Goal: Transaction & Acquisition: Purchase product/service

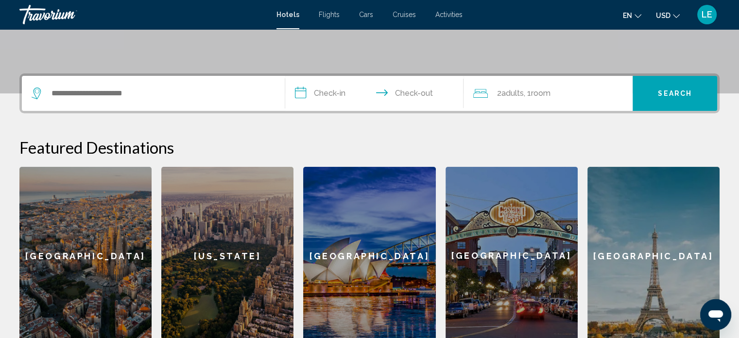
scroll to position [202, 0]
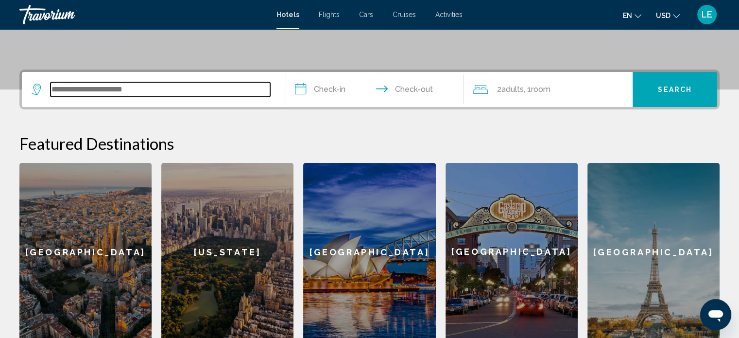
click at [114, 92] on input "Search widget" at bounding box center [161, 89] width 220 height 15
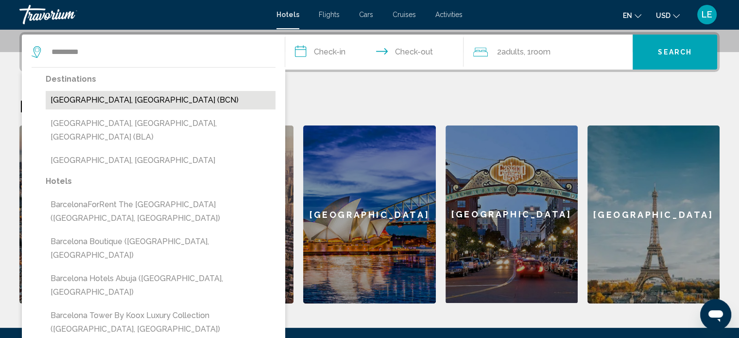
click at [224, 97] on button "Barcelona, Spain (BCN)" at bounding box center [161, 100] width 230 height 18
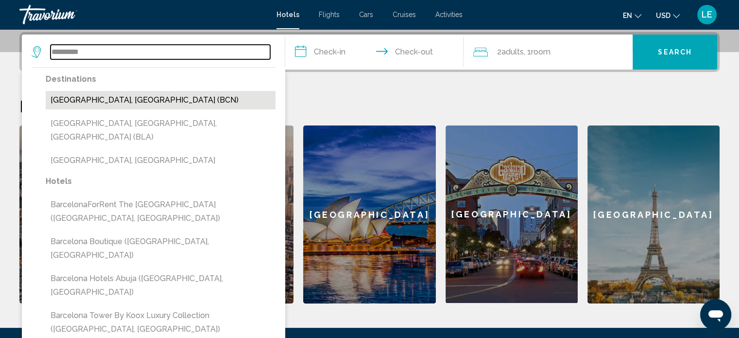
type input "**********"
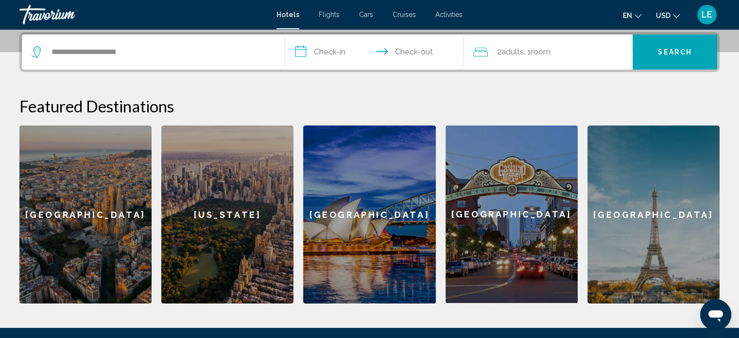
click at [321, 43] on input "**********" at bounding box center [376, 53] width 183 height 38
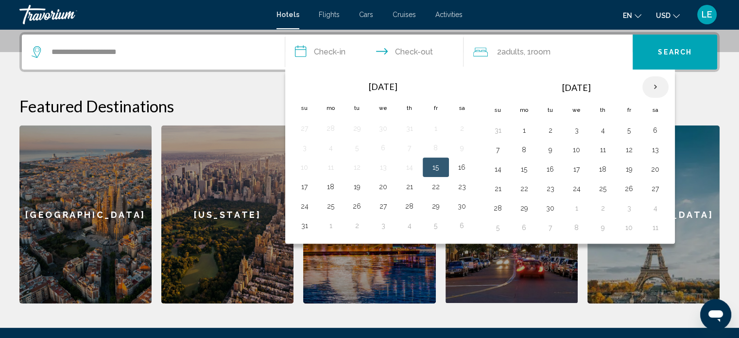
click at [655, 89] on th "Next month" at bounding box center [655, 86] width 26 height 21
click at [629, 147] on button "10" at bounding box center [629, 150] width 16 height 14
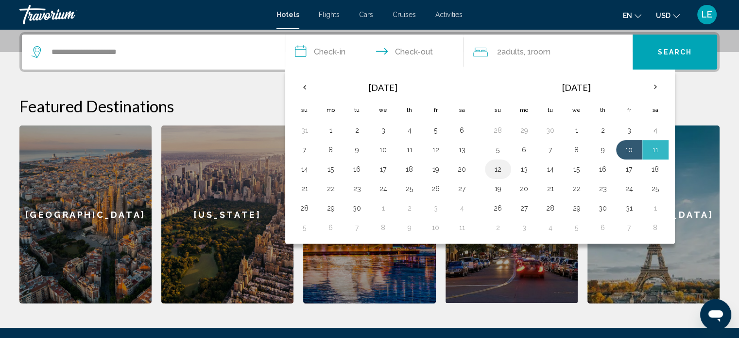
click at [503, 165] on button "12" at bounding box center [498, 169] width 16 height 14
type input "**********"
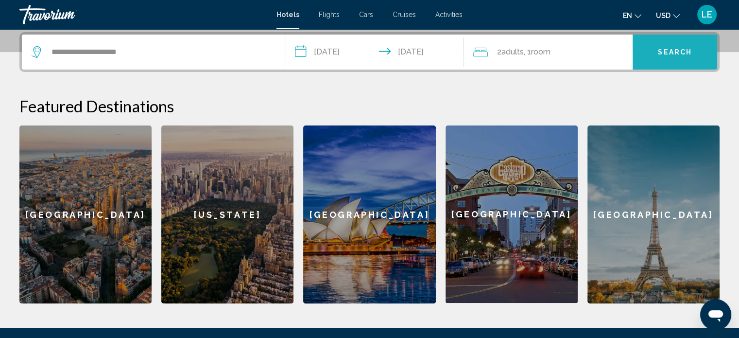
click at [661, 50] on span "Search" at bounding box center [675, 53] width 34 height 8
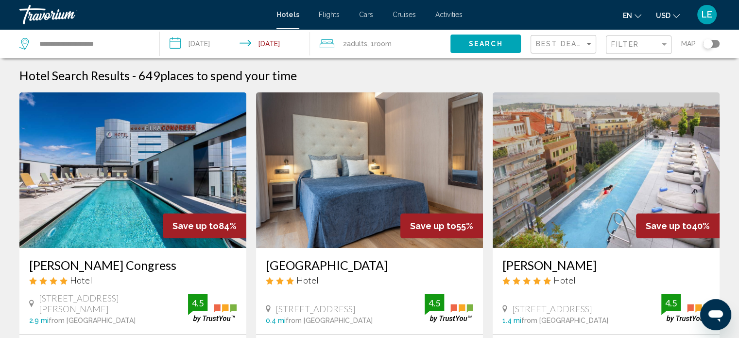
click at [713, 42] on div "Toggle map" at bounding box center [711, 44] width 17 height 8
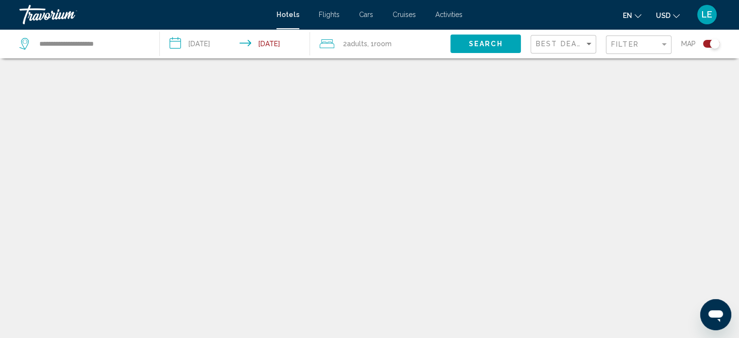
scroll to position [58, 0]
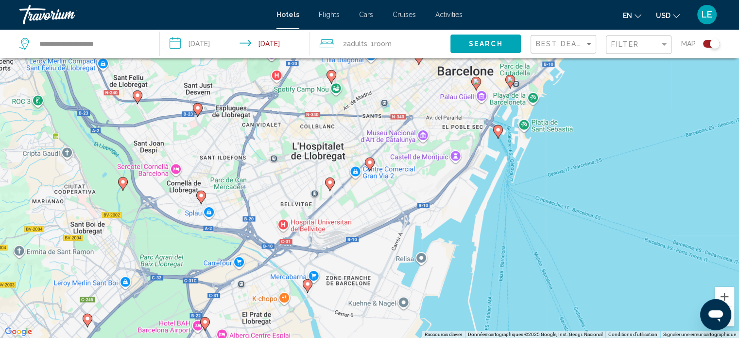
drag, startPoint x: 415, startPoint y: 237, endPoint x: 418, endPoint y: 225, distance: 12.5
click at [418, 225] on div "Pour activer le glissement avec le clavier, appuyez sur Alt+Entrée. Une fois ce…" at bounding box center [369, 169] width 739 height 338
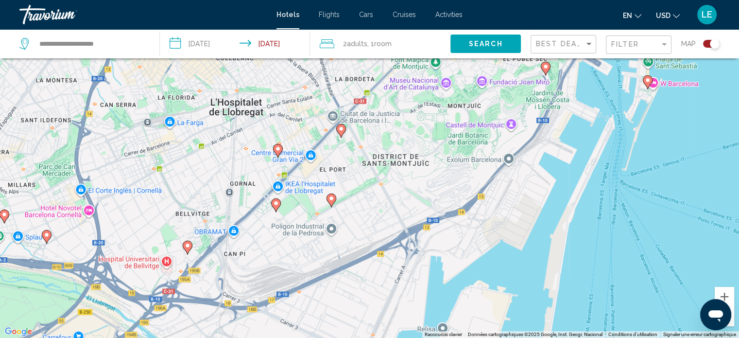
click at [332, 203] on icon "Main content" at bounding box center [330, 199] width 9 height 13
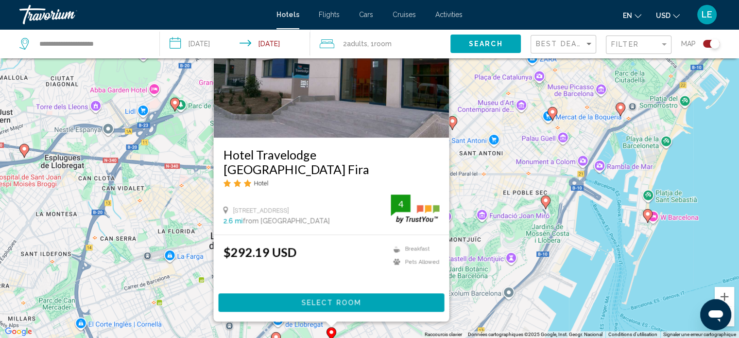
click at [635, 15] on icon "Change language" at bounding box center [638, 16] width 7 height 7
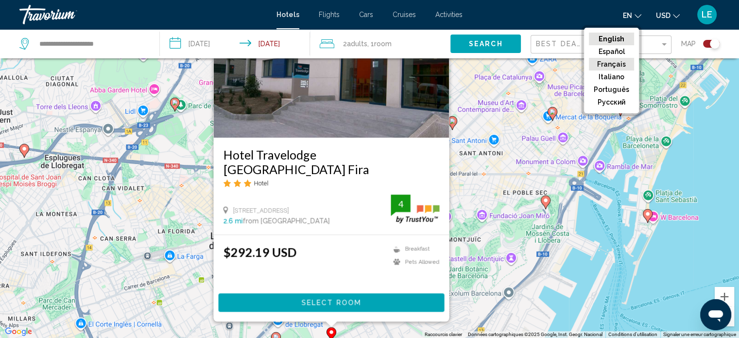
click at [618, 60] on button "Français" at bounding box center [611, 64] width 45 height 13
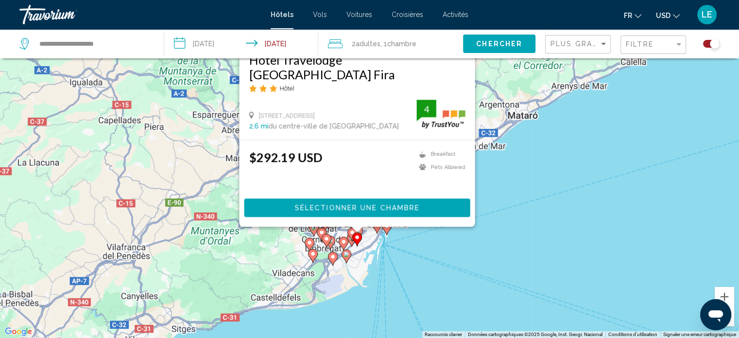
click at [670, 16] on button "USD USD ($) MXN (Mex$) CAD (Can$) GBP (£) EUR (€) AUD (A$) NZD (NZ$) CNY (CN¥)" at bounding box center [668, 15] width 24 height 14
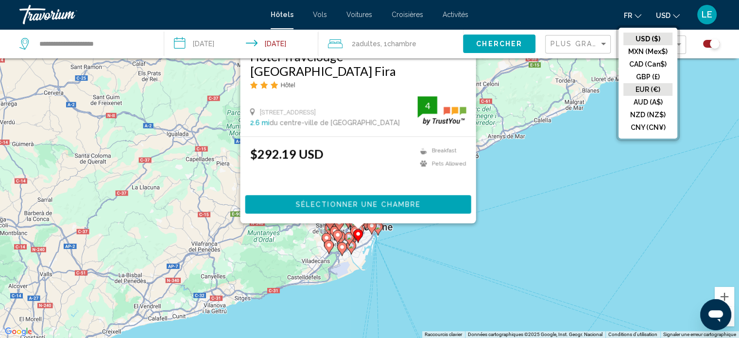
click at [649, 87] on button "EUR (€)" at bounding box center [647, 89] width 49 height 13
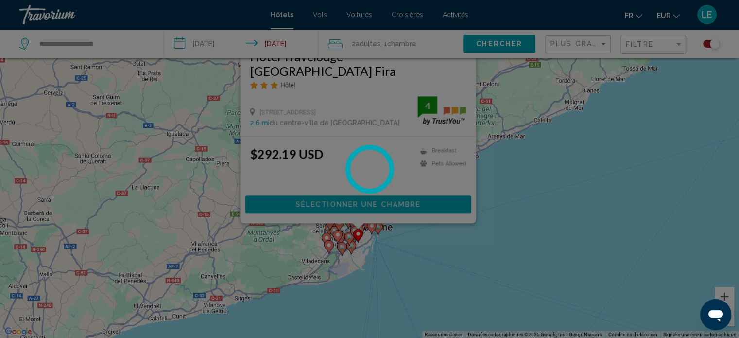
scroll to position [0, 0]
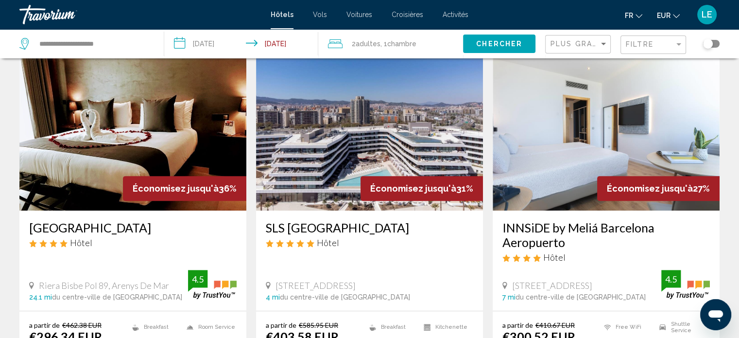
scroll to position [400, 0]
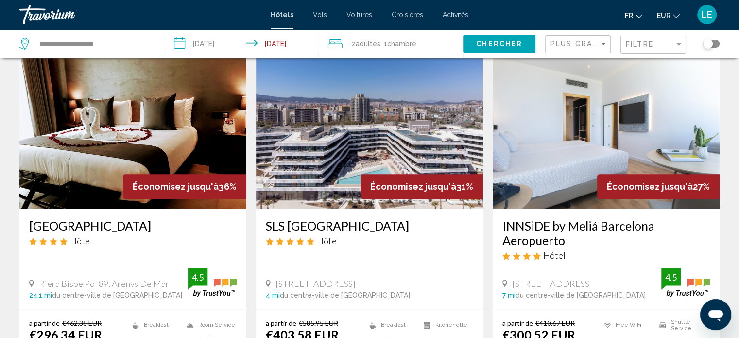
click at [709, 45] on div "Toggle map" at bounding box center [708, 44] width 10 height 10
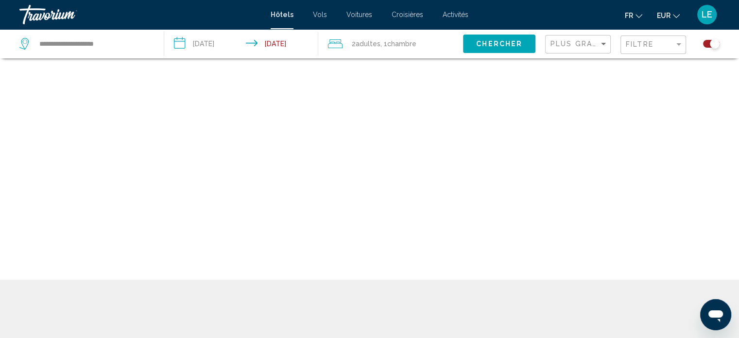
scroll to position [58, 0]
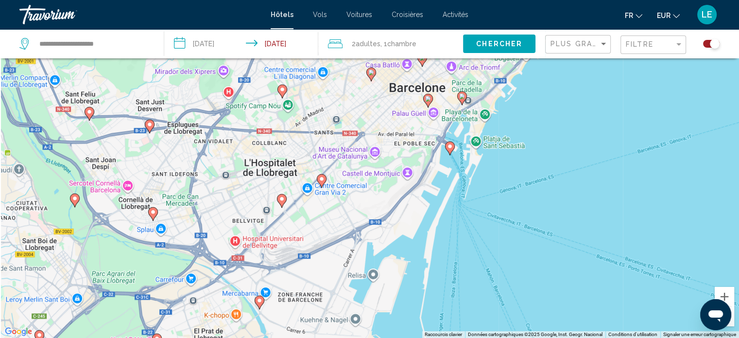
drag, startPoint x: 323, startPoint y: 244, endPoint x: 383, endPoint y: 145, distance: 116.2
click at [383, 145] on div "Pour activer le glissement avec le clavier, appuyez sur Alt+Entrée. Une fois ce…" at bounding box center [369, 169] width 739 height 338
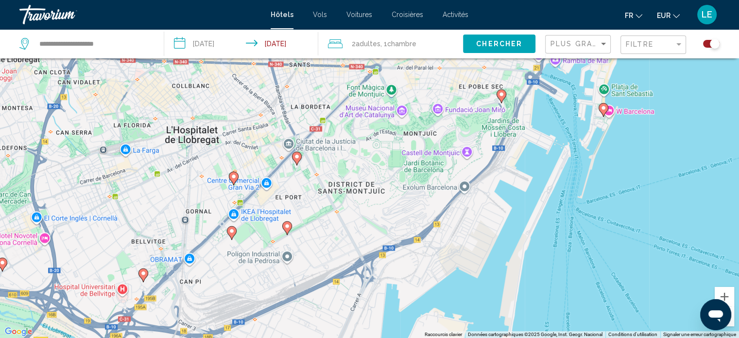
click at [299, 156] on image "Main content" at bounding box center [297, 157] width 6 height 6
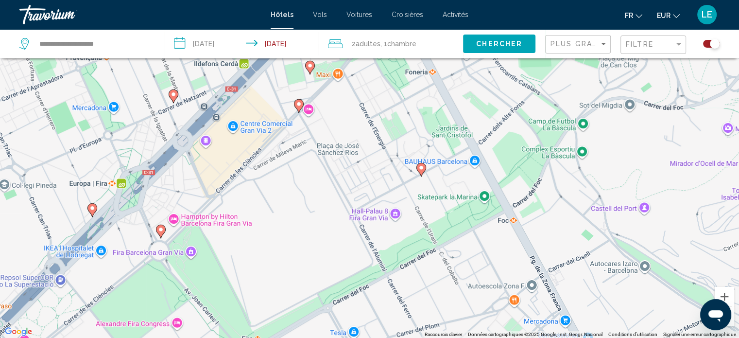
drag, startPoint x: 395, startPoint y: 235, endPoint x: 378, endPoint y: 91, distance: 144.2
click at [378, 91] on div "Pour activer le glissement avec le clavier, appuyez sur Alt+Entrée. Une fois ce…" at bounding box center [369, 169] width 739 height 338
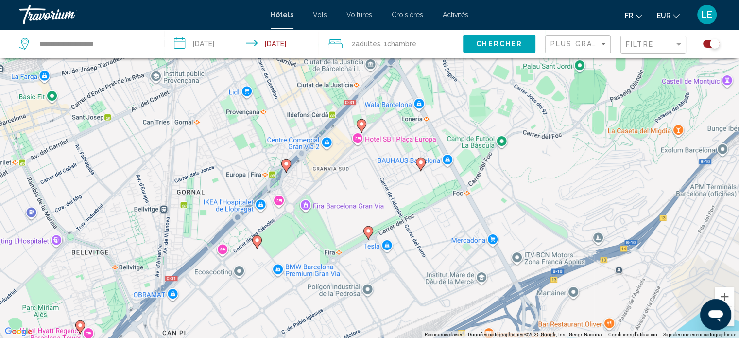
click at [367, 231] on image "Main content" at bounding box center [368, 231] width 6 height 6
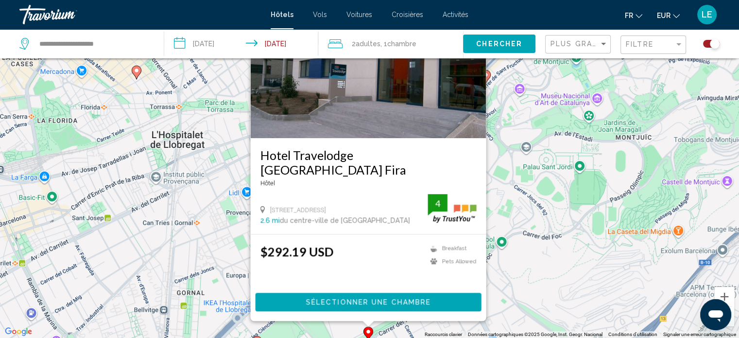
click at [517, 283] on div "Pour activer le glissement avec le clavier, appuyez sur Alt+Entrée. Une fois ce…" at bounding box center [369, 169] width 739 height 338
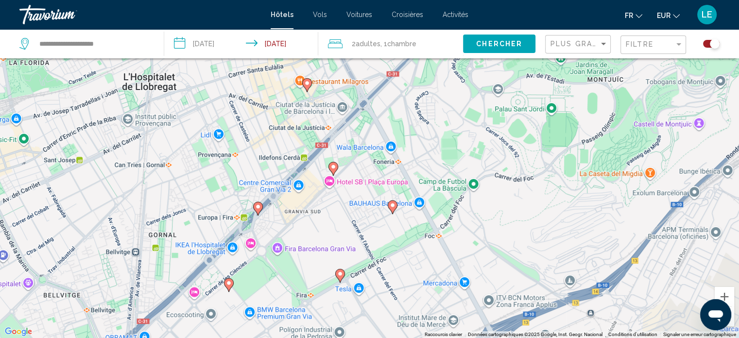
drag, startPoint x: 517, startPoint y: 283, endPoint x: 486, endPoint y: 219, distance: 71.7
click at [486, 219] on div "Pour activer le glissement avec le clavier, appuyez sur Alt+Entrée. Une fois ce…" at bounding box center [369, 169] width 739 height 338
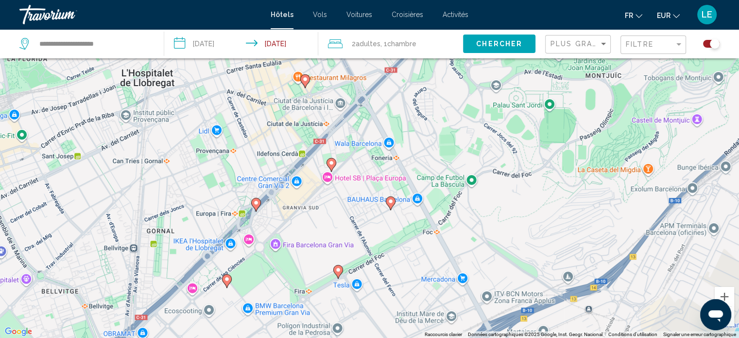
click at [390, 200] on image "Main content" at bounding box center [391, 201] width 6 height 6
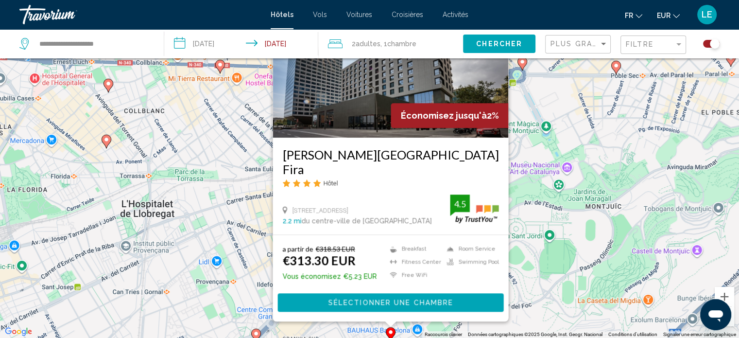
click at [530, 318] on div "Pour activer le glissement avec le clavier, appuyez sur Alt+Entrée. Une fois ce…" at bounding box center [369, 169] width 739 height 338
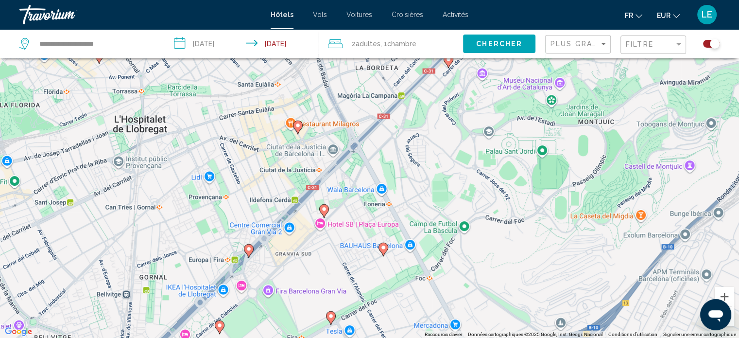
drag, startPoint x: 530, startPoint y: 318, endPoint x: 535, endPoint y: 206, distance: 112.4
click at [535, 206] on div "Pour activer le glissement avec le clavier, appuyez sur Alt+Entrée. Une fois ce…" at bounding box center [369, 169] width 739 height 338
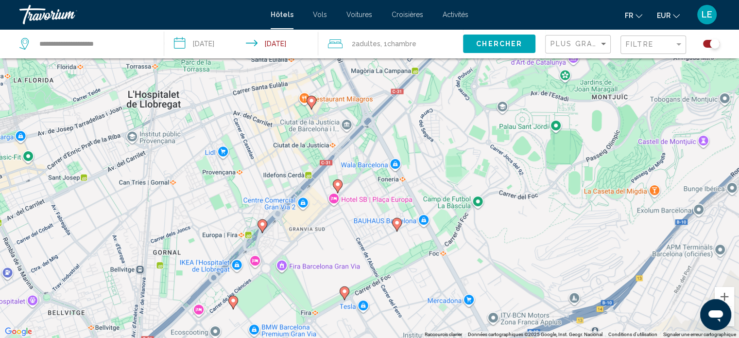
click at [340, 185] on image "Main content" at bounding box center [338, 184] width 6 height 6
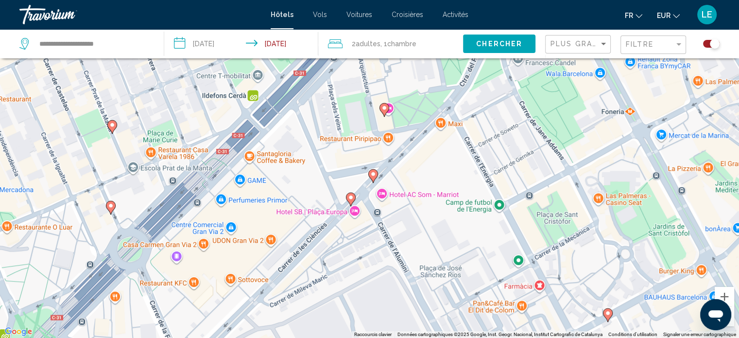
click at [372, 176] on image "Main content" at bounding box center [373, 174] width 6 height 6
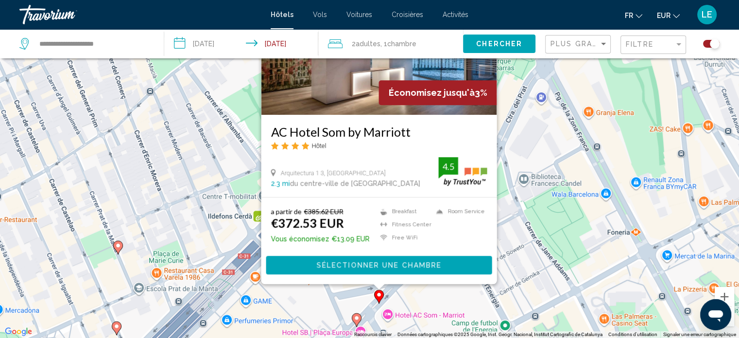
drag, startPoint x: 568, startPoint y: 268, endPoint x: 570, endPoint y: 217, distance: 50.6
click at [570, 217] on div "Pour activer le glissement avec le clavier, appuyez sur Alt+Entrée. Une fois ce…" at bounding box center [369, 169] width 739 height 338
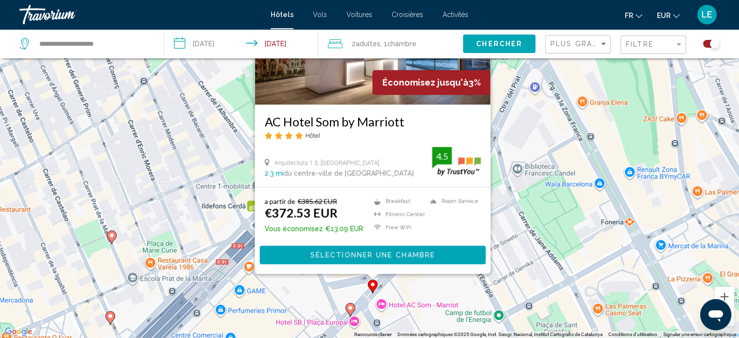
click at [348, 307] on image "Main content" at bounding box center [350, 308] width 6 height 6
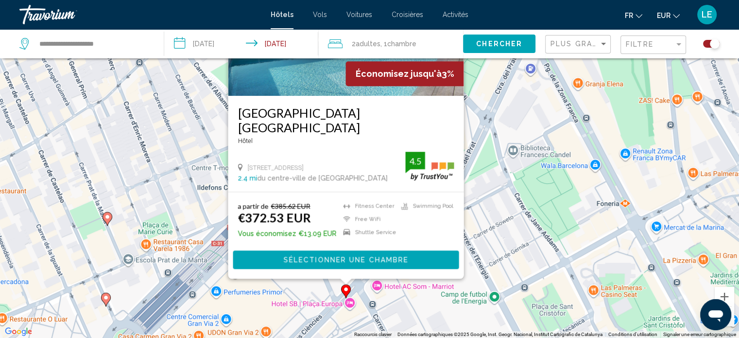
drag, startPoint x: 484, startPoint y: 285, endPoint x: 479, endPoint y: 229, distance: 56.1
click at [479, 229] on div "Pour activer le glissement avec le clavier, appuyez sur Alt+Entrée. Une fois ce…" at bounding box center [369, 169] width 739 height 338
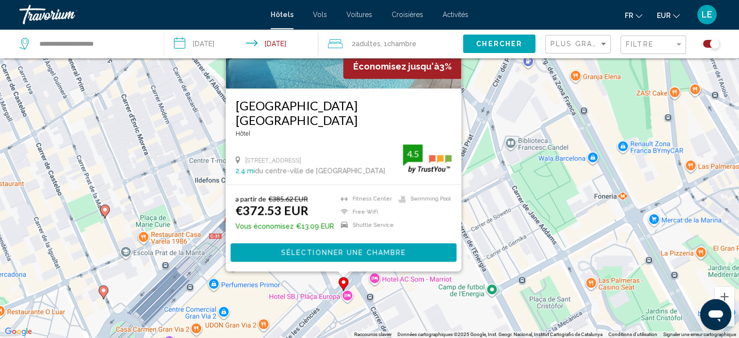
click at [432, 308] on div "Pour activer le glissement avec le clavier, appuyez sur Alt+Entrée. Une fois ce…" at bounding box center [369, 169] width 739 height 338
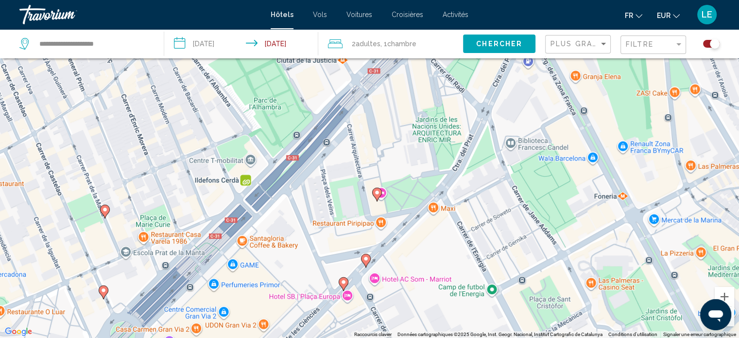
click at [363, 258] on image "Main content" at bounding box center [366, 259] width 6 height 6
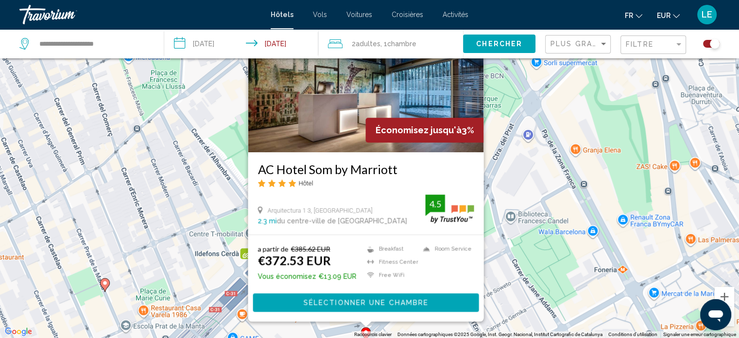
click at [505, 260] on div "Pour activer le glissement avec le clavier, appuyez sur Alt+Entrée. Une fois ce…" at bounding box center [369, 169] width 739 height 338
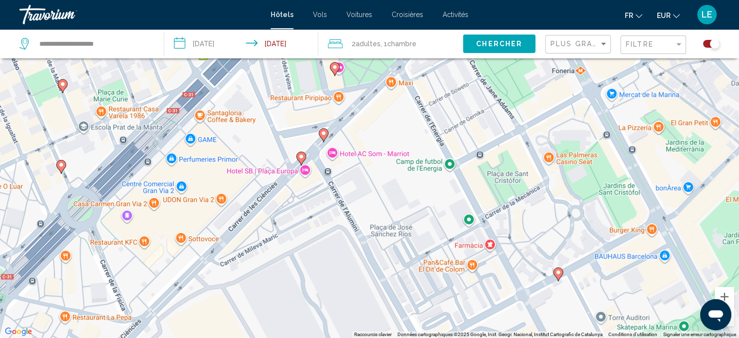
drag, startPoint x: 505, startPoint y: 260, endPoint x: 463, endPoint y: 58, distance: 206.5
click at [463, 58] on div "Pour activer le glissement avec le clavier, appuyez sur Alt+Entrée. Une fois ce…" at bounding box center [369, 169] width 739 height 338
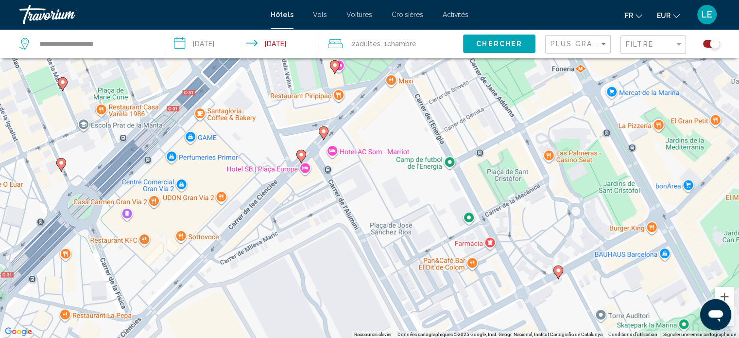
click at [302, 154] on image "Main content" at bounding box center [301, 155] width 6 height 6
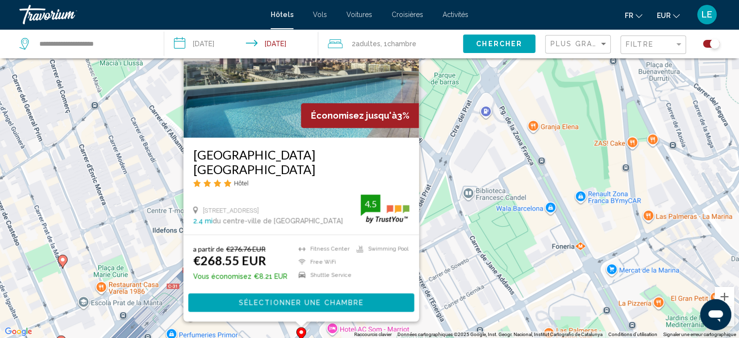
click at [493, 255] on div "Pour activer le glissement avec le clavier, appuyez sur Alt+Entrée. Une fois ce…" at bounding box center [369, 169] width 739 height 338
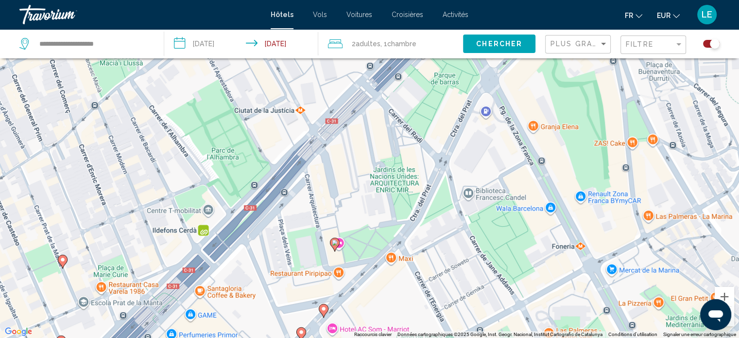
click at [335, 242] on image "Main content" at bounding box center [335, 243] width 6 height 6
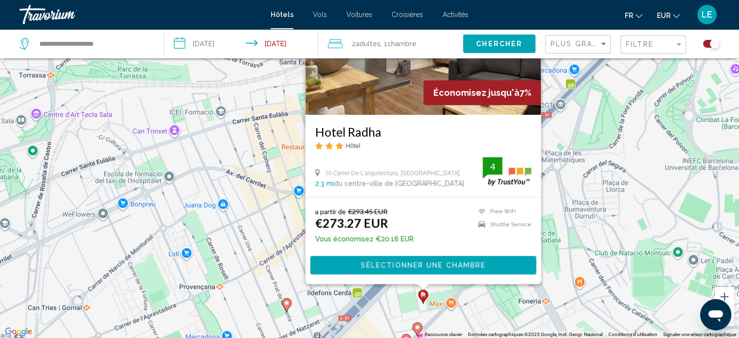
click at [570, 305] on div "Pour activer le glissement avec le clavier, appuyez sur Alt+Entrée. Une fois ce…" at bounding box center [369, 169] width 739 height 338
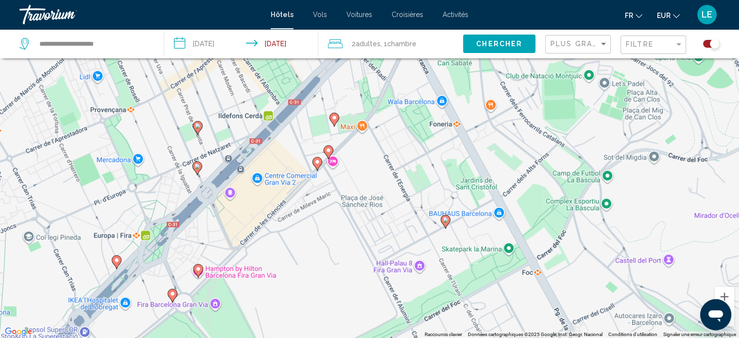
drag, startPoint x: 570, startPoint y: 305, endPoint x: 459, endPoint y: 86, distance: 246.4
click at [459, 86] on div "Pour activer le glissement avec le clavier, appuyez sur Alt+Entrée. Une fois ce…" at bounding box center [369, 169] width 739 height 338
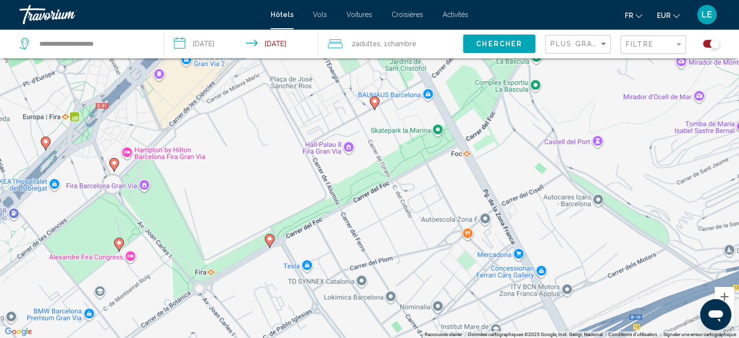
drag, startPoint x: 517, startPoint y: 250, endPoint x: 448, endPoint y: 143, distance: 127.2
click at [448, 143] on div "Pour activer le glissement avec le clavier, appuyez sur Alt+Entrée. Une fois ce…" at bounding box center [369, 169] width 739 height 338
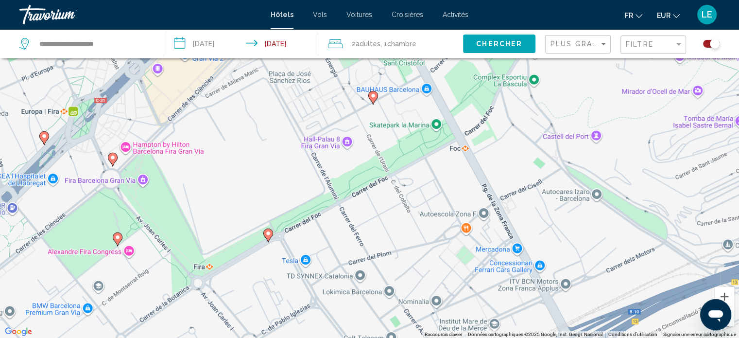
click at [120, 237] on image "Main content" at bounding box center [118, 237] width 6 height 6
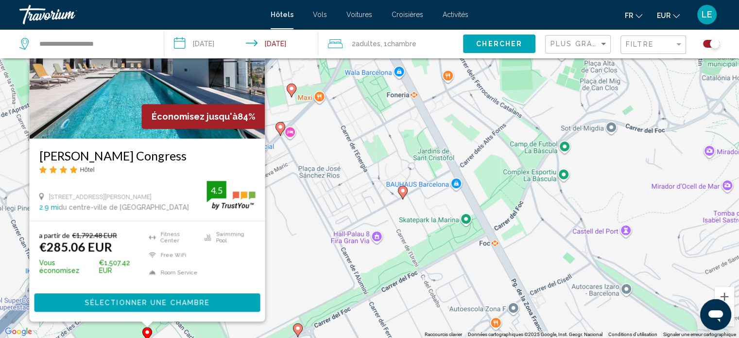
click at [304, 269] on div "Pour activer le glissement avec le clavier, appuyez sur Alt+Entrée. Une fois ce…" at bounding box center [369, 169] width 739 height 338
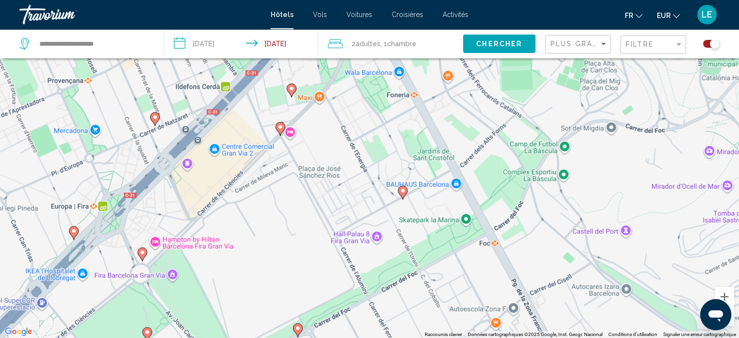
click at [142, 251] on image "Main content" at bounding box center [142, 252] width 6 height 6
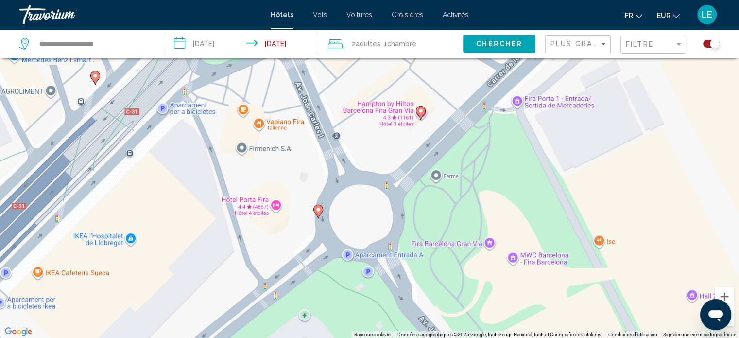
click at [317, 211] on image "Main content" at bounding box center [318, 209] width 6 height 6
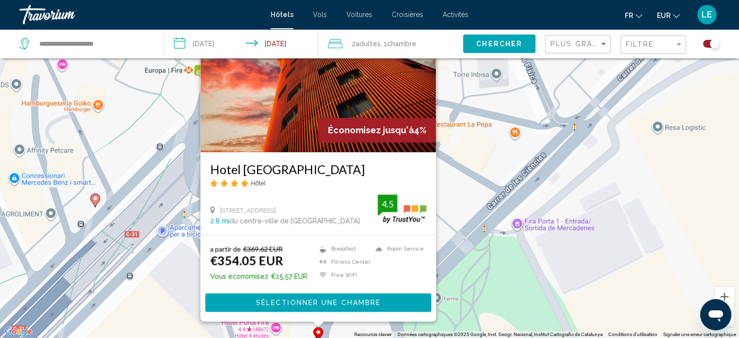
click at [511, 269] on div "Pour activer le glissement avec le clavier, appuyez sur Alt+Entrée. Une fois ce…" at bounding box center [369, 169] width 739 height 338
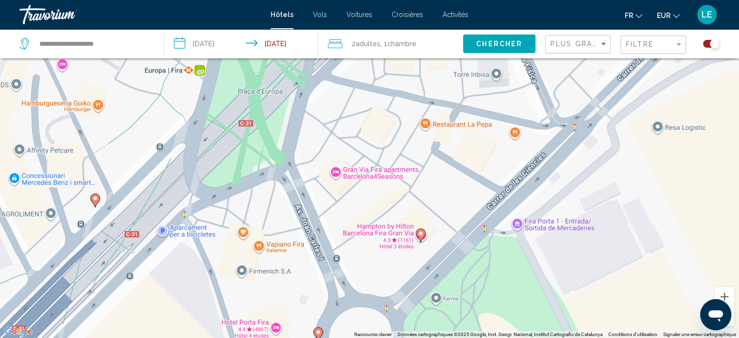
click at [420, 231] on image "Main content" at bounding box center [421, 233] width 6 height 6
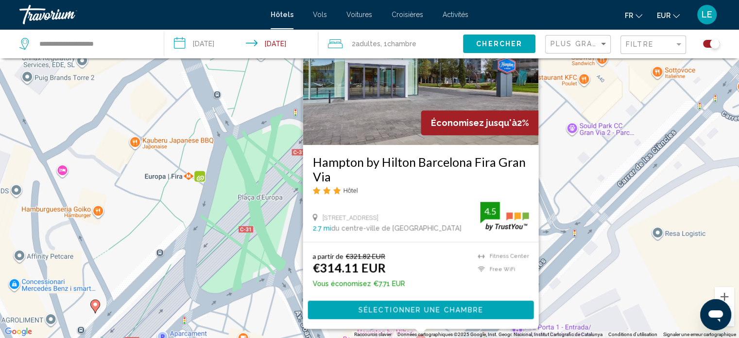
click at [592, 283] on div "Pour activer le glissement avec le clavier, appuyez sur Alt+Entrée. Une fois ce…" at bounding box center [369, 169] width 739 height 338
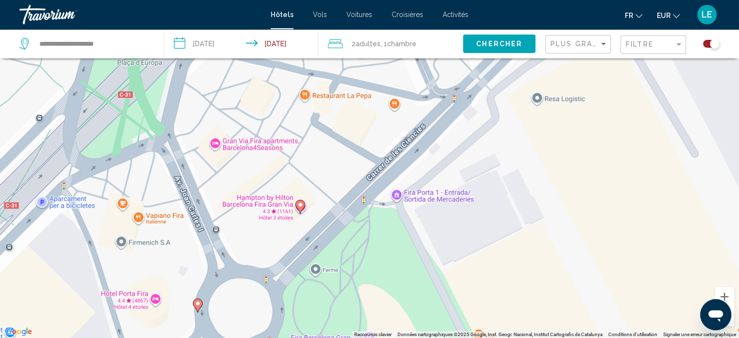
drag, startPoint x: 592, startPoint y: 283, endPoint x: 459, endPoint y: 135, distance: 199.5
click at [459, 135] on div "Pour activer le glissement avec le clavier, appuyez sur Alt+Entrée. Une fois ce…" at bounding box center [369, 169] width 739 height 338
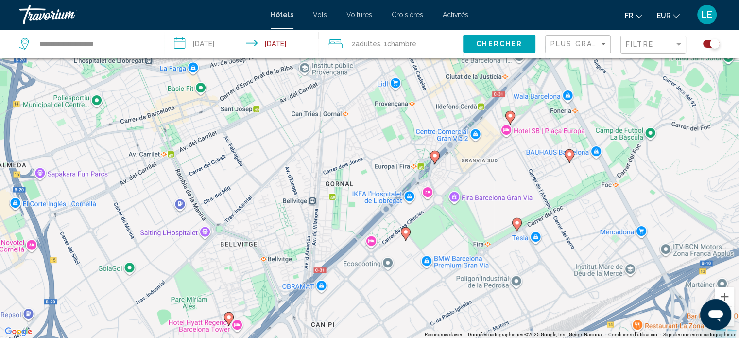
drag, startPoint x: 546, startPoint y: 170, endPoint x: 501, endPoint y: 163, distance: 45.7
click at [501, 163] on div "Pour activer le glissement avec le clavier, appuyez sur Alt+Entrée. Une fois ce…" at bounding box center [369, 169] width 739 height 338
click at [510, 117] on image "Main content" at bounding box center [509, 116] width 6 height 6
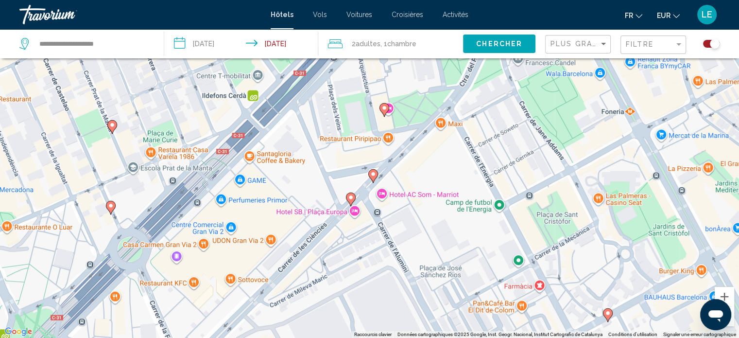
click at [607, 315] on image "Main content" at bounding box center [608, 313] width 6 height 6
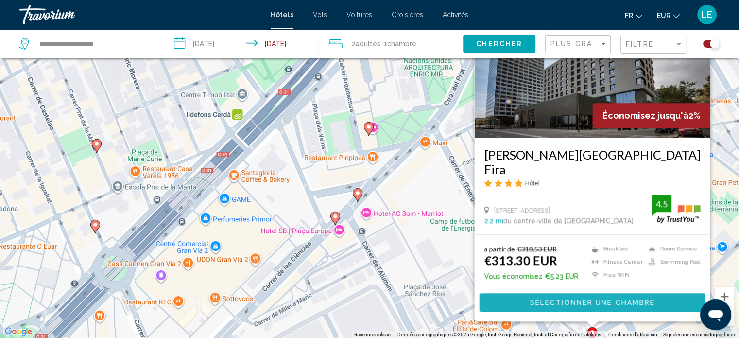
click at [555, 299] on span "Sélectionner une chambre" at bounding box center [592, 303] width 125 height 8
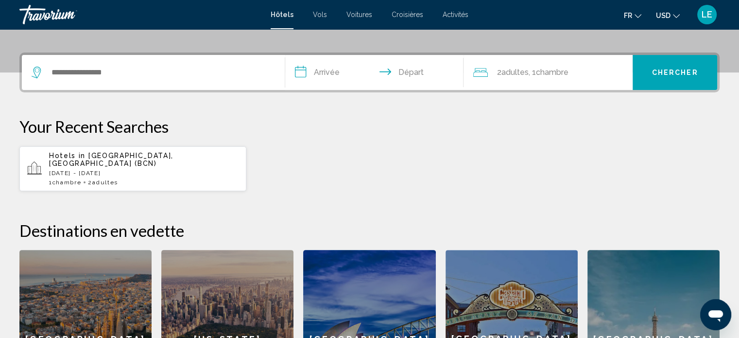
scroll to position [218, 0]
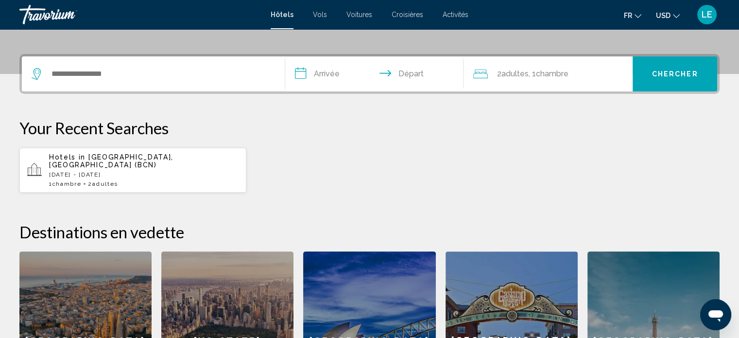
click at [671, 16] on button "USD USD ($) MXN (Mex$) CAD (Can$) GBP (£) EUR (€) AUD (A$) NZD (NZ$) CNY (CN¥)" at bounding box center [668, 15] width 24 height 14
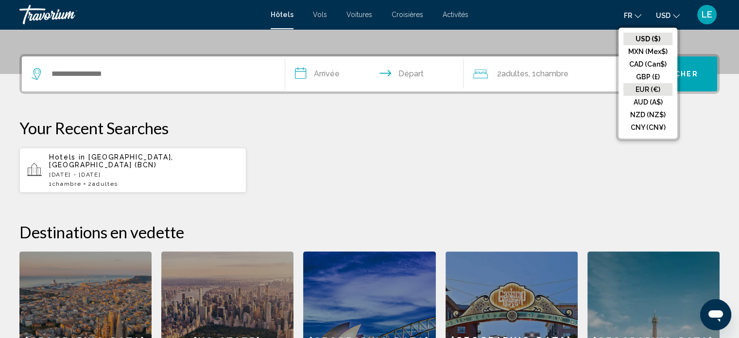
click at [649, 86] on button "EUR (€)" at bounding box center [647, 89] width 49 height 13
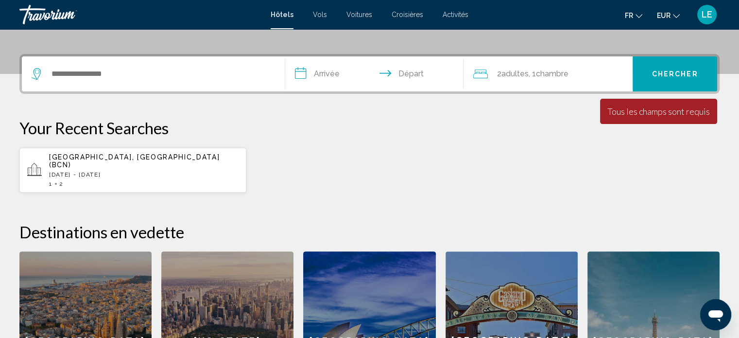
click at [179, 171] on p "Fri, 10 Oct - Sun, 12 Oct" at bounding box center [143, 174] width 189 height 7
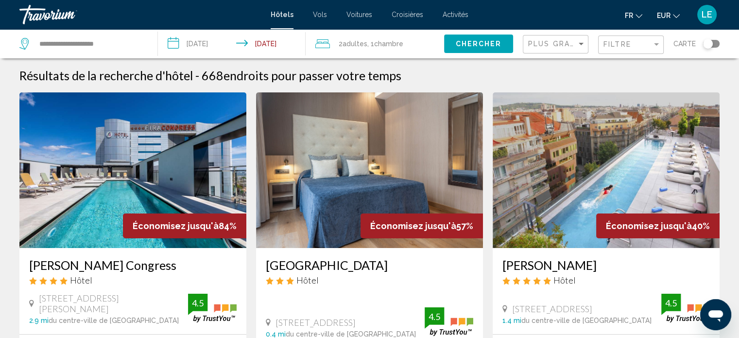
click at [708, 41] on div "Toggle map" at bounding box center [708, 44] width 10 height 10
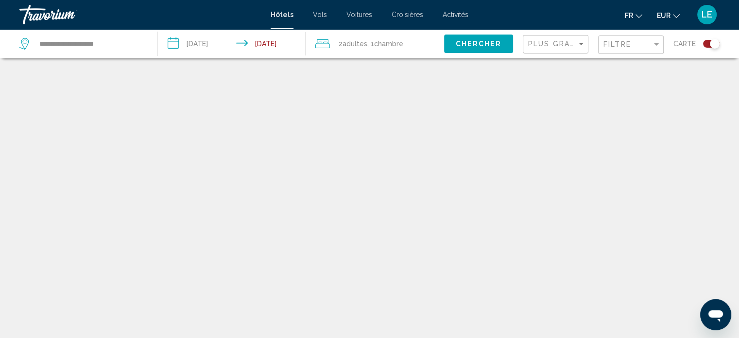
scroll to position [58, 0]
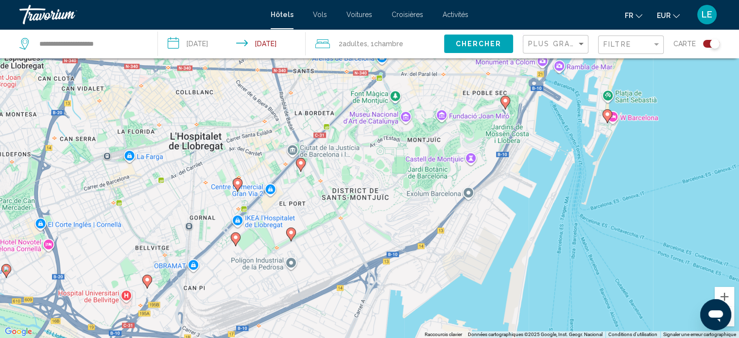
drag, startPoint x: 319, startPoint y: 269, endPoint x: 358, endPoint y: 223, distance: 59.6
click at [358, 223] on div "Pour activer le glissement avec le clavier, appuyez sur Alt+Entrée. Une fois ce…" at bounding box center [369, 169] width 739 height 338
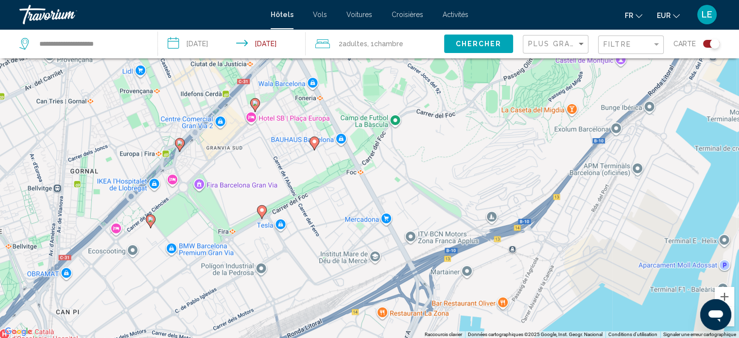
click at [313, 145] on icon "Main content" at bounding box center [313, 143] width 9 height 13
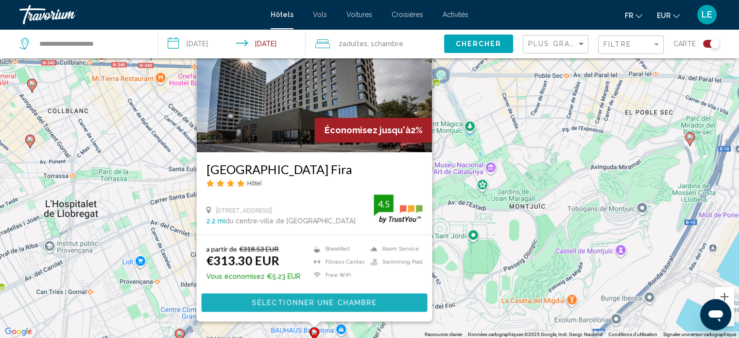
click at [315, 300] on span "Sélectionner une chambre" at bounding box center [314, 303] width 125 height 8
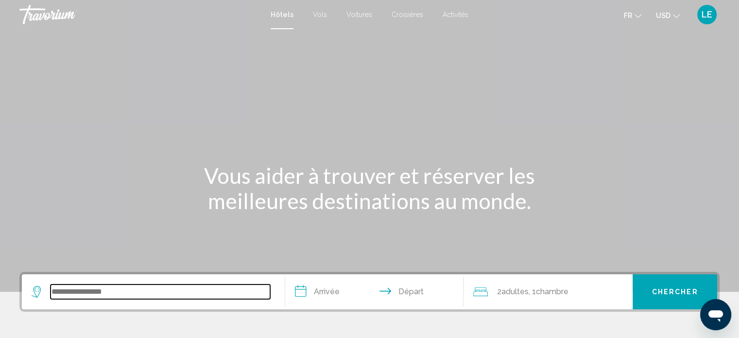
click at [134, 297] on input "Search widget" at bounding box center [161, 291] width 220 height 15
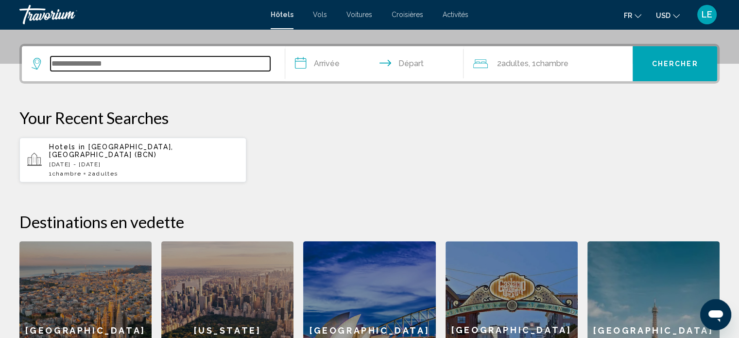
scroll to position [240, 0]
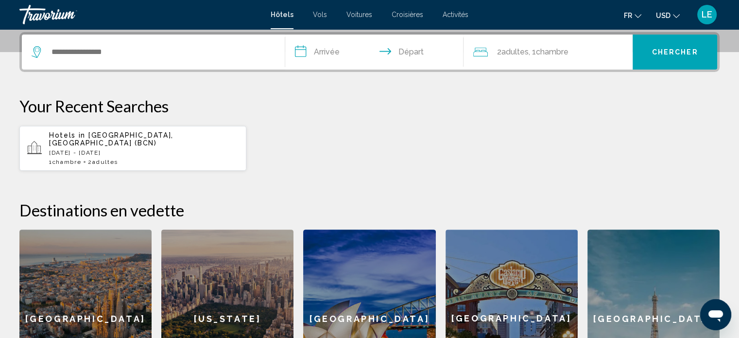
click at [673, 14] on icon "Change currency" at bounding box center [676, 16] width 7 height 7
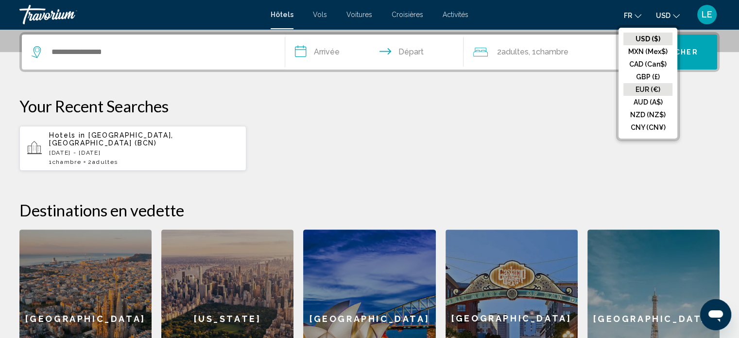
click at [658, 87] on button "EUR (€)" at bounding box center [647, 89] width 49 height 13
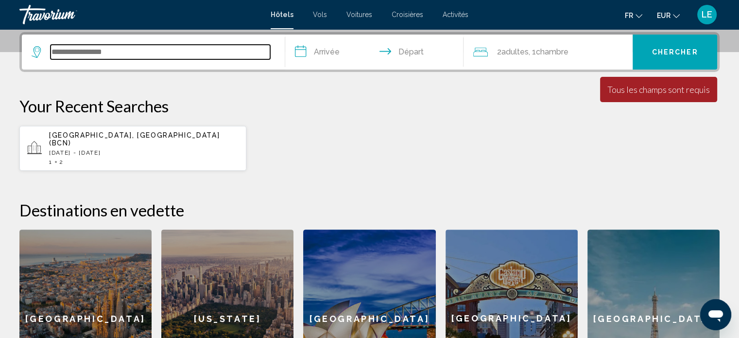
click at [221, 54] on input "Search widget" at bounding box center [161, 52] width 220 height 15
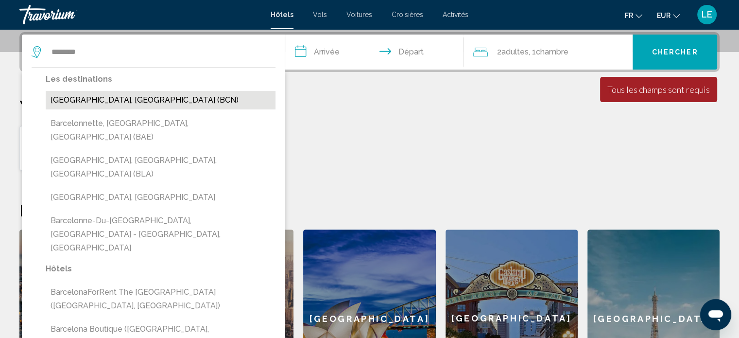
click at [194, 108] on button "[GEOGRAPHIC_DATA], [GEOGRAPHIC_DATA] (BCN)" at bounding box center [161, 100] width 230 height 18
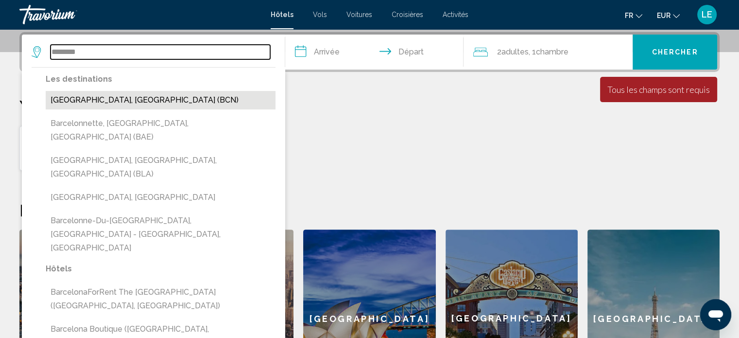
type input "**********"
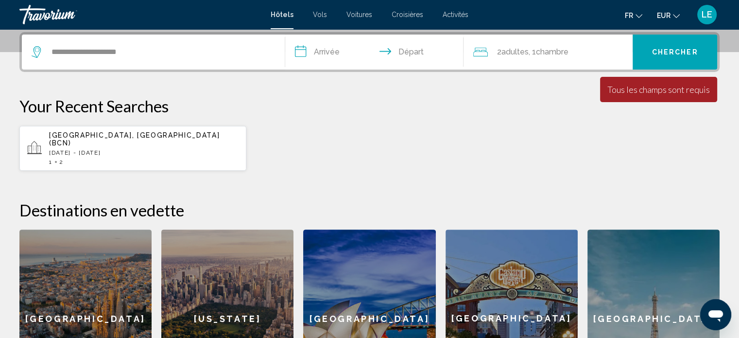
click at [326, 57] on input "**********" at bounding box center [376, 53] width 183 height 38
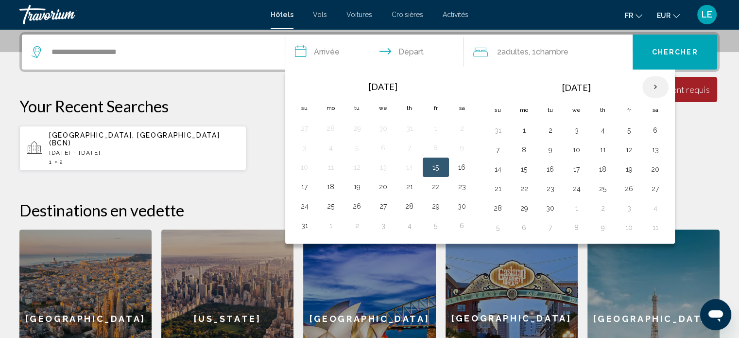
click at [651, 81] on th "Next month" at bounding box center [655, 86] width 26 height 21
click at [626, 150] on button "10" at bounding box center [629, 150] width 16 height 14
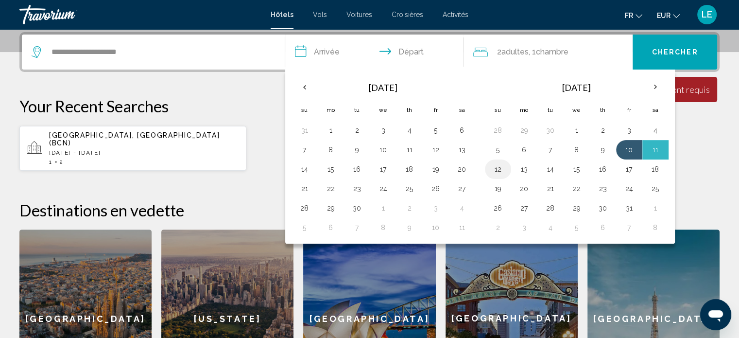
click at [494, 167] on button "12" at bounding box center [498, 169] width 16 height 14
type input "**********"
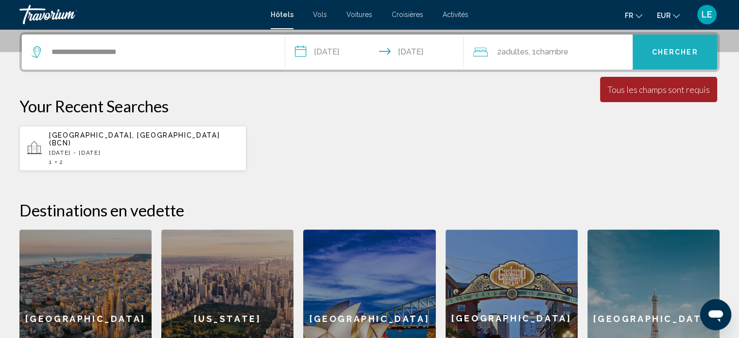
click at [664, 49] on span "Chercher" at bounding box center [675, 53] width 46 height 8
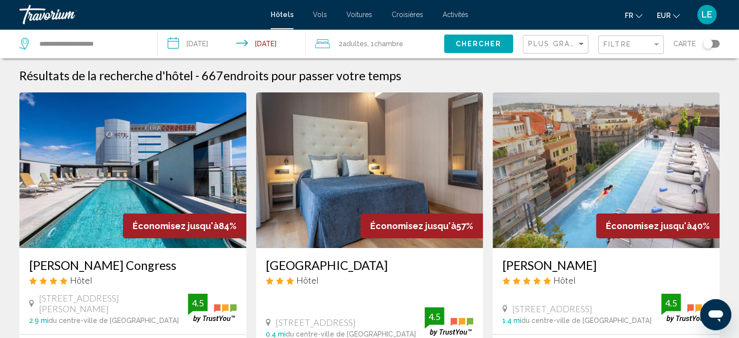
click at [713, 41] on div "Toggle map" at bounding box center [711, 44] width 17 height 8
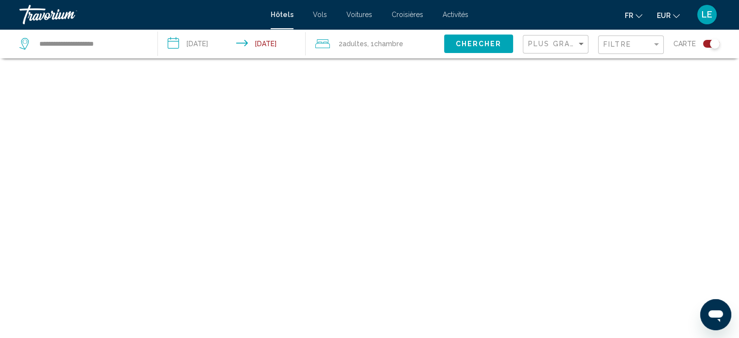
scroll to position [58, 0]
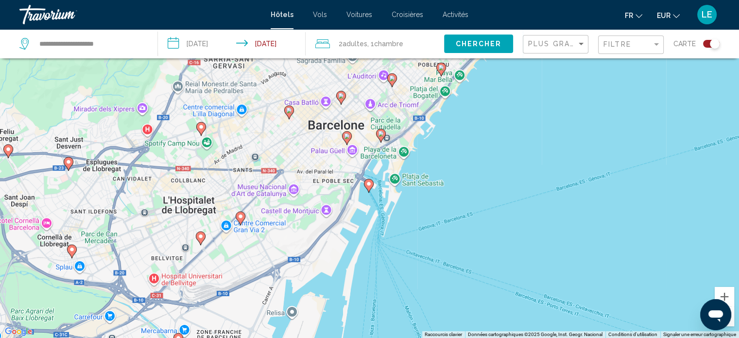
drag, startPoint x: 260, startPoint y: 279, endPoint x: 319, endPoint y: 188, distance: 108.4
click at [319, 188] on div "Pour activer le glissement avec le clavier, appuyez sur Alt+Entrée. Une fois ce…" at bounding box center [369, 169] width 739 height 338
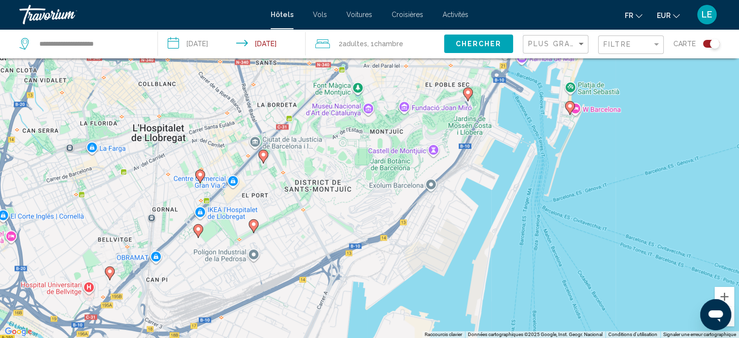
drag, startPoint x: 223, startPoint y: 262, endPoint x: 289, endPoint y: 219, distance: 78.6
click at [289, 219] on div "Pour activer le glissement avec le clavier, appuyez sur Alt+Entrée. Une fois ce…" at bounding box center [369, 169] width 739 height 338
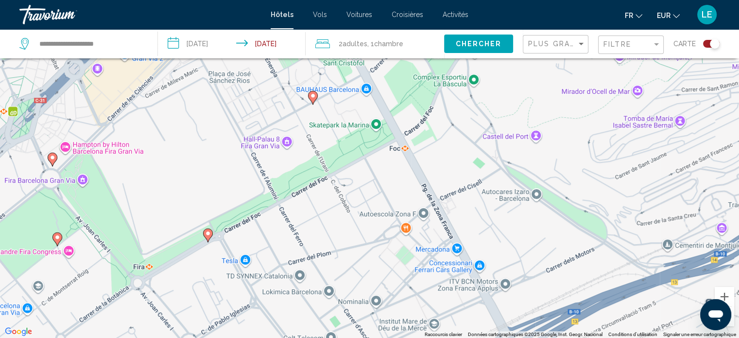
drag, startPoint x: 310, startPoint y: 173, endPoint x: 334, endPoint y: 203, distance: 38.0
click at [334, 203] on div "Pour activer le glissement avec le clavier, appuyez sur Alt+Entrée. Une fois ce…" at bounding box center [369, 169] width 739 height 338
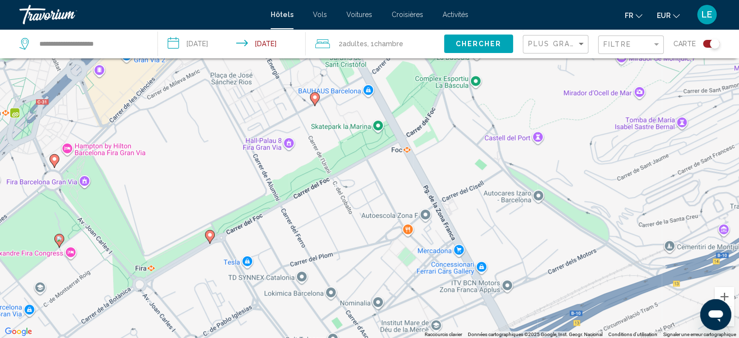
click at [209, 237] on image "Main content" at bounding box center [210, 235] width 6 height 6
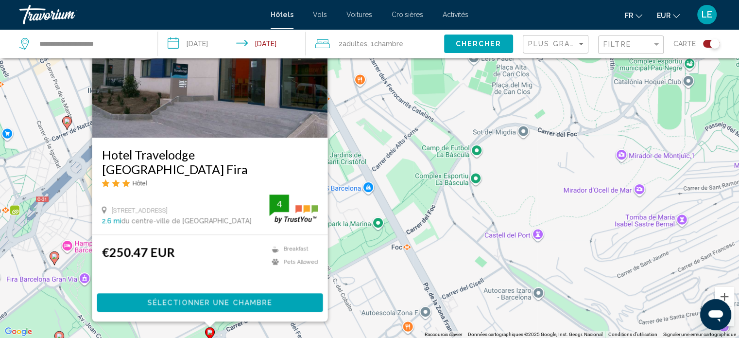
click at [210, 304] on span "Sélectionner une chambre" at bounding box center [209, 303] width 125 height 8
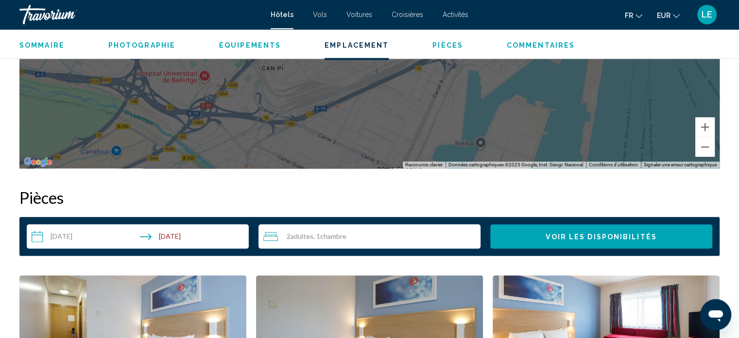
scroll to position [1370, 0]
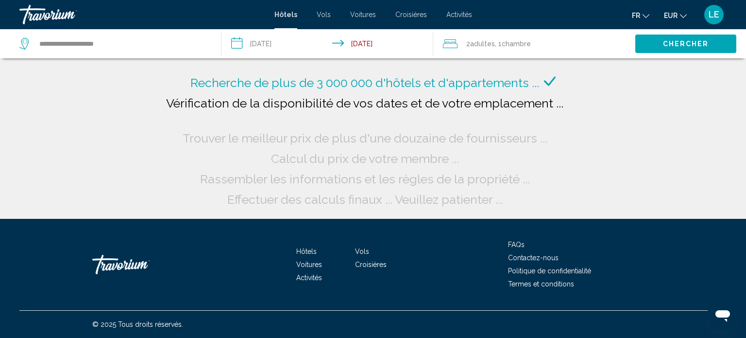
click at [669, 47] on span "Chercher" at bounding box center [686, 44] width 46 height 8
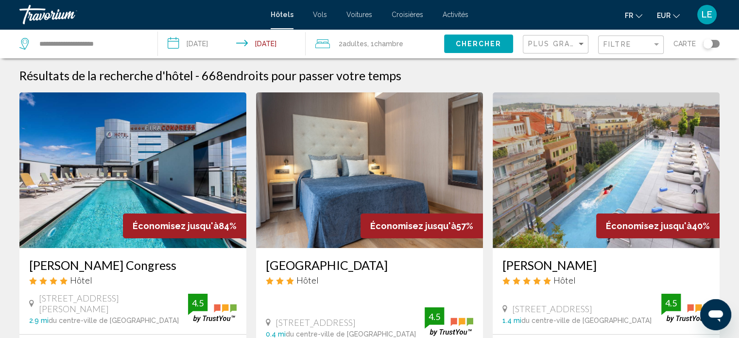
click at [703, 47] on button "Toggle map" at bounding box center [708, 43] width 24 height 9
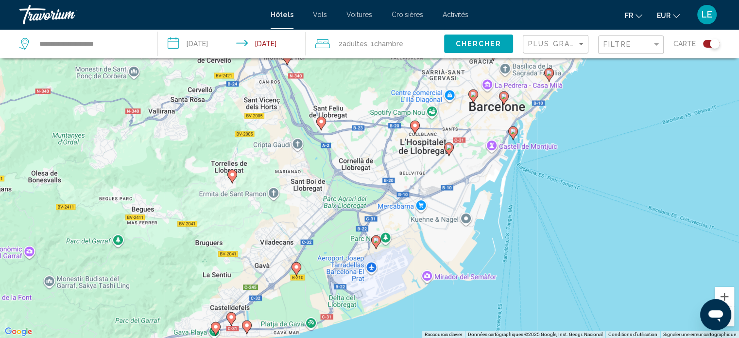
drag, startPoint x: 530, startPoint y: 206, endPoint x: 475, endPoint y: 255, distance: 73.6
click at [475, 255] on div "Pour activer le glissement avec le clavier, appuyez sur Alt+Entrée. Une fois ce…" at bounding box center [369, 169] width 739 height 338
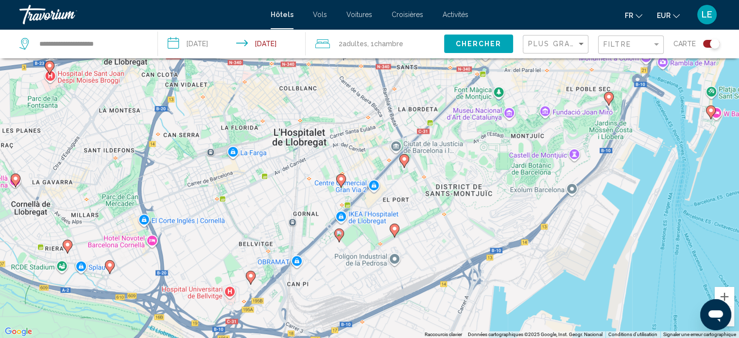
drag, startPoint x: 479, startPoint y: 172, endPoint x: 461, endPoint y: 272, distance: 101.2
click at [461, 272] on div "Pour activer le glissement avec le clavier, appuyez sur Alt+Entrée. Une fois ce…" at bounding box center [369, 169] width 739 height 338
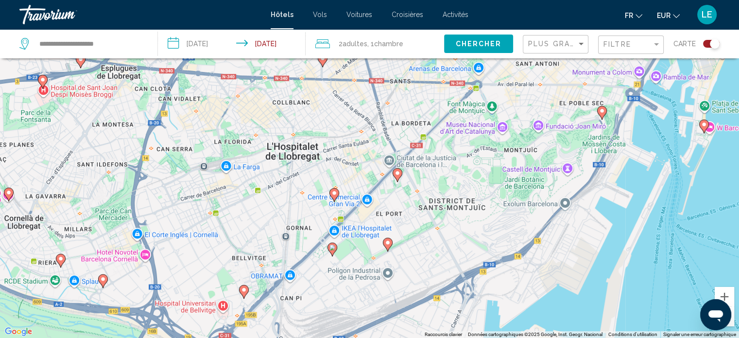
click at [387, 240] on image "Main content" at bounding box center [388, 243] width 6 height 6
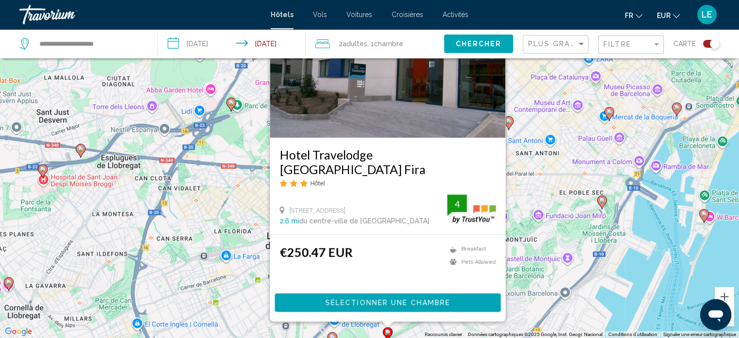
click at [346, 302] on span "Sélectionner une chambre" at bounding box center [387, 303] width 125 height 8
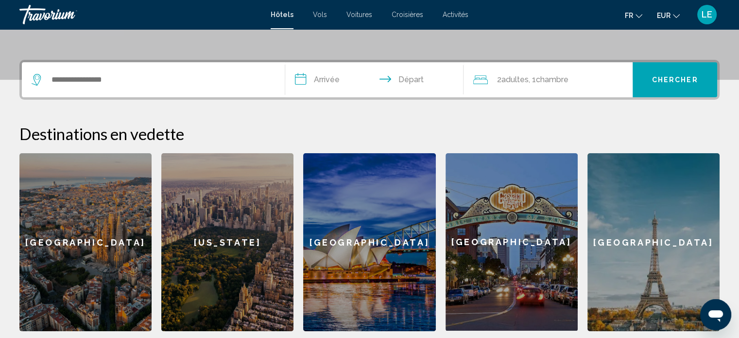
scroll to position [229, 0]
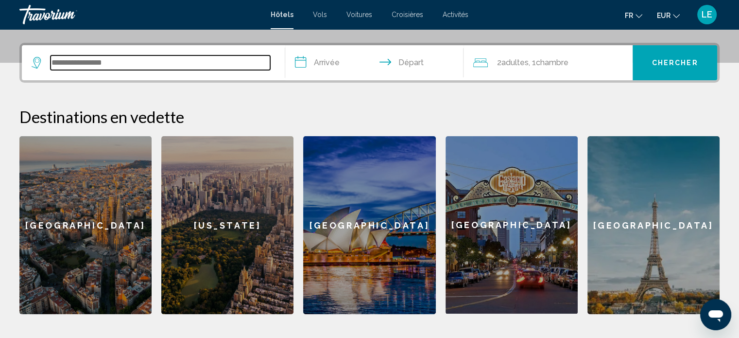
click at [201, 66] on input "Search widget" at bounding box center [161, 62] width 220 height 15
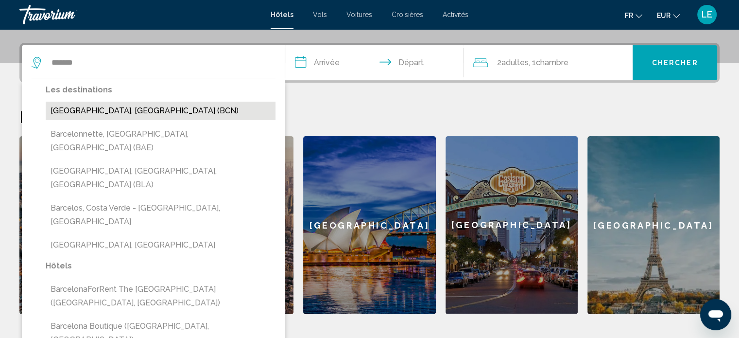
click at [192, 108] on button "Barcelona, Spain (BCN)" at bounding box center [161, 111] width 230 height 18
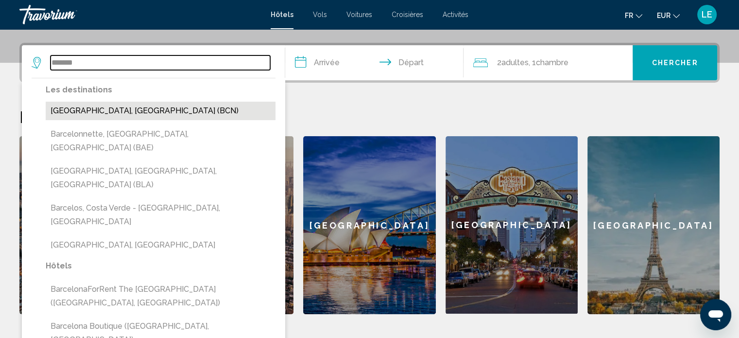
type input "**********"
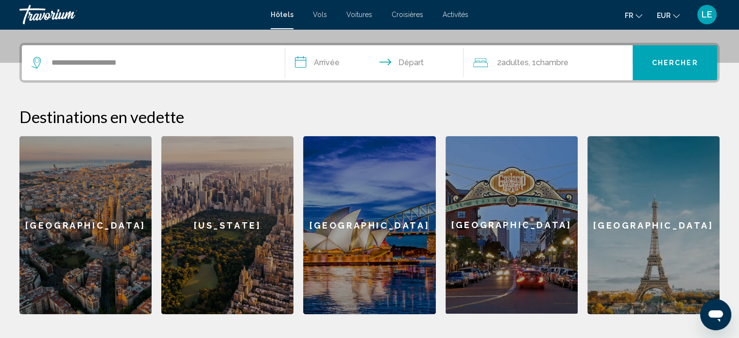
click at [323, 64] on input "**********" at bounding box center [376, 64] width 183 height 38
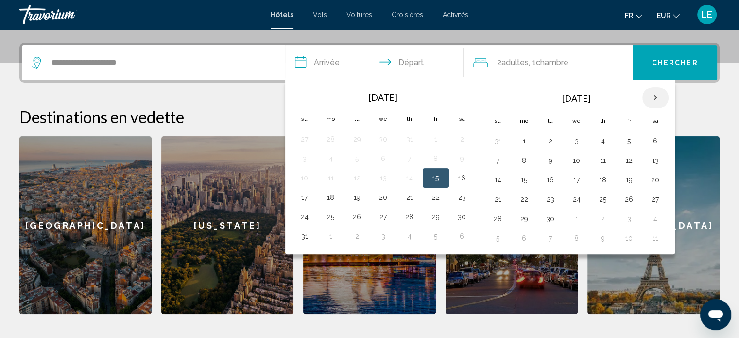
click at [651, 93] on th "Next month" at bounding box center [655, 97] width 26 height 21
click at [629, 155] on button "10" at bounding box center [629, 161] width 16 height 14
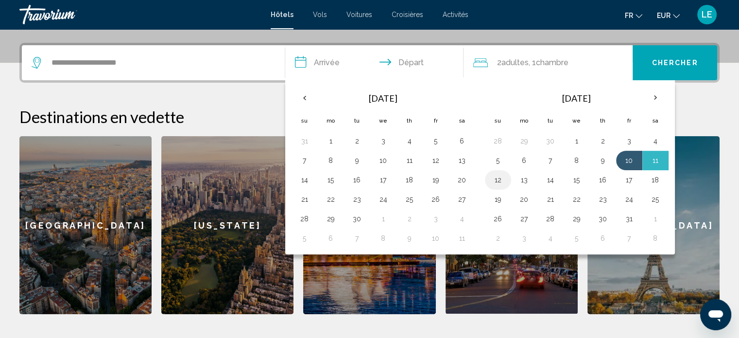
click at [499, 178] on button "12" at bounding box center [498, 180] width 16 height 14
type input "**********"
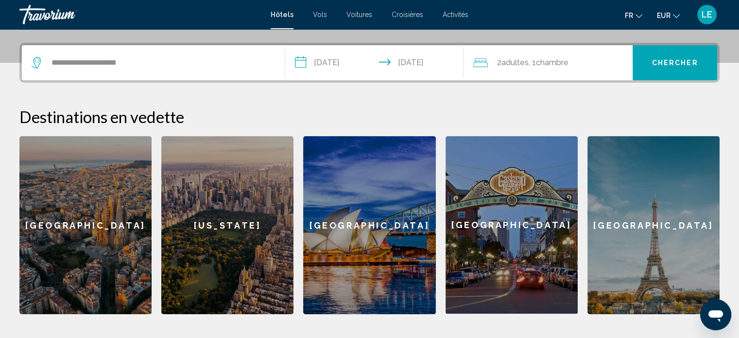
click at [658, 61] on span "Chercher" at bounding box center [675, 63] width 46 height 8
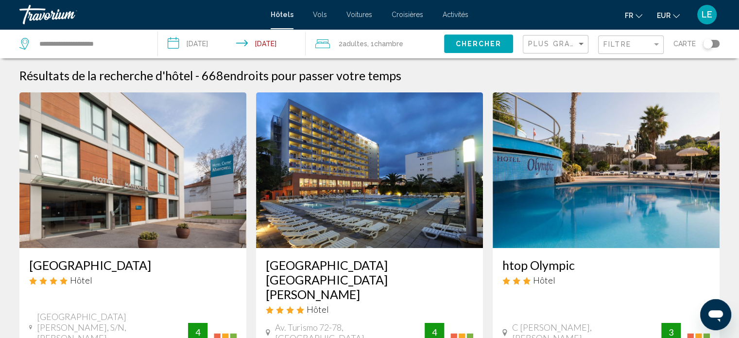
click at [706, 47] on div "Toggle map" at bounding box center [708, 44] width 10 height 10
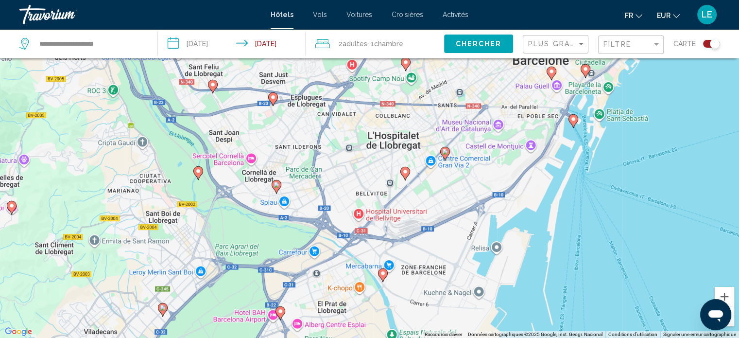
drag, startPoint x: 548, startPoint y: 159, endPoint x: 482, endPoint y: 278, distance: 135.9
click at [482, 278] on div "Pour activer le glissement avec le clavier, appuyez sur Alt+Entrée. Une fois ce…" at bounding box center [369, 169] width 739 height 338
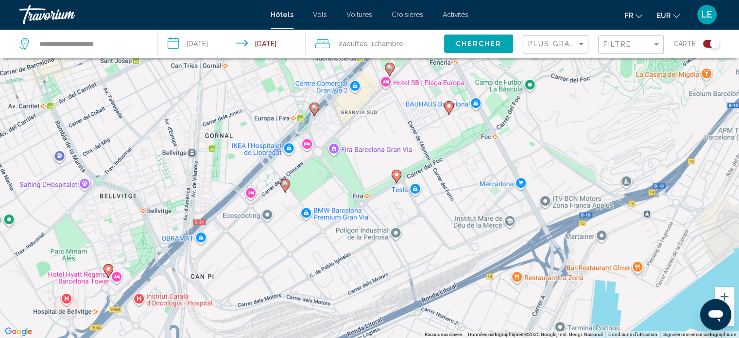
click at [396, 179] on icon "Main content" at bounding box center [396, 176] width 9 height 13
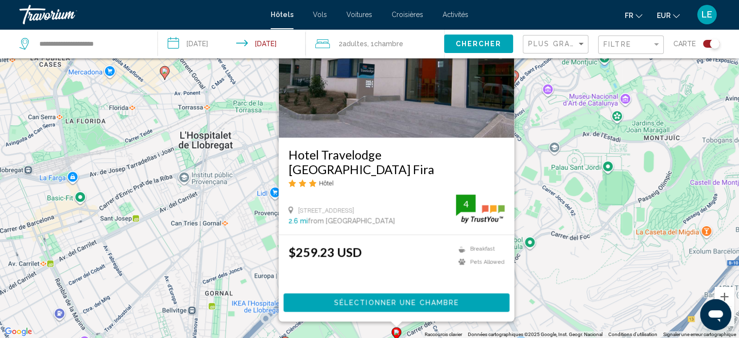
click at [422, 297] on button "Sélectionner une chambre" at bounding box center [396, 302] width 226 height 18
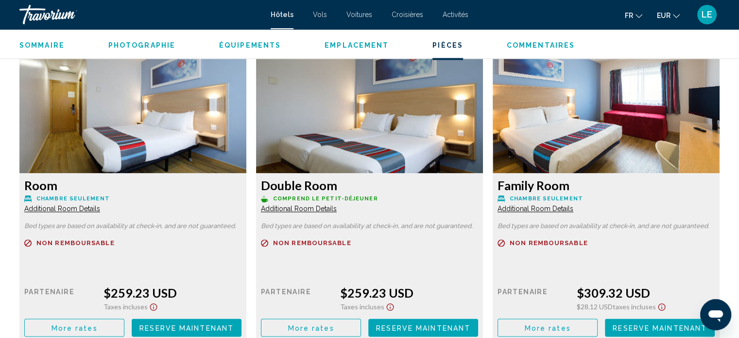
scroll to position [1289, 0]
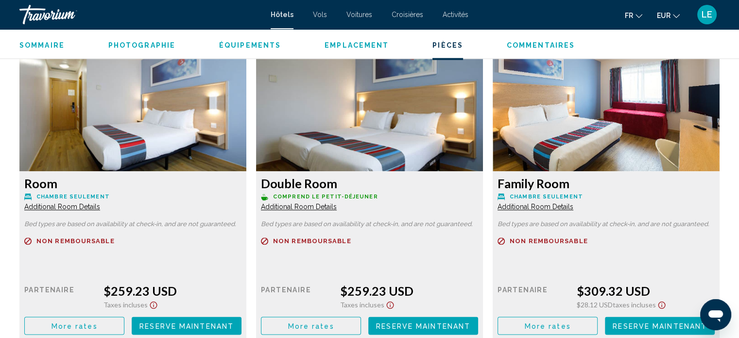
click at [674, 15] on icon "Change currency" at bounding box center [676, 16] width 7 height 7
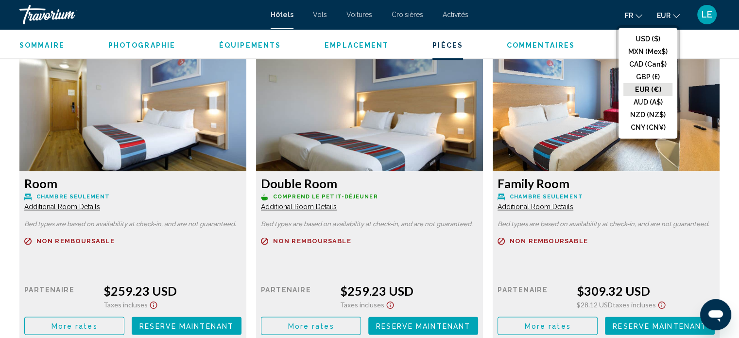
click at [642, 89] on button "EUR (€)" at bounding box center [647, 89] width 49 height 13
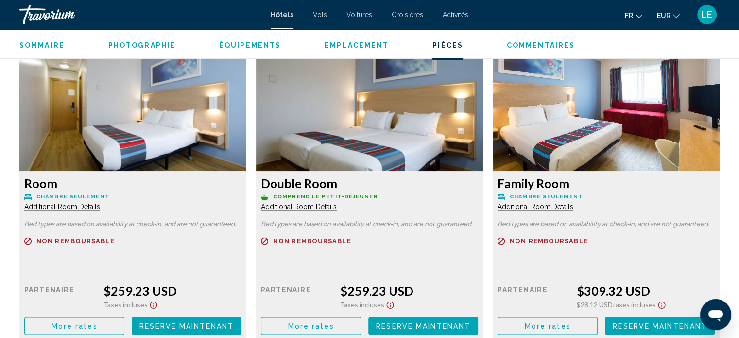
click at [680, 14] on ul "fr English Español Français Italiano Português русский EUR USD ($) MXN (Mex$) C…" at bounding box center [659, 15] width 69 height 16
click at [673, 15] on icon "Change currency" at bounding box center [676, 16] width 7 height 4
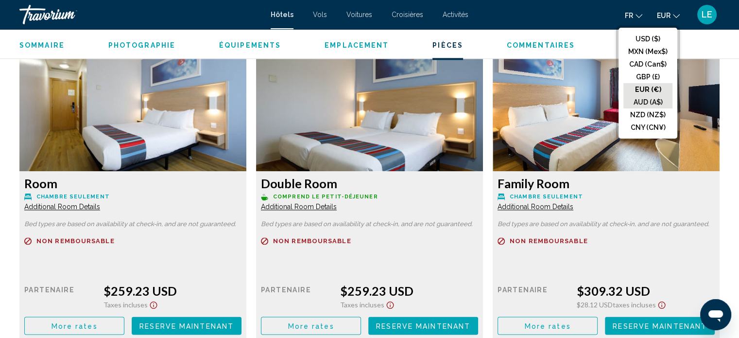
click at [650, 97] on button "AUD (A$)" at bounding box center [647, 102] width 49 height 13
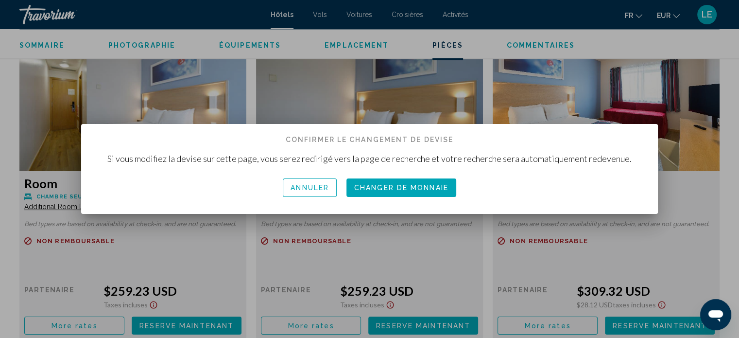
scroll to position [0, 0]
click at [319, 184] on span "Annuler" at bounding box center [310, 188] width 38 height 8
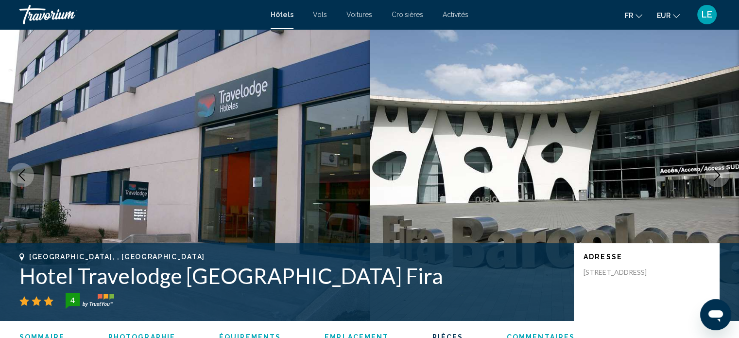
scroll to position [1289, 0]
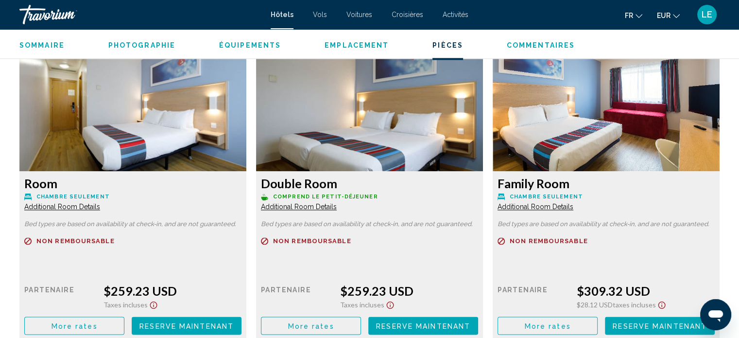
click at [668, 14] on span "EUR" at bounding box center [664, 16] width 14 height 8
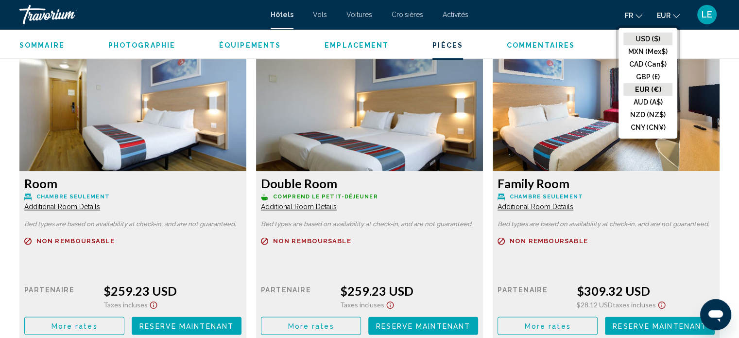
click at [645, 33] on button "USD ($)" at bounding box center [647, 39] width 49 height 13
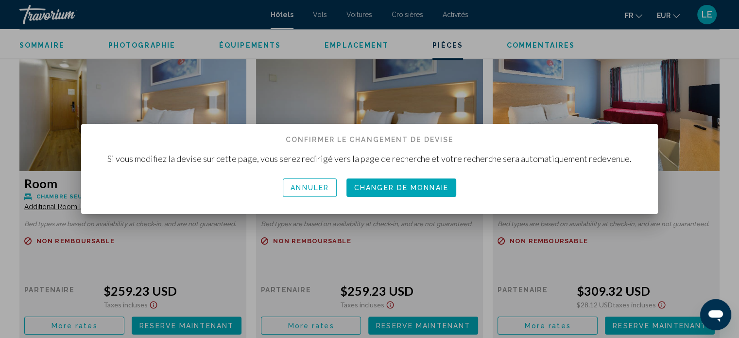
scroll to position [0, 0]
click at [384, 189] on span "Changer de monnaie" at bounding box center [401, 188] width 94 height 8
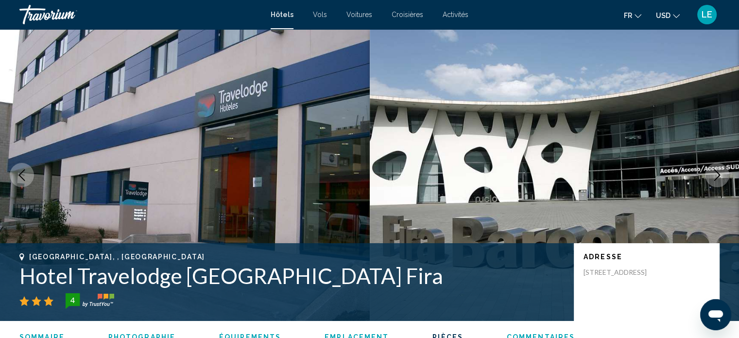
scroll to position [1289, 0]
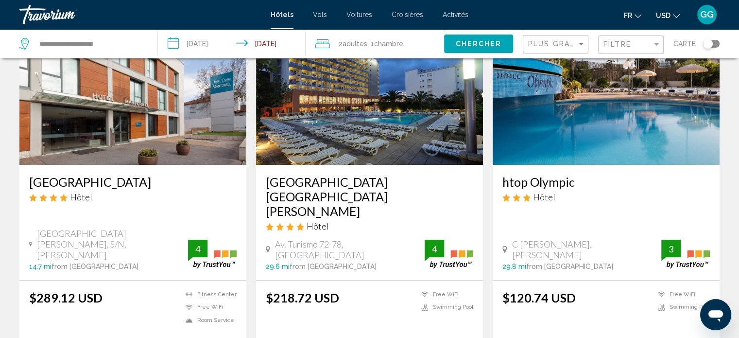
scroll to position [86, 0]
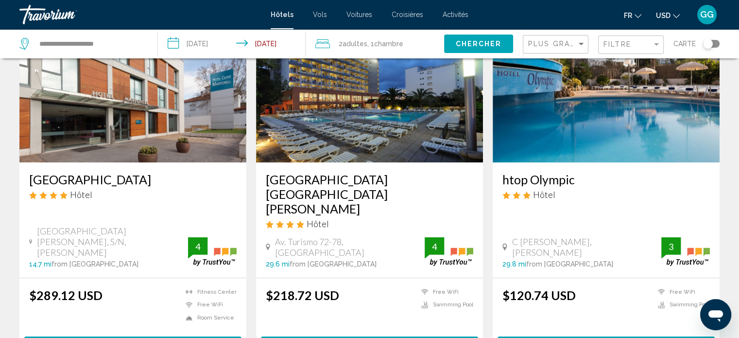
click at [670, 10] on button "USD USD ($) MXN (Mex$) CAD (Can$) GBP (£) EUR (€) AUD (A$) NZD (NZ$) CNY (CN¥)" at bounding box center [668, 15] width 24 height 14
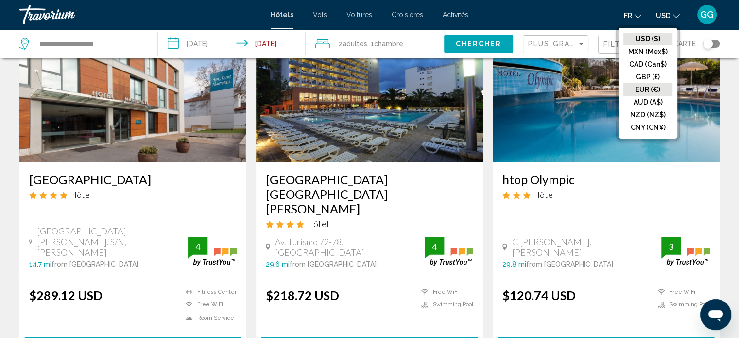
click at [646, 84] on button "EUR (€)" at bounding box center [647, 89] width 49 height 13
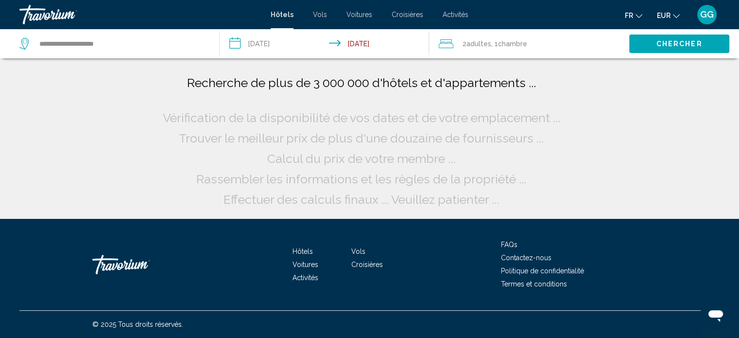
scroll to position [0, 0]
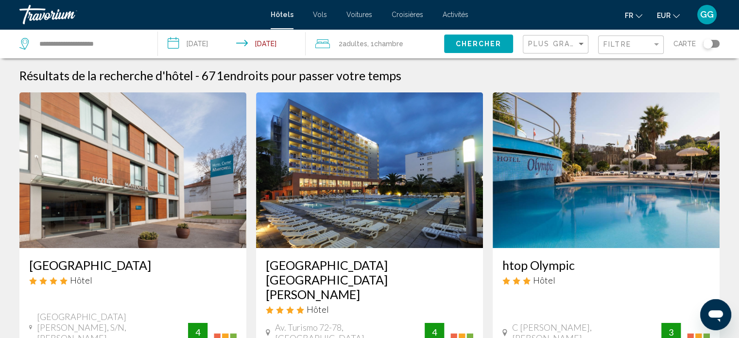
click at [715, 42] on div "Toggle map" at bounding box center [711, 44] width 17 height 8
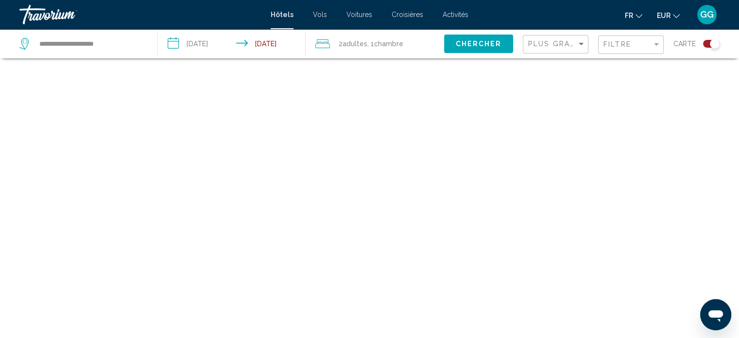
scroll to position [58, 0]
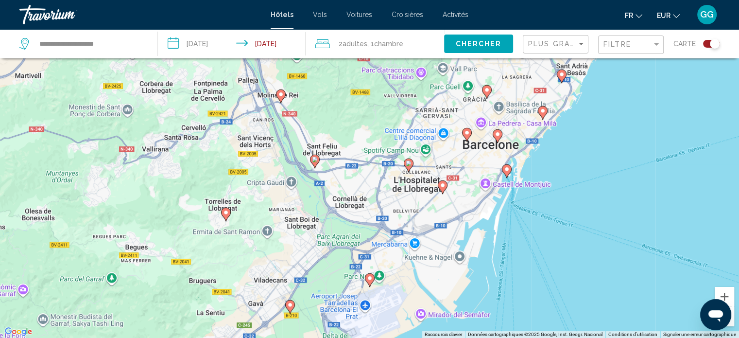
drag, startPoint x: 476, startPoint y: 287, endPoint x: 421, endPoint y: 270, distance: 57.0
click at [421, 270] on div "Pour activer le glissement avec le clavier, appuyez sur Alt+Entrée. Une fois ce…" at bounding box center [369, 169] width 739 height 338
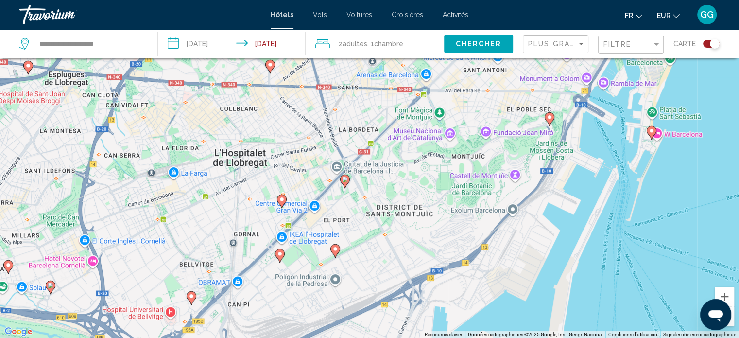
click at [335, 252] on icon "Main content" at bounding box center [334, 250] width 9 height 13
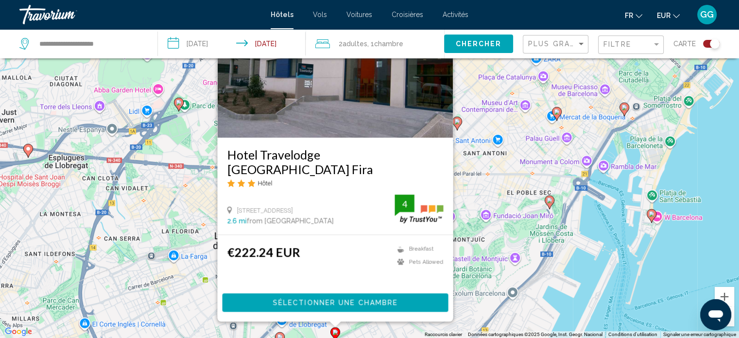
click at [314, 304] on span "Sélectionner une chambre" at bounding box center [335, 303] width 125 height 8
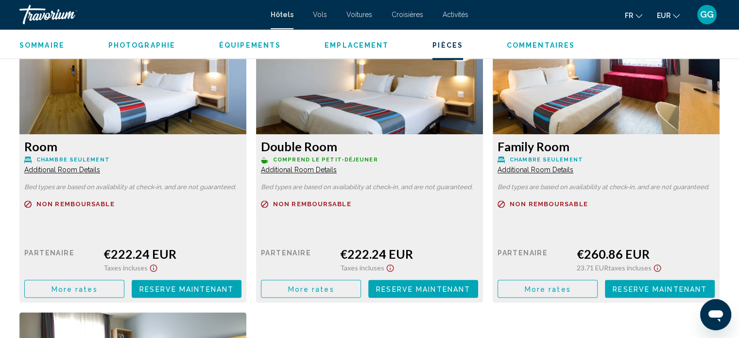
scroll to position [1326, 0]
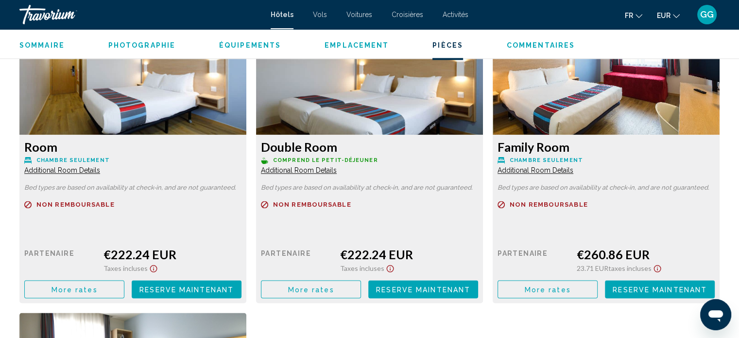
click at [100, 169] on span "Additional Room Details" at bounding box center [62, 170] width 76 height 8
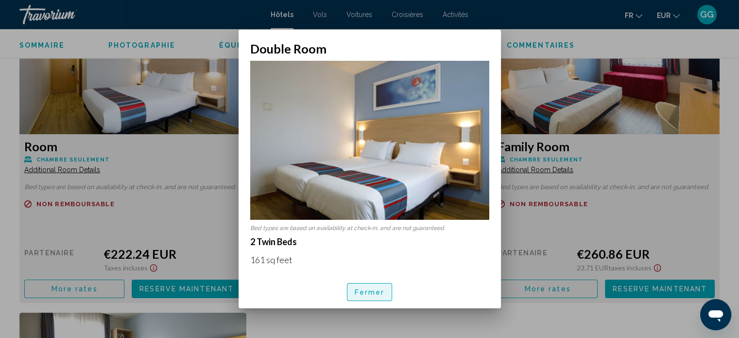
click at [377, 291] on span "Fermer" at bounding box center [370, 292] width 30 height 8
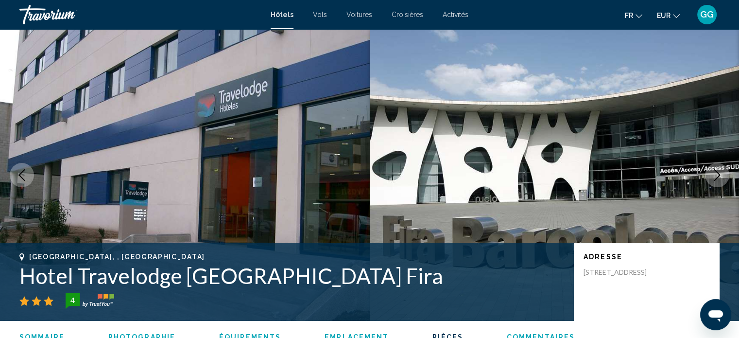
scroll to position [1326, 0]
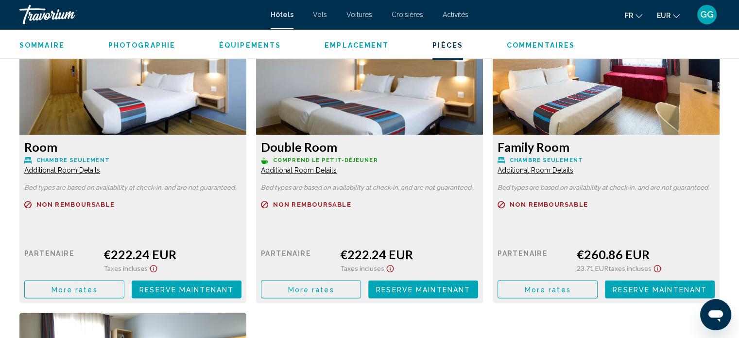
click at [159, 270] on icon "Show Taxes and Fees disclaimer" at bounding box center [154, 268] width 12 height 9
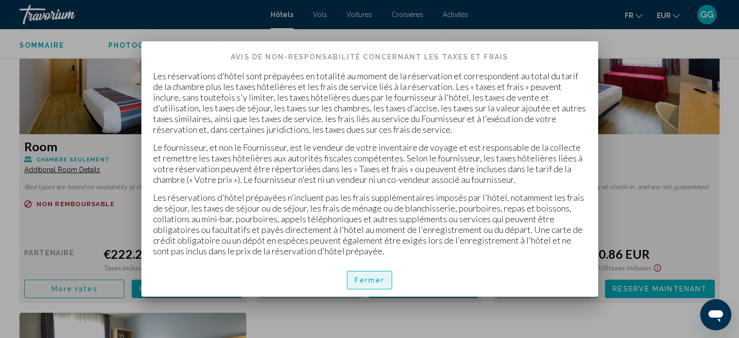
click at [377, 277] on span "Fermer" at bounding box center [370, 280] width 30 height 8
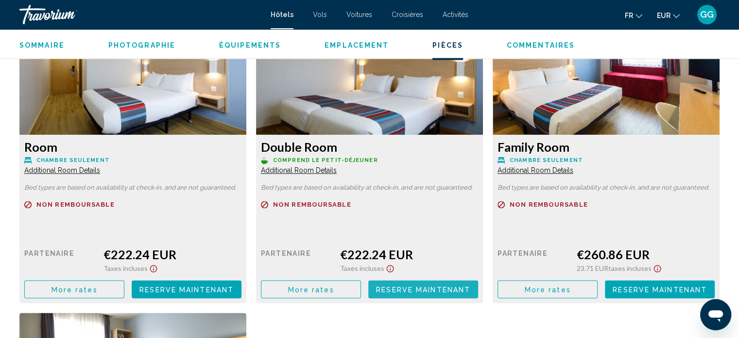
click at [388, 288] on span "Reserve maintenant" at bounding box center [423, 289] width 94 height 8
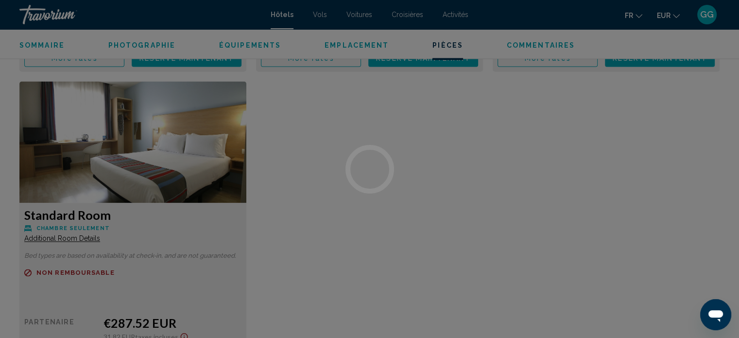
scroll to position [1584, 0]
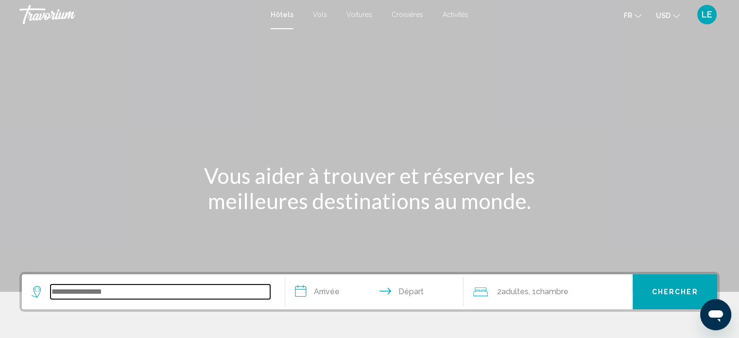
click at [134, 284] on input "Search widget" at bounding box center [161, 291] width 220 height 15
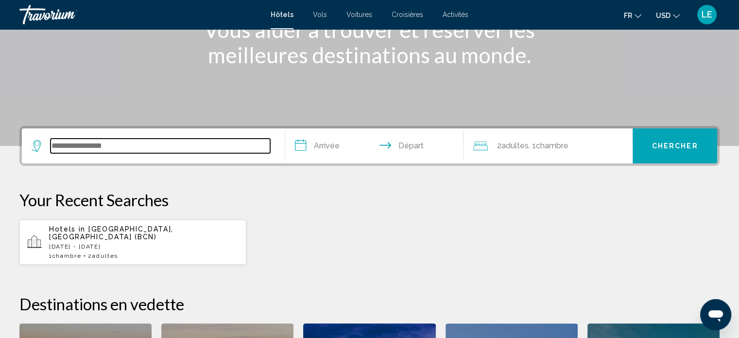
scroll to position [240, 0]
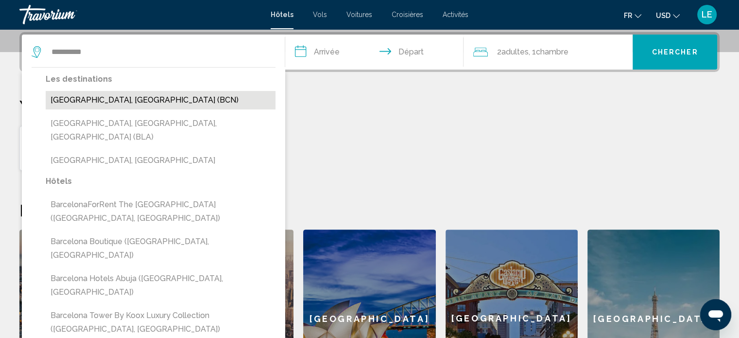
click at [140, 102] on button "[GEOGRAPHIC_DATA], [GEOGRAPHIC_DATA] (BCN)" at bounding box center [161, 100] width 230 height 18
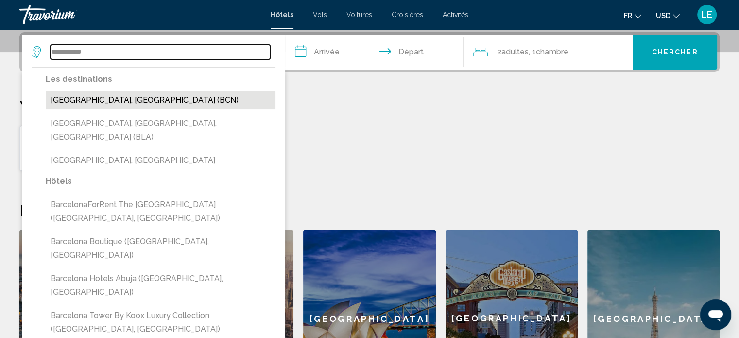
type input "**********"
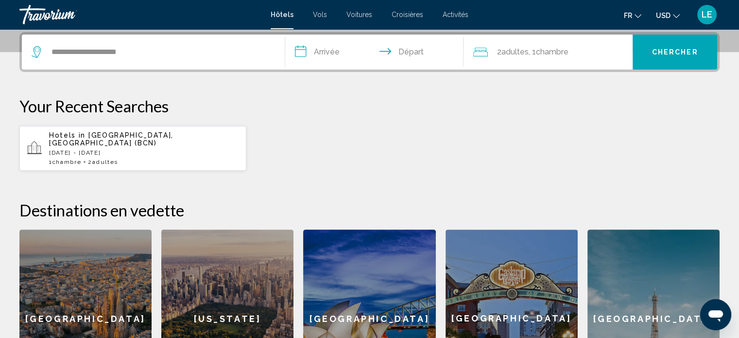
click at [332, 59] on input "**********" at bounding box center [376, 53] width 183 height 38
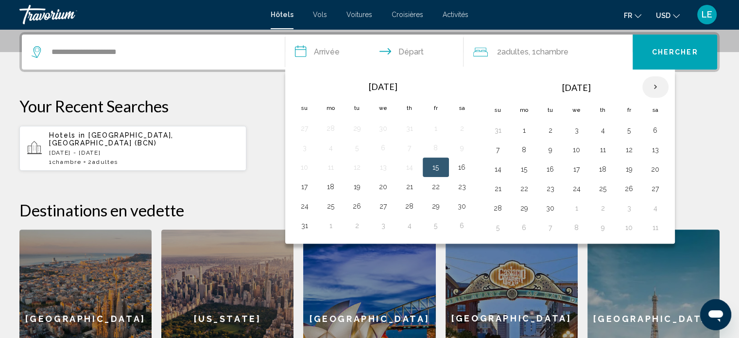
click at [647, 87] on th "Next month" at bounding box center [655, 86] width 26 height 21
click at [629, 151] on button "10" at bounding box center [629, 150] width 16 height 14
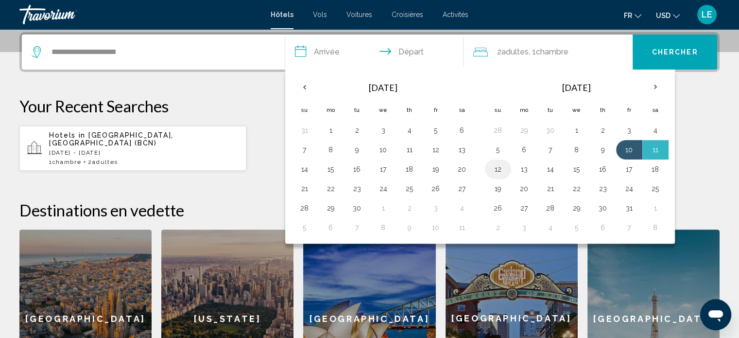
click at [497, 171] on button "12" at bounding box center [498, 169] width 16 height 14
type input "**********"
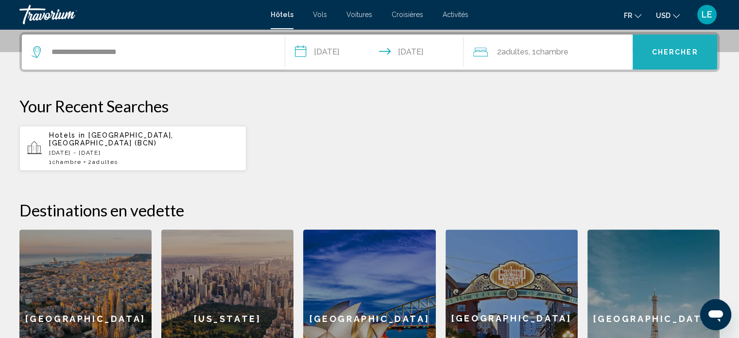
click at [654, 57] on button "Chercher" at bounding box center [675, 51] width 85 height 35
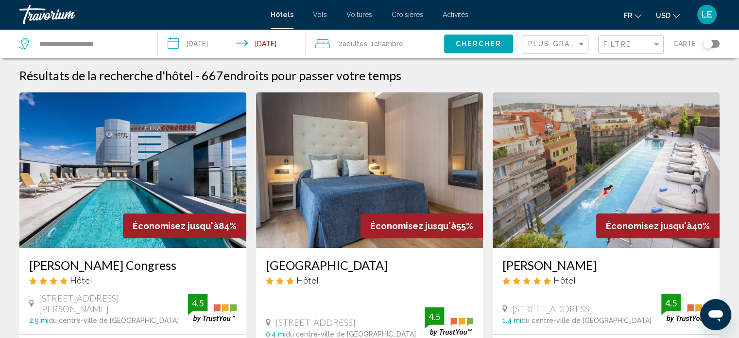
click at [674, 13] on icon "Change currency" at bounding box center [676, 16] width 7 height 7
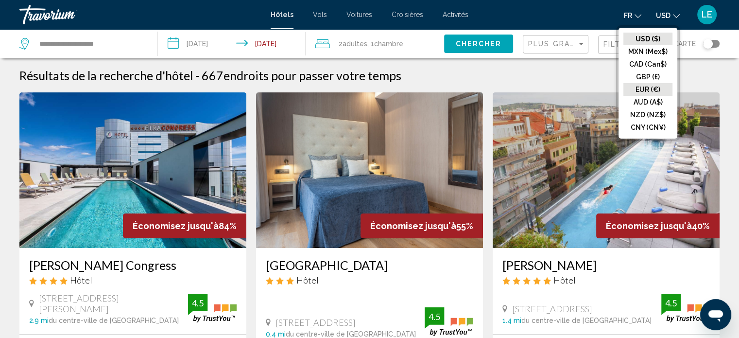
click at [647, 91] on button "EUR (€)" at bounding box center [647, 89] width 49 height 13
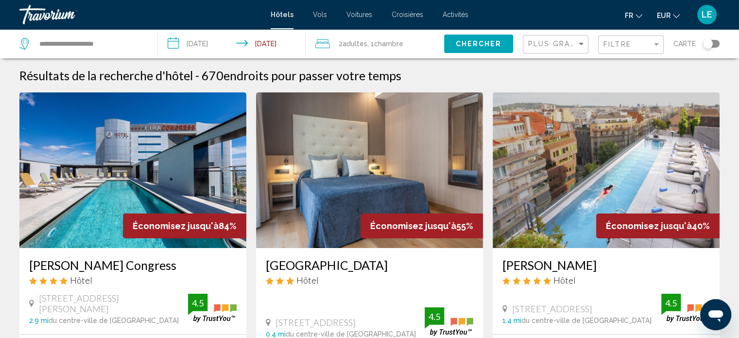
click at [710, 46] on div "Toggle map" at bounding box center [708, 44] width 10 height 10
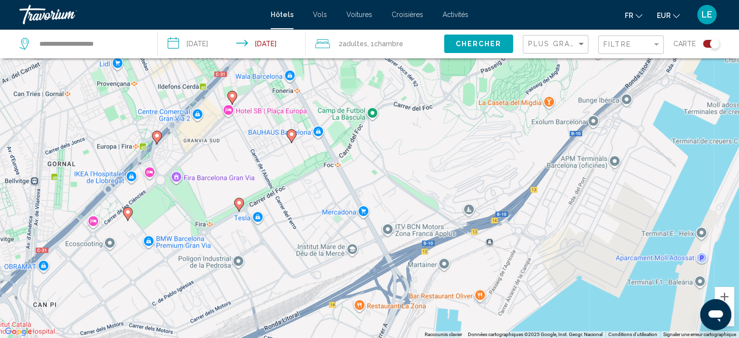
drag, startPoint x: 303, startPoint y: 288, endPoint x: 381, endPoint y: 158, distance: 151.6
click at [381, 158] on div "Pour activer le glissement avec le clavier, appuyez sur Alt+Entrée. Une fois ce…" at bounding box center [369, 169] width 739 height 338
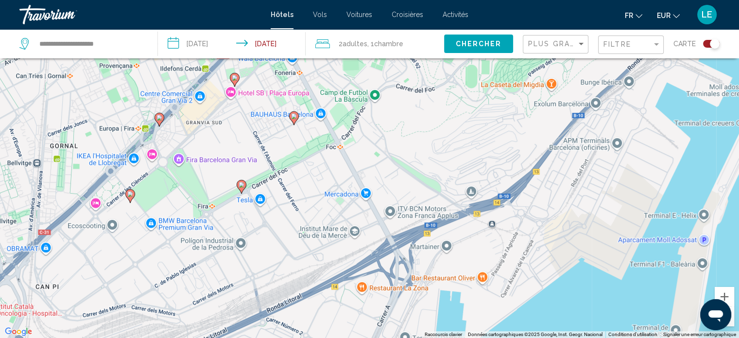
click at [293, 119] on icon "Main content" at bounding box center [293, 117] width 9 height 13
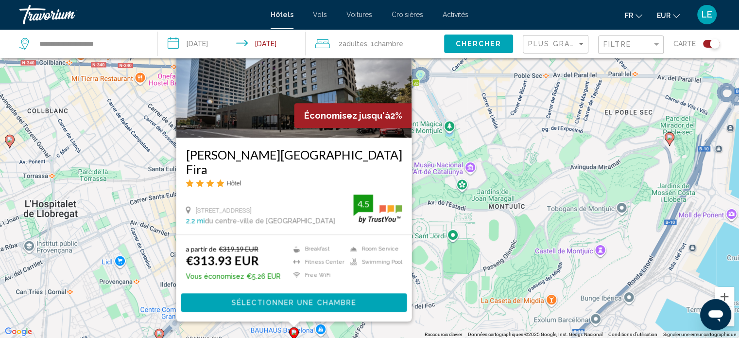
click at [337, 301] on span "Sélectionner une chambre" at bounding box center [293, 303] width 125 height 8
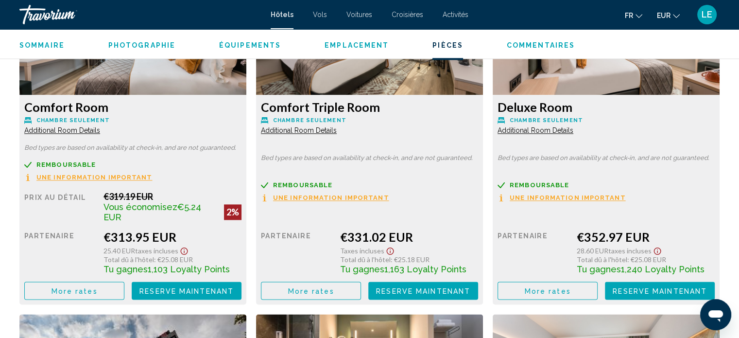
scroll to position [1401, 0]
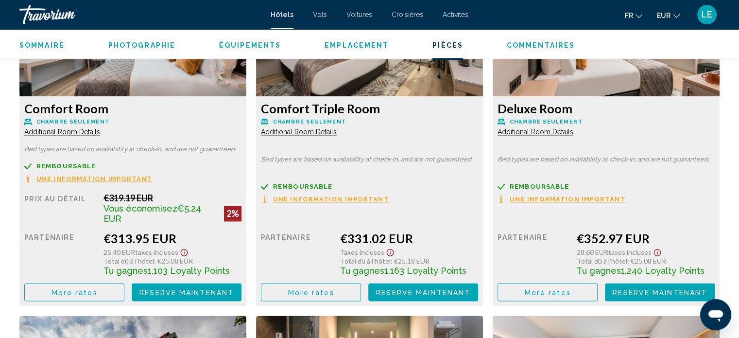
click at [119, 178] on span "Une information important" at bounding box center [94, 178] width 116 height 6
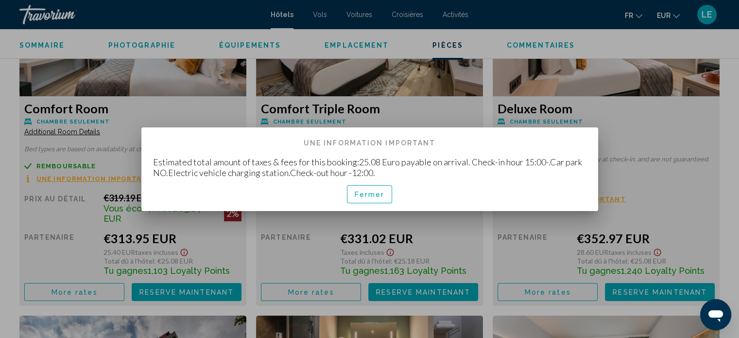
scroll to position [0, 0]
click at [371, 195] on span "Fermer" at bounding box center [370, 194] width 30 height 8
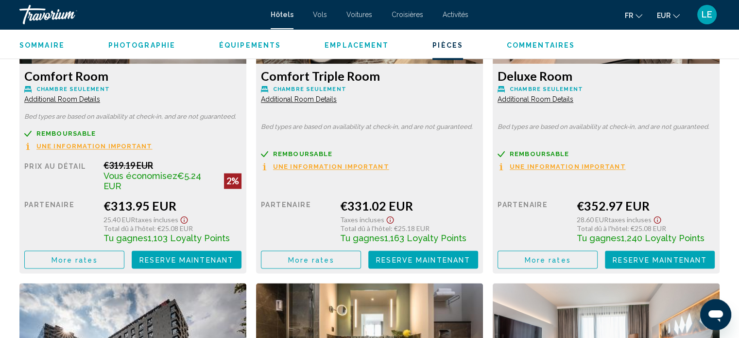
scroll to position [1434, 0]
click at [122, 145] on span "Une information important" at bounding box center [94, 145] width 116 height 6
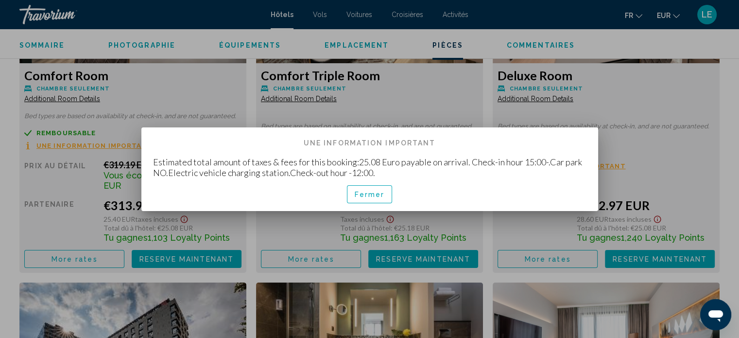
scroll to position [0, 0]
click at [360, 198] on button "Fermer" at bounding box center [370, 194] width 46 height 18
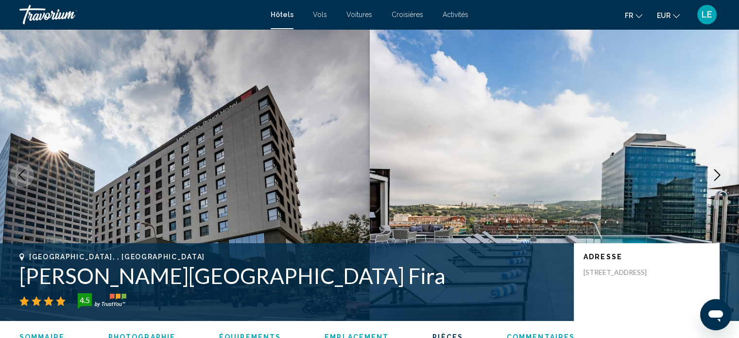
scroll to position [1434, 0]
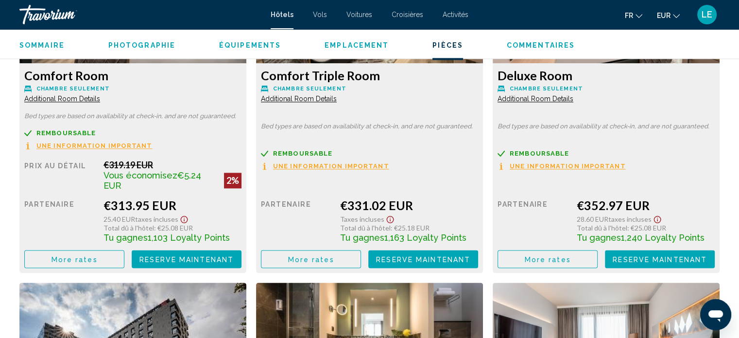
click at [153, 149] on span "Une information important" at bounding box center [94, 145] width 116 height 6
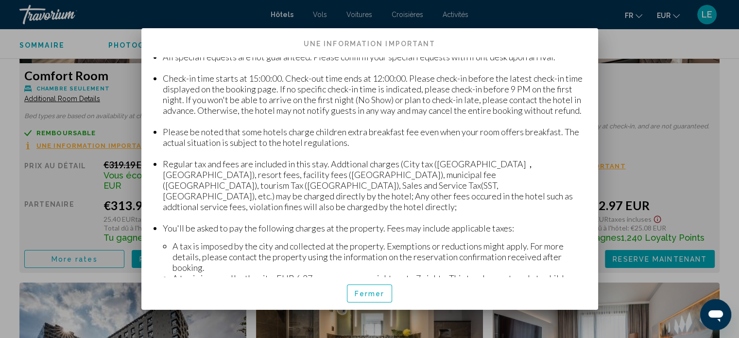
scroll to position [151, 0]
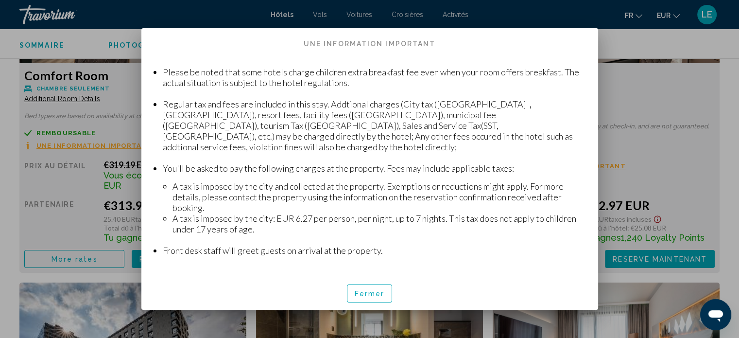
click at [354, 292] on button "Fermer" at bounding box center [370, 293] width 46 height 18
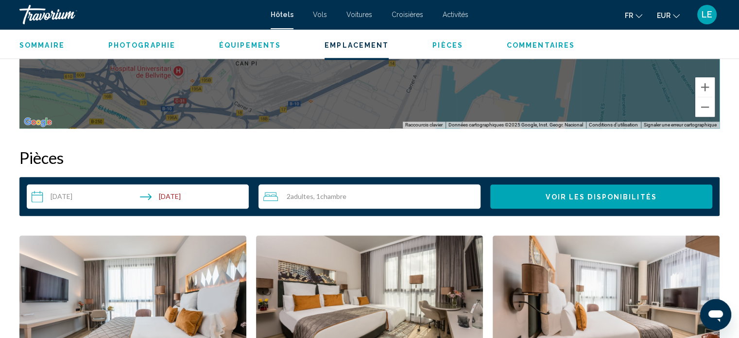
scroll to position [1121, 0]
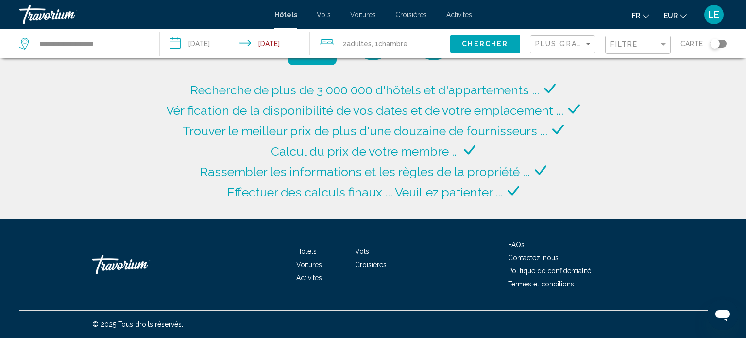
click at [678, 17] on button "EUR USD ($) MXN (Mex$) CAD (Can$) GBP (£) EUR (€) AUD (A$) NZD (NZ$) CNY (CN¥)" at bounding box center [675, 15] width 23 height 14
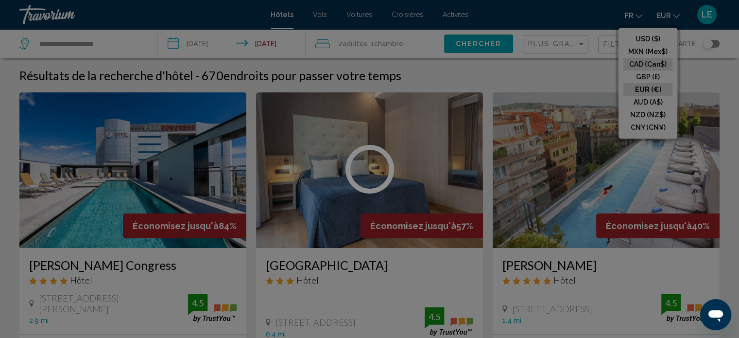
click at [644, 68] on div "**********" at bounding box center [369, 169] width 739 height 338
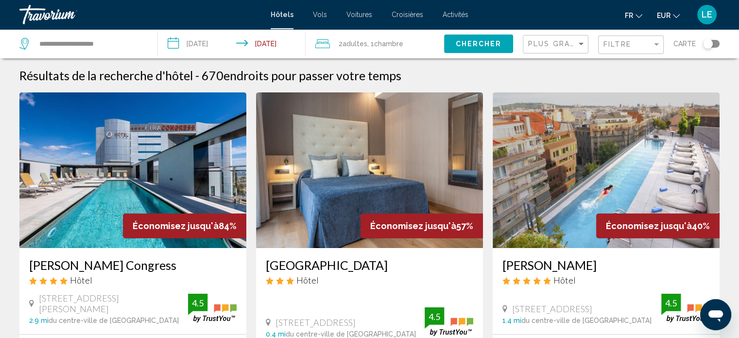
click at [680, 14] on ul "fr English Español Français Italiano Português русский EUR USD ($) MXN (Mex$) C…" at bounding box center [659, 15] width 69 height 16
click at [668, 11] on button "EUR USD ($) MXN (Mex$) CAD (Can$) GBP (£) EUR (€) AUD (A$) NZD (NZ$) CNY (CN¥)" at bounding box center [668, 15] width 23 height 14
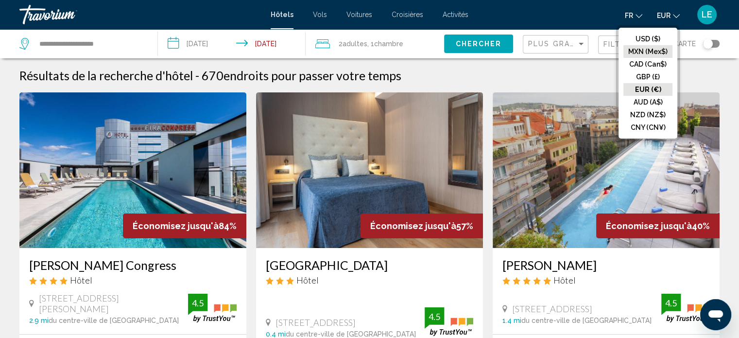
click at [641, 56] on button "MXN (Mex$)" at bounding box center [647, 51] width 49 height 13
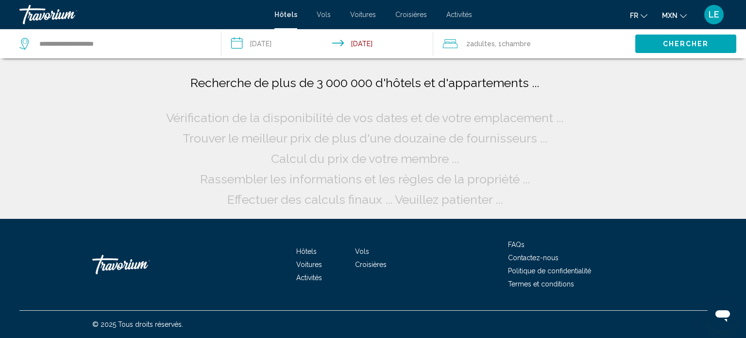
click at [673, 16] on span "MXN" at bounding box center [670, 16] width 16 height 8
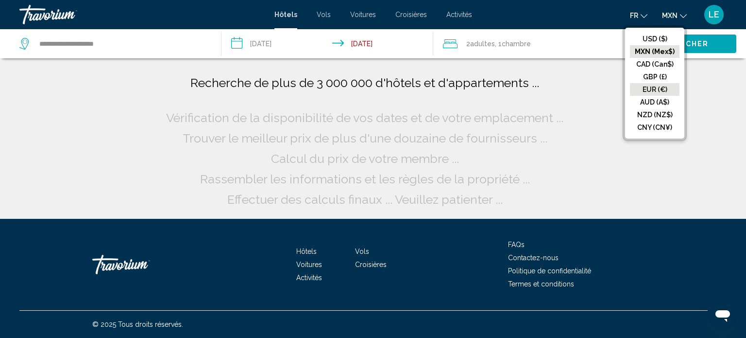
click at [652, 87] on button "EUR (€)" at bounding box center [655, 89] width 50 height 13
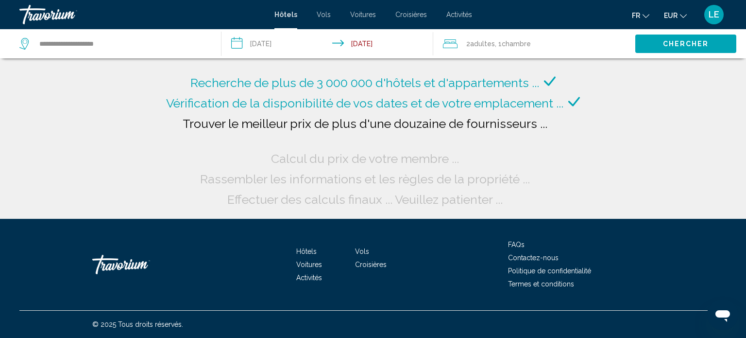
drag, startPoint x: 682, startPoint y: 13, endPoint x: 713, endPoint y: 111, distance: 103.3
click at [713, 111] on div "Recherche de plus de 3 000 000 d'hôtels et d'appartements ... Vérification de l…" at bounding box center [373, 109] width 746 height 219
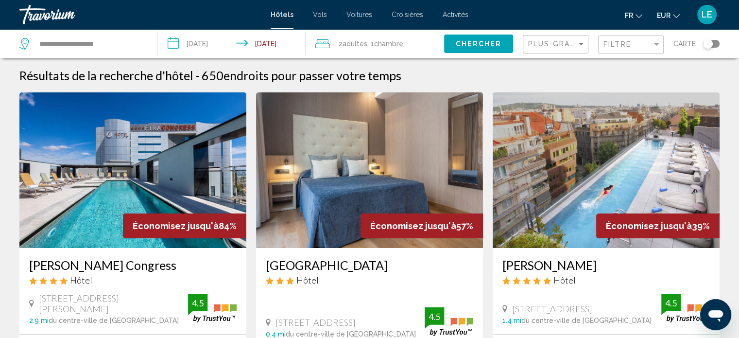
click at [702, 43] on button "Toggle map" at bounding box center [708, 43] width 24 height 9
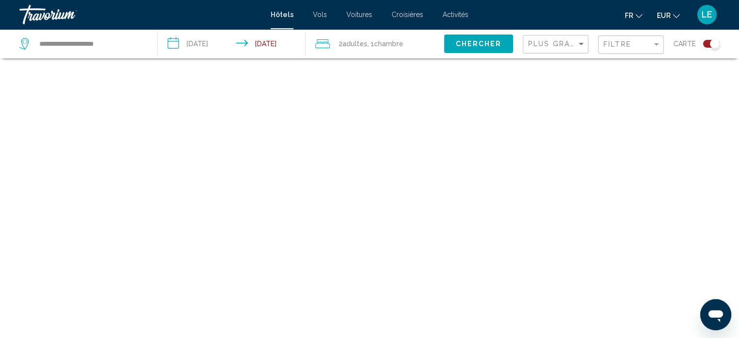
scroll to position [58, 0]
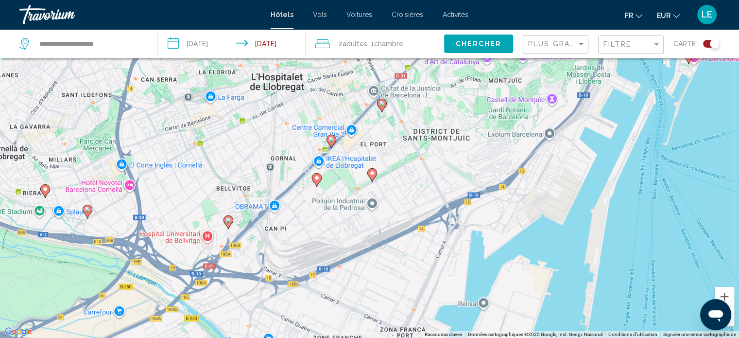
click at [371, 176] on icon "Main content" at bounding box center [371, 174] width 9 height 13
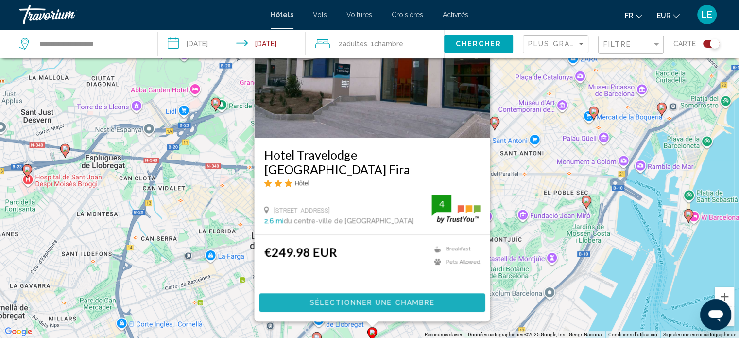
click at [371, 297] on button "Sélectionner une chambre" at bounding box center [372, 302] width 226 height 18
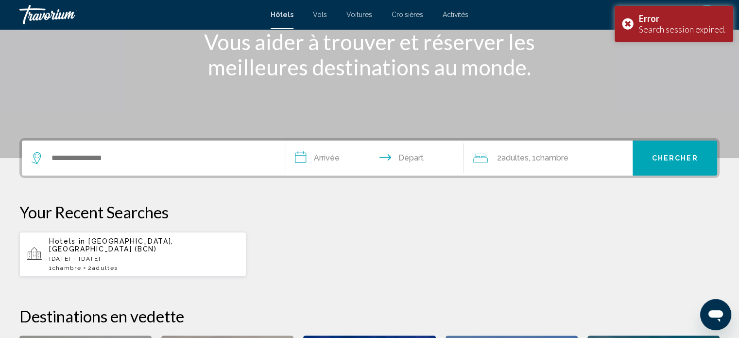
scroll to position [130, 0]
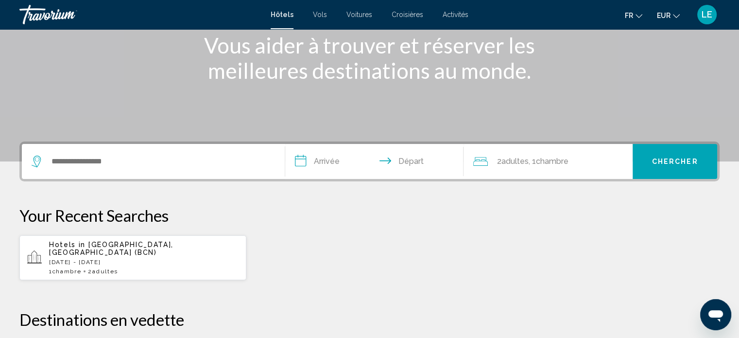
click at [155, 192] on div "**********" at bounding box center [369, 328] width 739 height 375
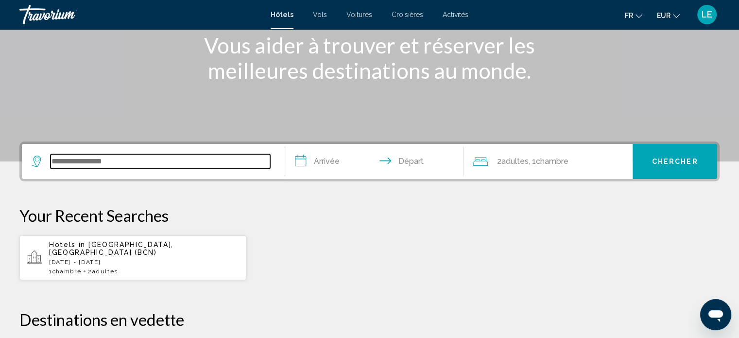
click at [157, 158] on input "Search widget" at bounding box center [161, 161] width 220 height 15
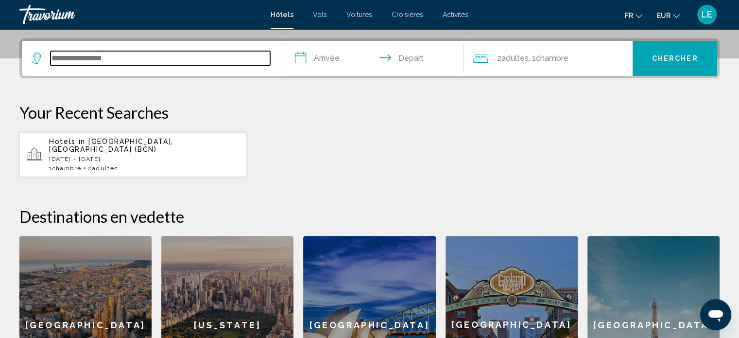
scroll to position [240, 0]
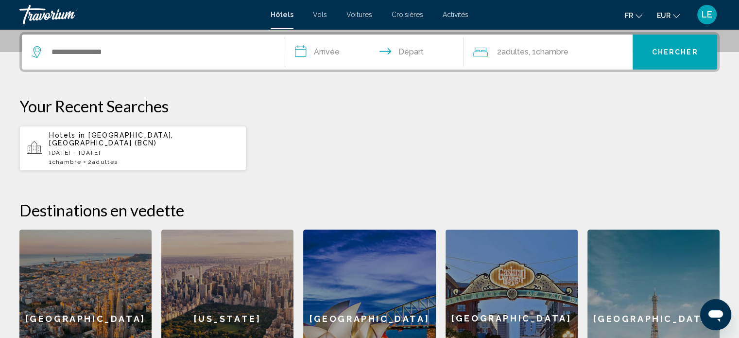
click at [197, 137] on p "Hotels in Barcelona, Spain (BCN)" at bounding box center [143, 139] width 189 height 16
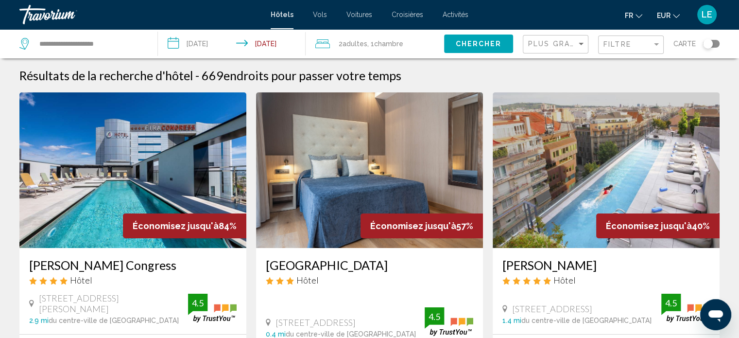
click at [710, 42] on div "Toggle map" at bounding box center [708, 44] width 10 height 10
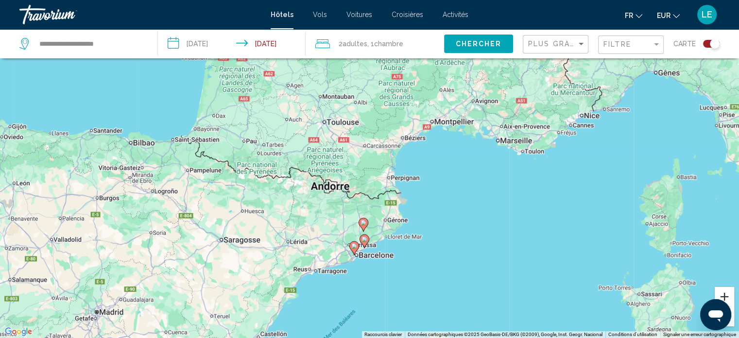
click at [724, 292] on button "Zoom avant" at bounding box center [724, 296] width 19 height 19
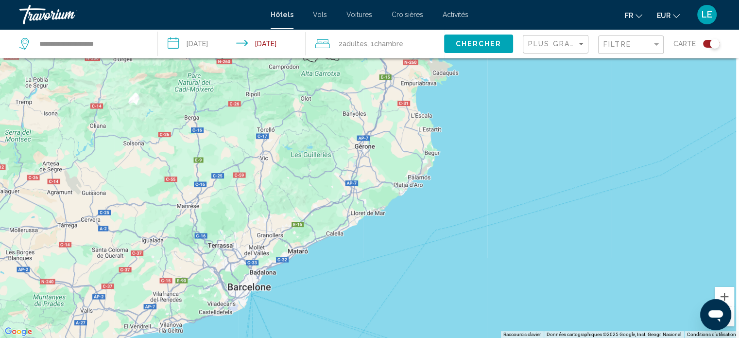
drag, startPoint x: 459, startPoint y: 241, endPoint x: 382, endPoint y: -15, distance: 267.0
click at [382, 0] on html "**********" at bounding box center [369, 111] width 739 height 338
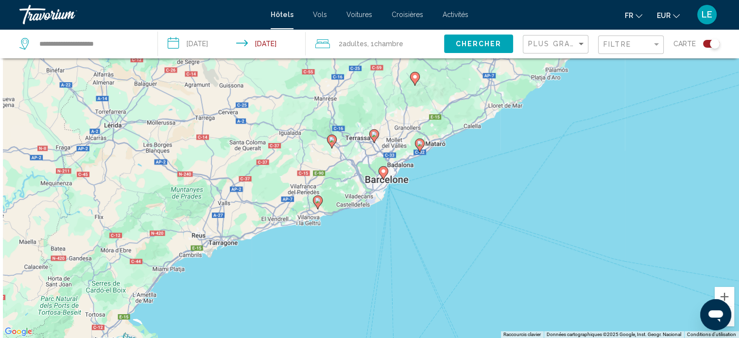
drag, startPoint x: 238, startPoint y: 289, endPoint x: 393, endPoint y: 188, distance: 185.7
click at [393, 188] on div "Pour activer le glissement avec le clavier, appuyez sur Alt+Entrée. Une fois ce…" at bounding box center [369, 169] width 739 height 338
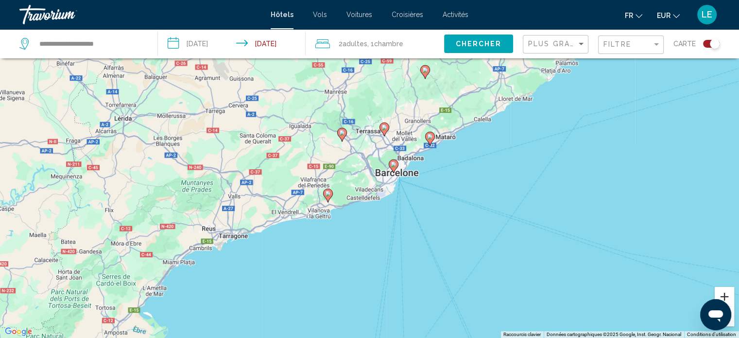
click at [725, 293] on button "Zoom avant" at bounding box center [724, 296] width 19 height 19
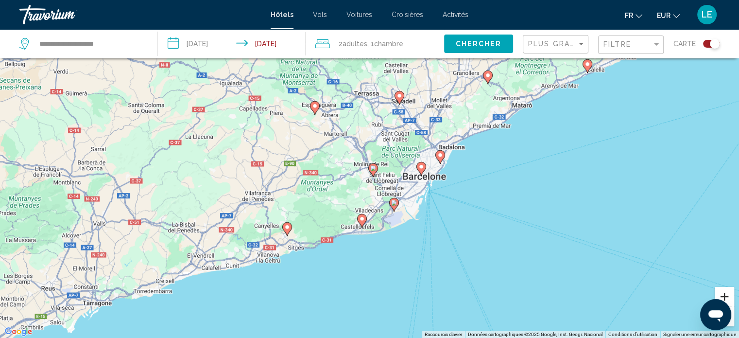
click at [725, 293] on button "Zoom avant" at bounding box center [724, 296] width 19 height 19
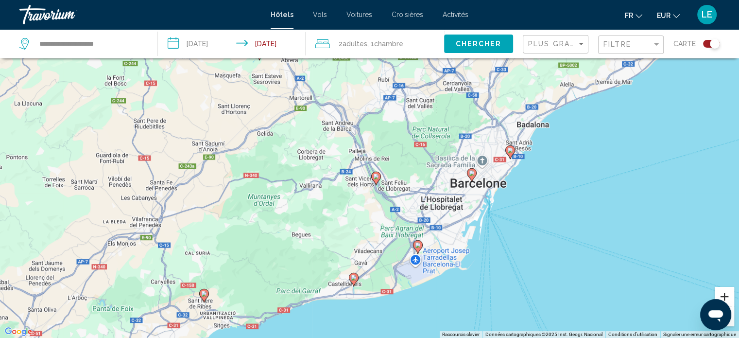
click at [725, 293] on button "Zoom avant" at bounding box center [724, 296] width 19 height 19
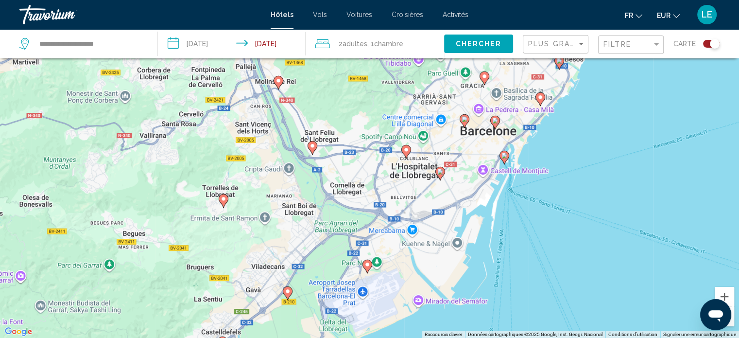
drag, startPoint x: 527, startPoint y: 284, endPoint x: 411, endPoint y: 208, distance: 138.7
click at [411, 208] on div "Pour activer le glissement avec le clavier, appuyez sur Alt+Entrée. Une fois ce…" at bounding box center [369, 169] width 739 height 338
click at [725, 294] on button "Zoom avant" at bounding box center [724, 296] width 19 height 19
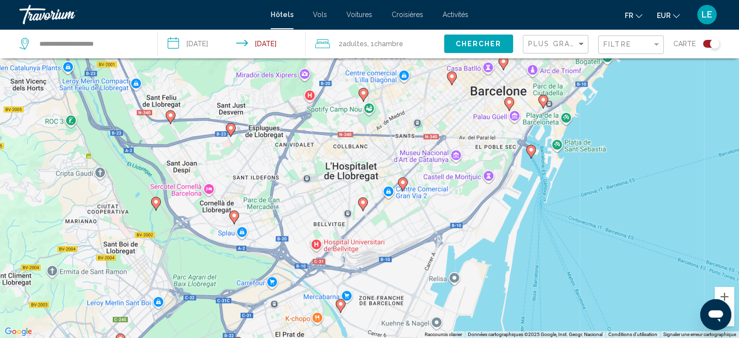
drag, startPoint x: 553, startPoint y: 187, endPoint x: 435, endPoint y: 188, distance: 117.6
click at [435, 188] on div "Pour activer le glissement avec le clavier, appuyez sur Alt+Entrée. Une fois ce…" at bounding box center [369, 169] width 739 height 338
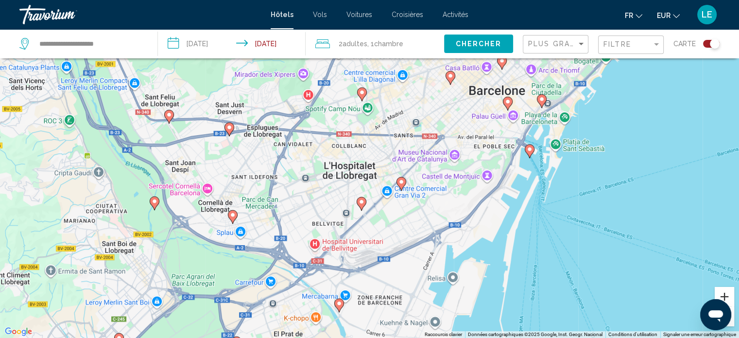
click at [724, 295] on button "Zoom avant" at bounding box center [724, 296] width 19 height 19
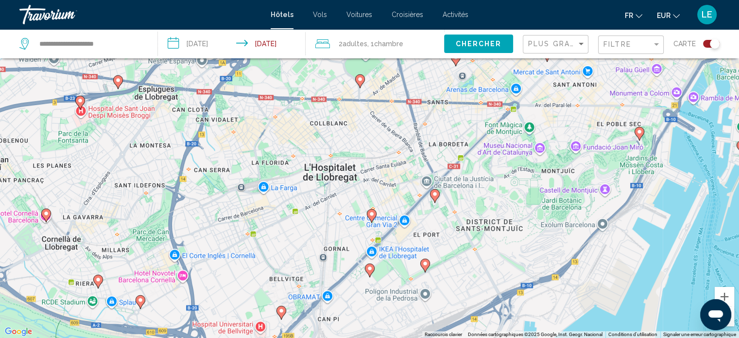
drag, startPoint x: 498, startPoint y: 275, endPoint x: 480, endPoint y: 246, distance: 34.1
click at [480, 246] on div "Pour activer le glissement avec le clavier, appuyez sur Alt+Entrée. Une fois ce…" at bounding box center [369, 169] width 739 height 338
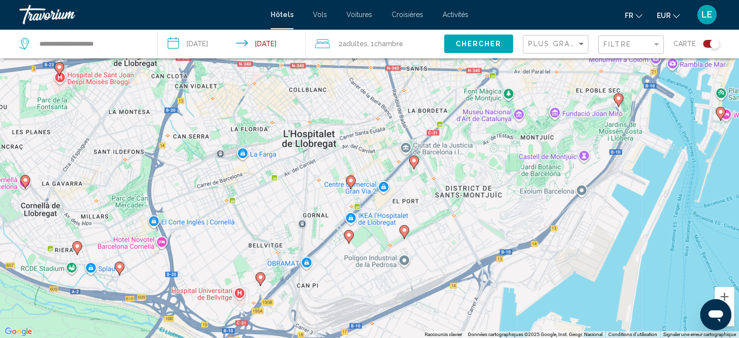
click at [406, 231] on image "Main content" at bounding box center [404, 230] width 6 height 6
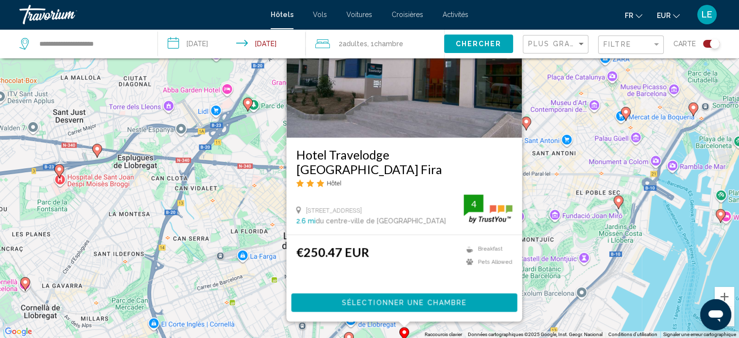
click at [409, 302] on span "Sélectionner une chambre" at bounding box center [404, 303] width 125 height 8
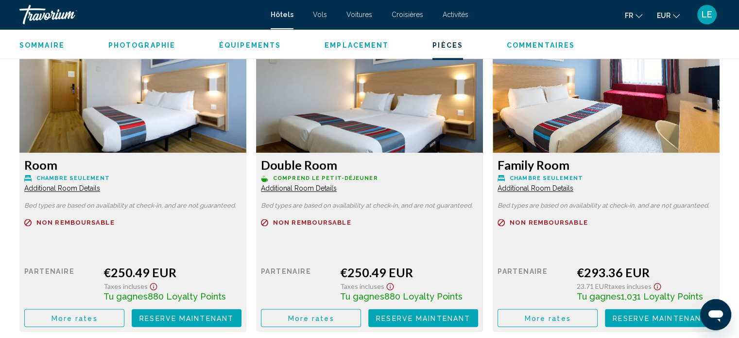
scroll to position [1402, 0]
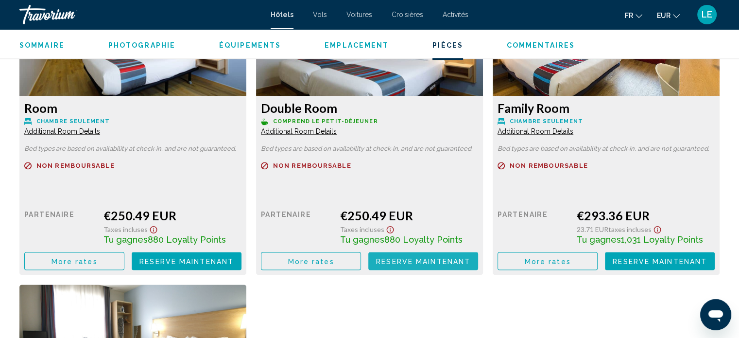
click at [401, 257] on span "Reserve maintenant" at bounding box center [423, 261] width 94 height 8
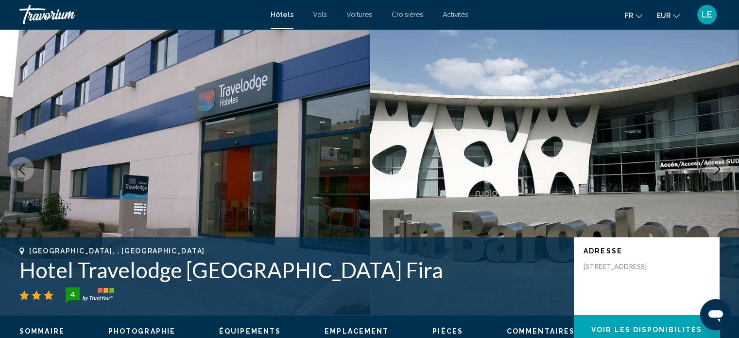
scroll to position [317, 0]
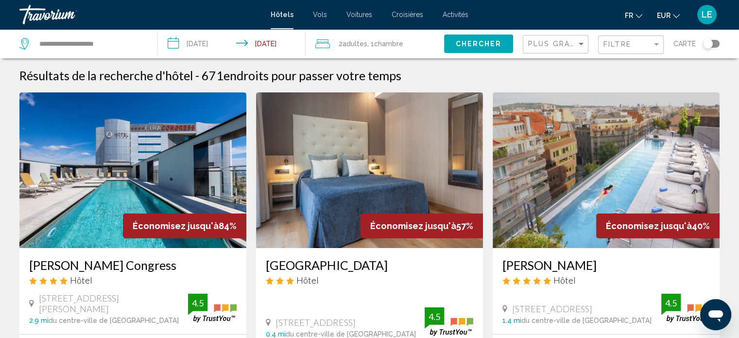
click at [706, 46] on div "Toggle map" at bounding box center [708, 44] width 10 height 10
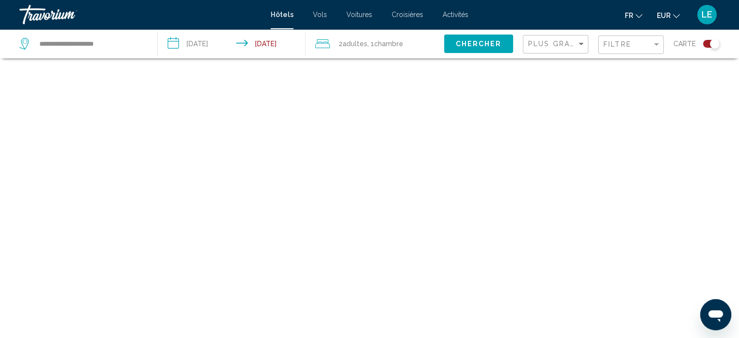
scroll to position [58, 0]
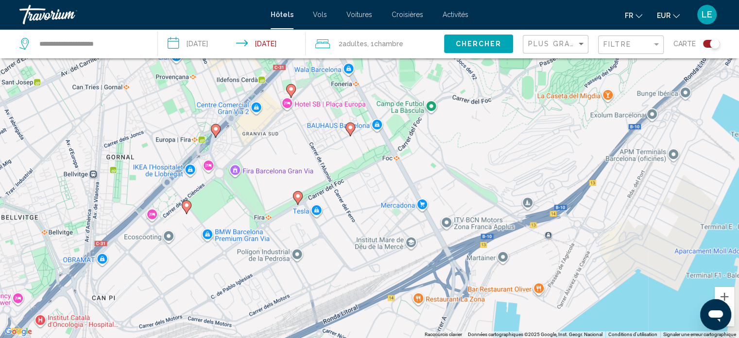
drag, startPoint x: 336, startPoint y: 270, endPoint x: 452, endPoint y: 99, distance: 207.1
click at [452, 99] on div "Pour activer le glissement avec le clavier, appuyez sur Alt+Entrée. Une fois ce…" at bounding box center [369, 169] width 739 height 338
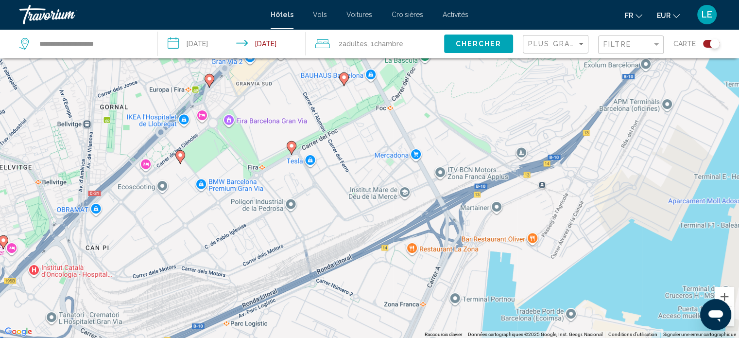
click at [343, 82] on icon "Main content" at bounding box center [343, 78] width 9 height 13
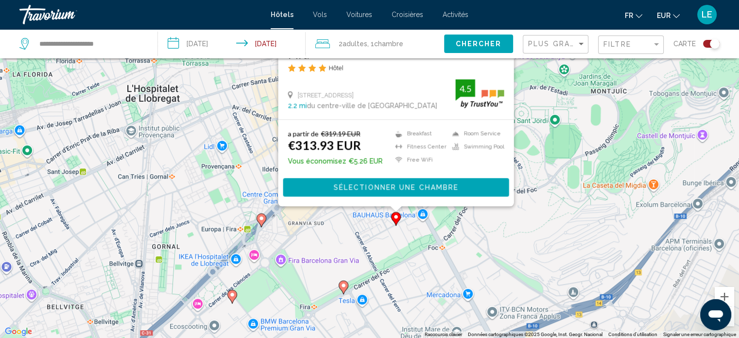
drag, startPoint x: 495, startPoint y: 301, endPoint x: 556, endPoint y: 109, distance: 201.4
click at [556, 109] on div "Pour activer le glissement avec le clavier, appuyez sur Alt+Entrée. Une fois ce…" at bounding box center [369, 169] width 739 height 338
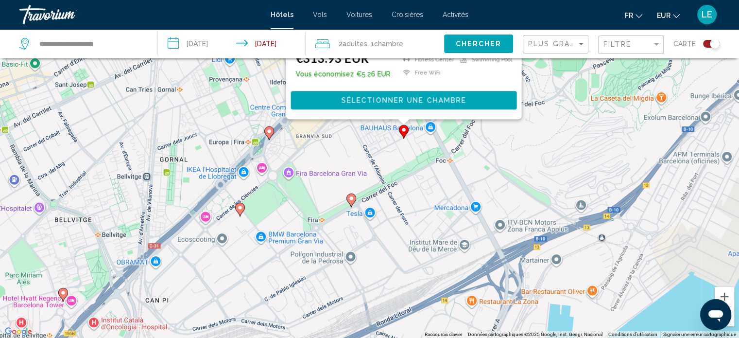
click at [349, 204] on gmp-advanced-marker "Main content" at bounding box center [351, 200] width 10 height 15
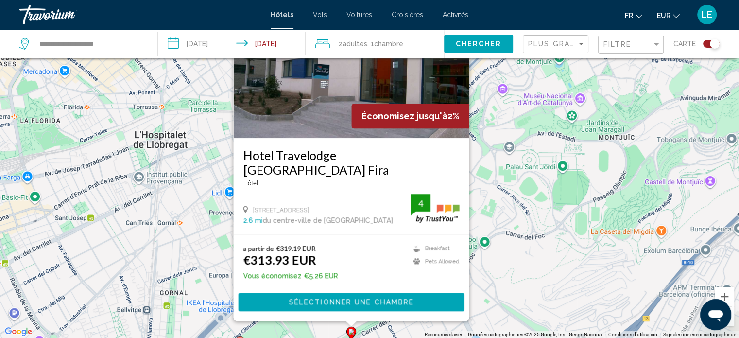
click at [509, 283] on div "Pour activer le glissement avec le clavier, appuyez sur Alt+Entrée. Une fois ce…" at bounding box center [369, 169] width 739 height 338
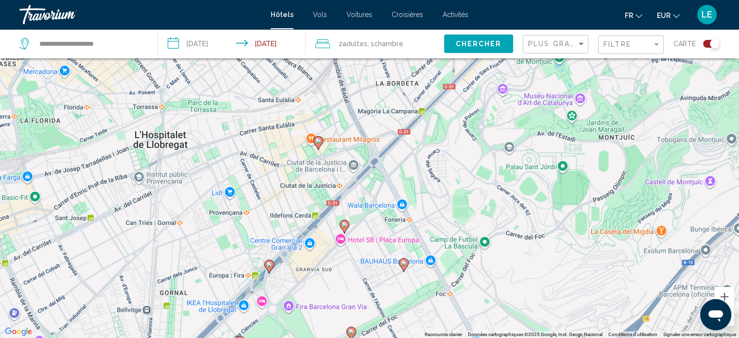
click at [402, 266] on icon "Main content" at bounding box center [403, 264] width 9 height 13
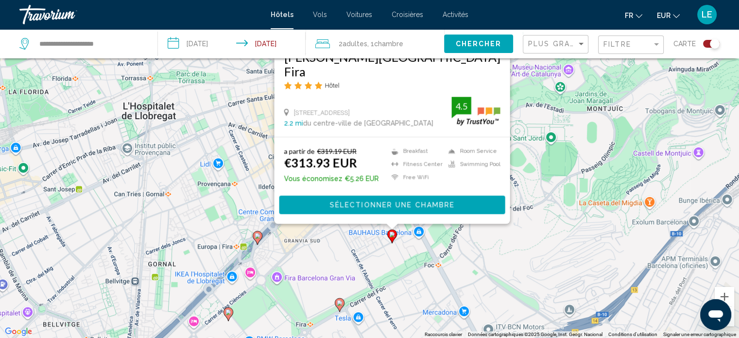
drag, startPoint x: 253, startPoint y: 286, endPoint x: 242, endPoint y: 182, distance: 105.0
click at [242, 182] on div "Pour activer le glissement avec le clavier, appuyez sur Alt+Entrée. Une fois ce…" at bounding box center [369, 169] width 739 height 338
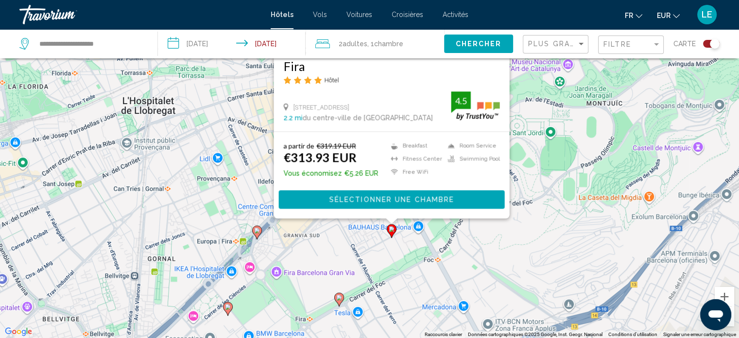
click at [258, 233] on image "Main content" at bounding box center [257, 230] width 6 height 6
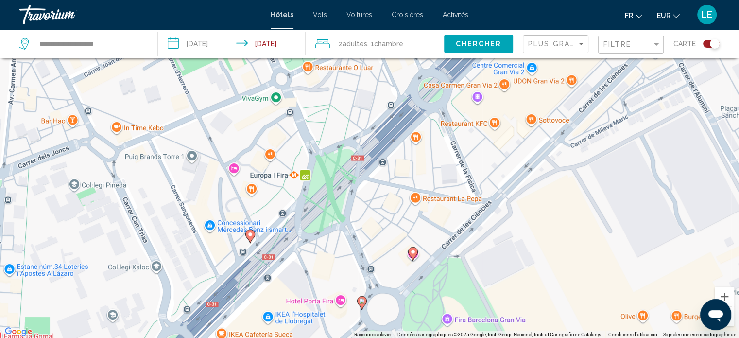
click at [414, 254] on image "Main content" at bounding box center [413, 252] width 6 height 6
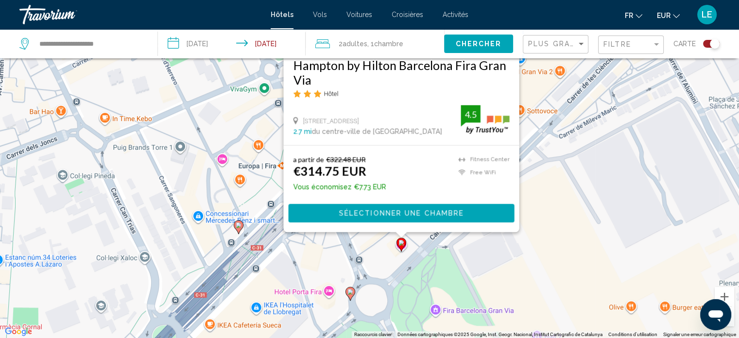
drag, startPoint x: 568, startPoint y: 274, endPoint x: 556, endPoint y: 162, distance: 112.4
click at [556, 162] on div "Pour activer le glissement avec le clavier, appuyez sur Alt+Entrée. Une fois ce…" at bounding box center [369, 169] width 739 height 338
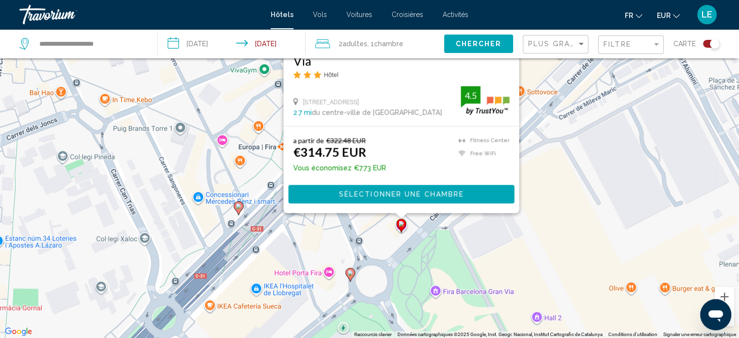
click at [350, 274] on image "Main content" at bounding box center [350, 273] width 6 height 6
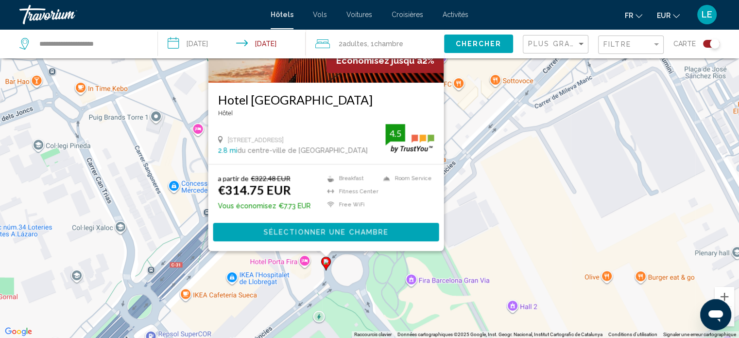
drag, startPoint x: 526, startPoint y: 251, endPoint x: 500, endPoint y: 174, distance: 80.7
click at [500, 174] on div "Pour activer le glissement avec le clavier, appuyez sur Alt+Entrée. Une fois ce…" at bounding box center [369, 169] width 739 height 338
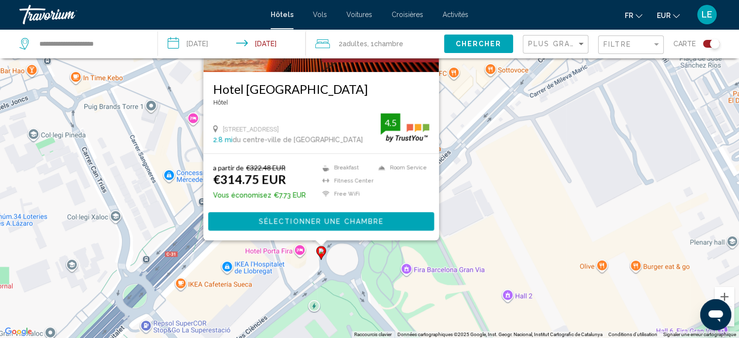
click at [500, 174] on div "Pour activer le glissement avec le clavier, appuyez sur Alt+Entrée. Une fois ce…" at bounding box center [369, 169] width 739 height 338
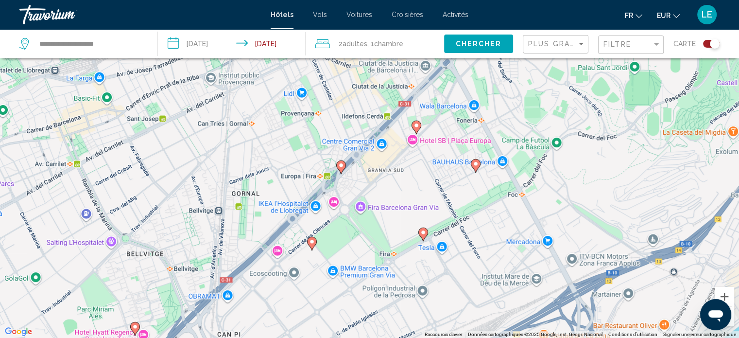
click at [703, 47] on button "Toggle map" at bounding box center [708, 43] width 24 height 9
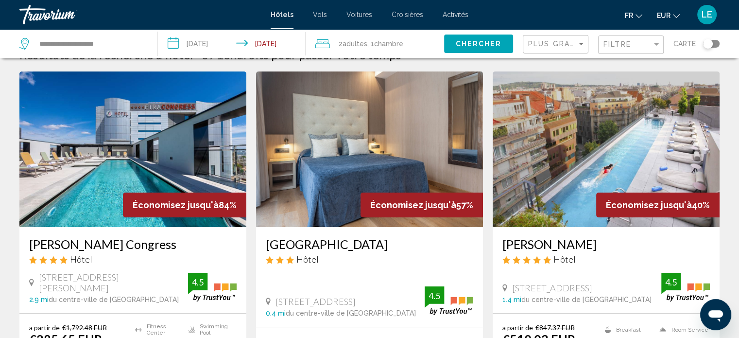
scroll to position [0, 0]
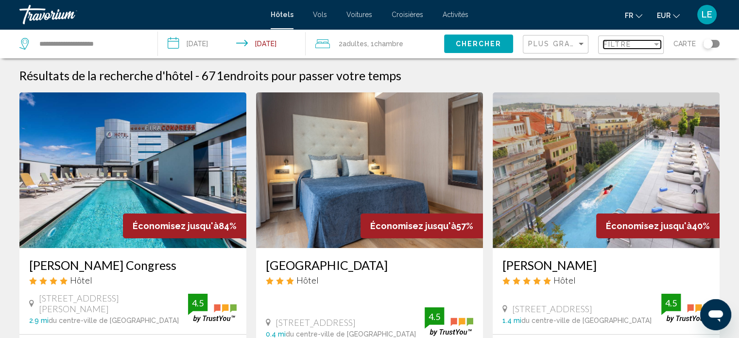
click at [647, 47] on div "Filtre" at bounding box center [627, 44] width 49 height 8
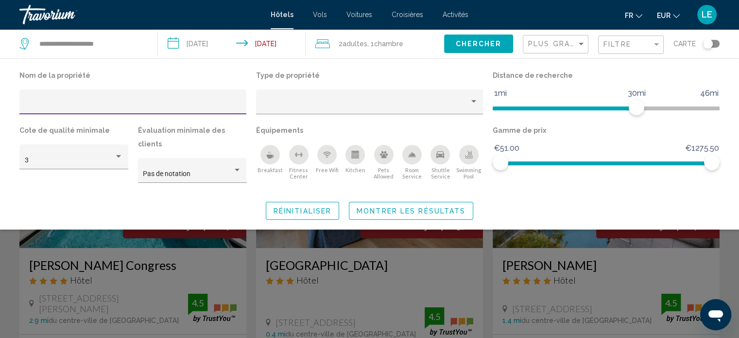
click at [298, 154] on rect "Fitness Center" at bounding box center [298, 154] width 3 height 0
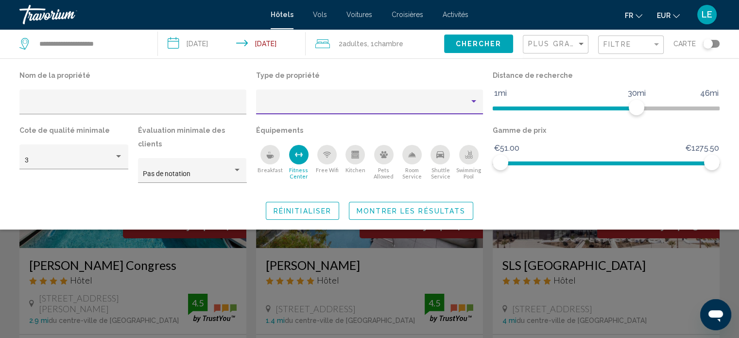
click at [297, 106] on div "Property type" at bounding box center [365, 106] width 208 height 8
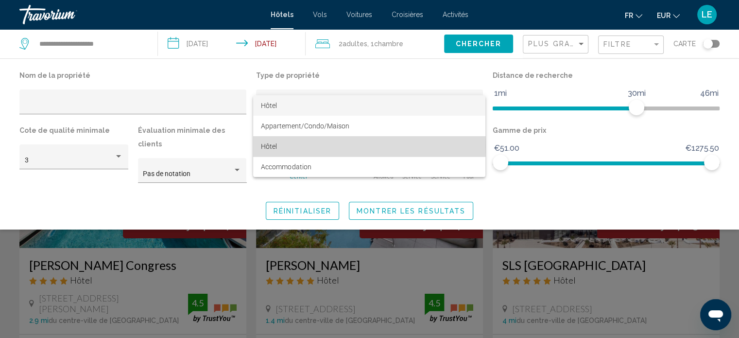
click at [281, 146] on span "Hôtel" at bounding box center [369, 146] width 217 height 20
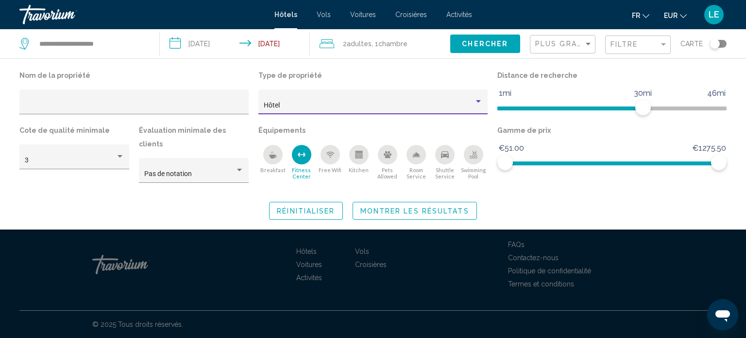
click at [296, 103] on div "Hôtel" at bounding box center [369, 106] width 210 height 8
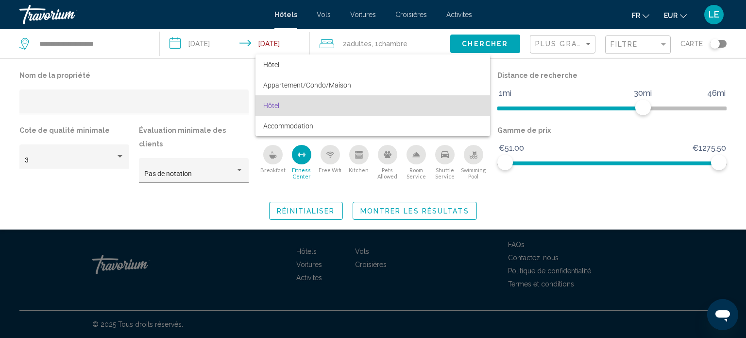
click at [296, 103] on span "Hôtel" at bounding box center [372, 105] width 219 height 20
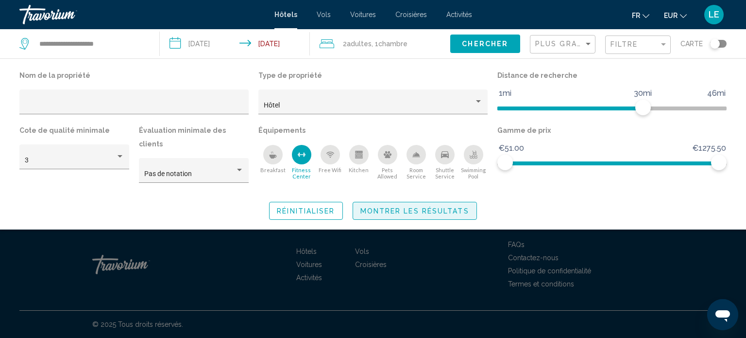
click at [411, 207] on span "Montrer les résultats" at bounding box center [415, 211] width 109 height 8
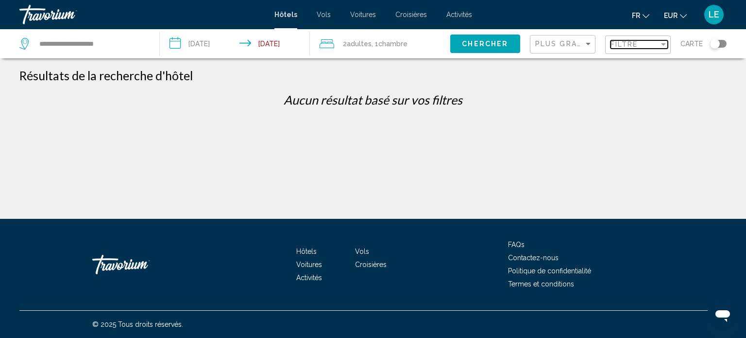
click at [639, 44] on div "Filtre" at bounding box center [635, 44] width 49 height 8
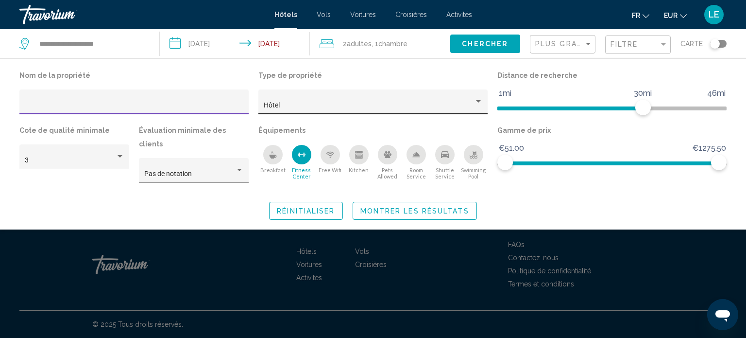
click at [323, 111] on div "Hôtel" at bounding box center [373, 105] width 219 height 20
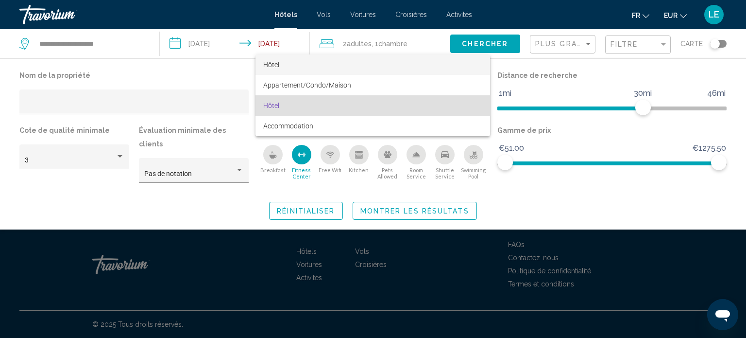
click at [299, 67] on span "Hôtel" at bounding box center [372, 64] width 219 height 20
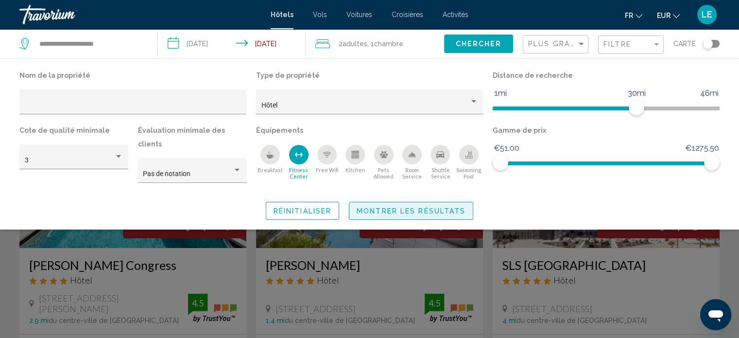
click at [394, 207] on span "Montrer les résultats" at bounding box center [411, 211] width 109 height 8
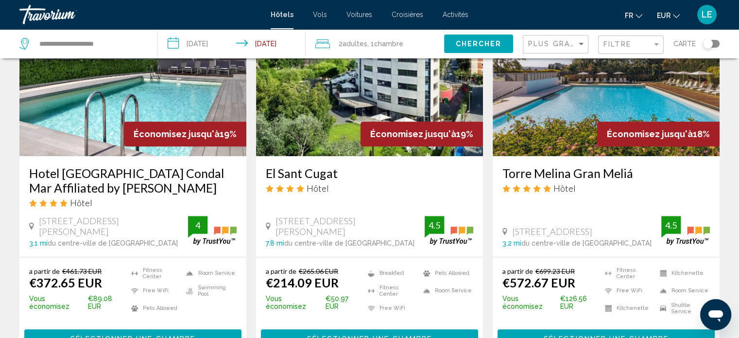
scroll to position [1064, 0]
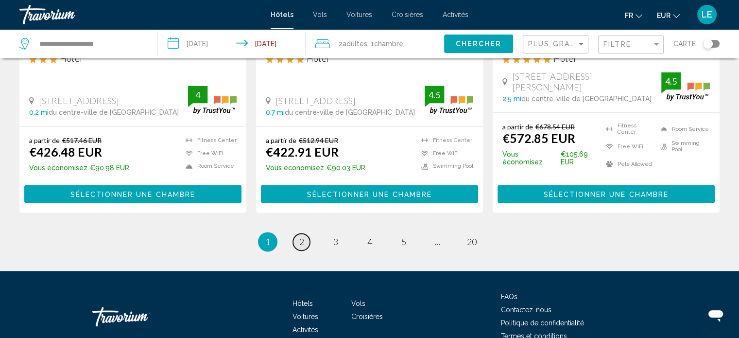
click at [301, 236] on span "2" at bounding box center [301, 241] width 5 height 11
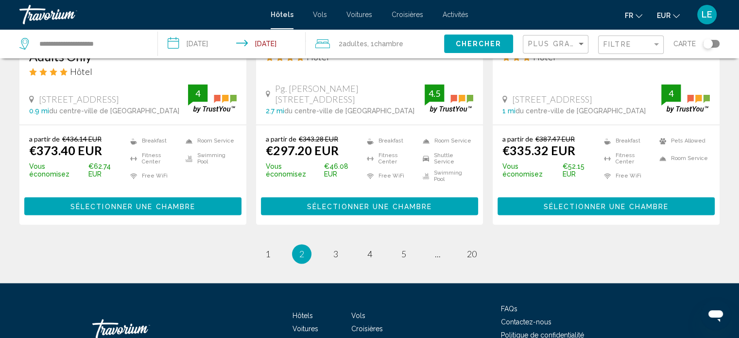
scroll to position [1313, 0]
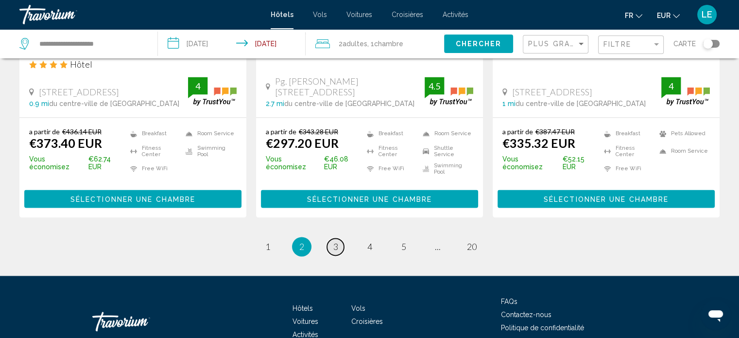
click at [334, 241] on span "3" at bounding box center [335, 246] width 5 height 11
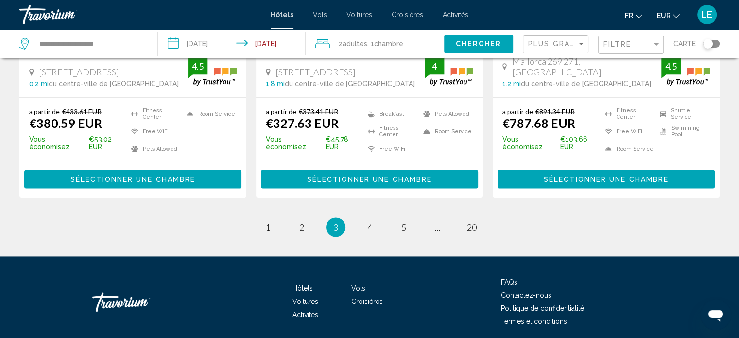
scroll to position [1344, 0]
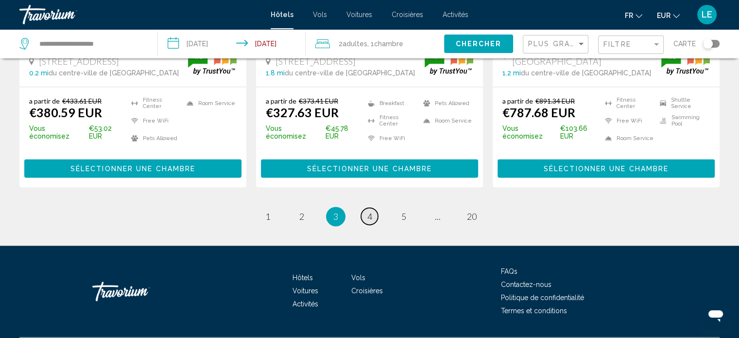
click at [369, 211] on span "4" at bounding box center [369, 216] width 5 height 11
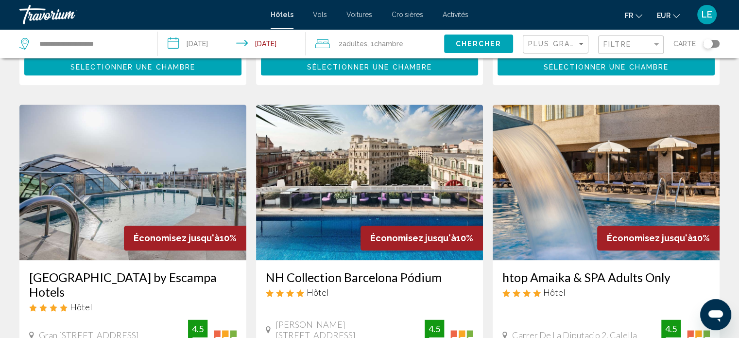
scroll to position [1342, 0]
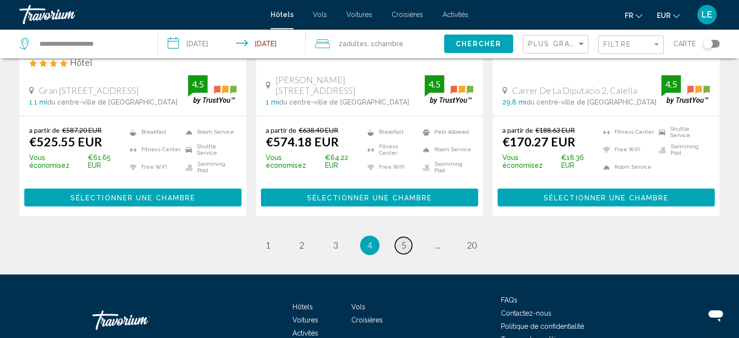
click at [400, 237] on link "page 5" at bounding box center [403, 245] width 17 height 17
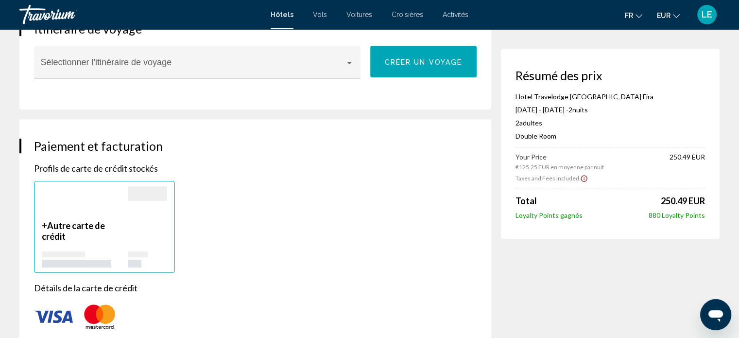
scroll to position [632, 0]
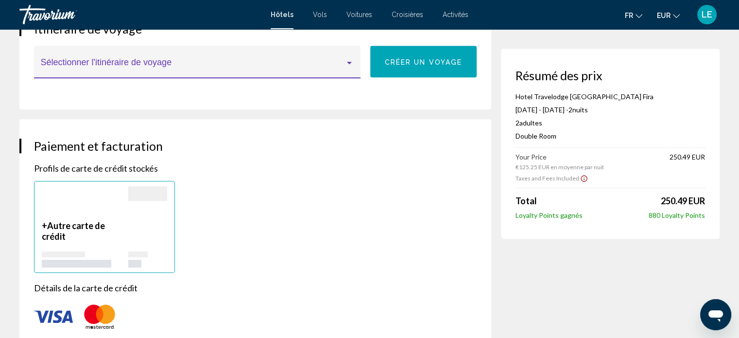
click at [346, 59] on div "Main content" at bounding box center [349, 63] width 9 height 8
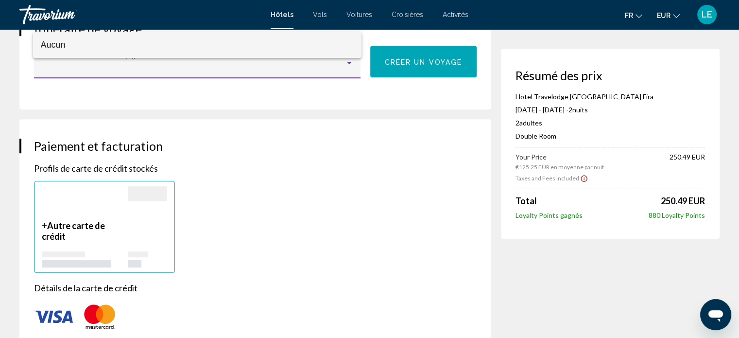
click at [344, 72] on div at bounding box center [369, 169] width 739 height 338
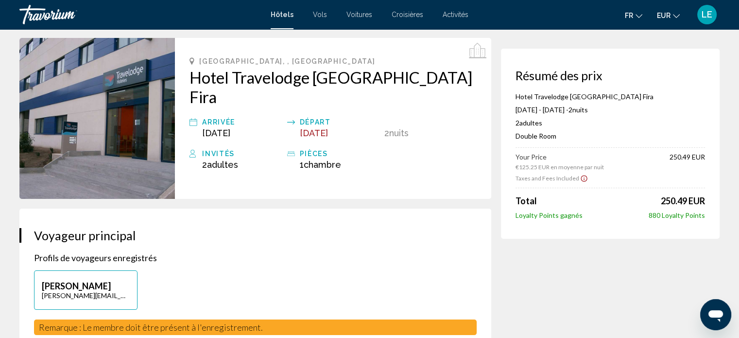
scroll to position [0, 0]
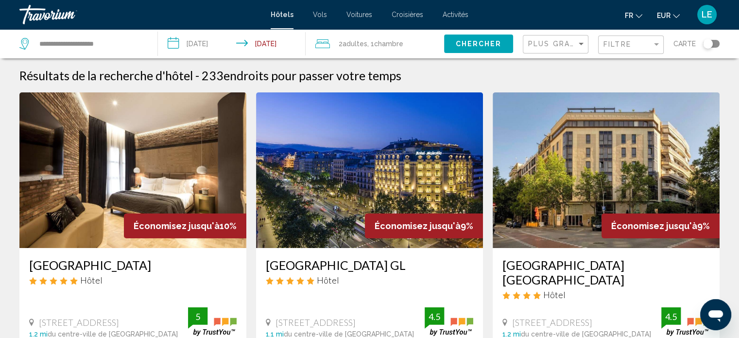
click at [373, 45] on span ", 1 Chambre pièces" at bounding box center [385, 44] width 36 height 14
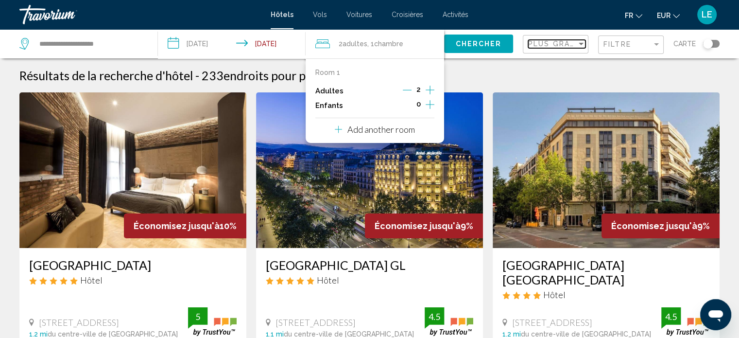
click at [574, 46] on span "Plus grandes économies" at bounding box center [586, 44] width 116 height 8
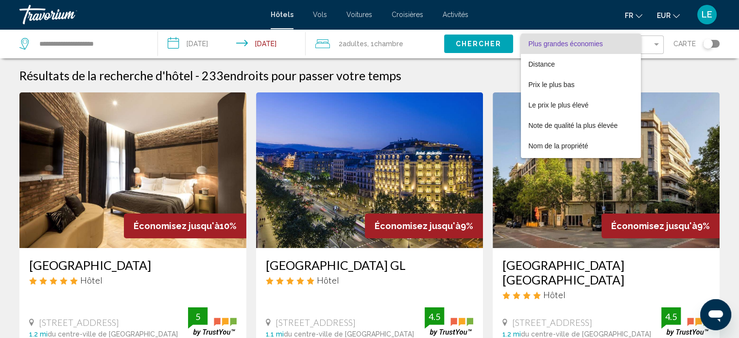
click at [659, 37] on div at bounding box center [369, 169] width 739 height 338
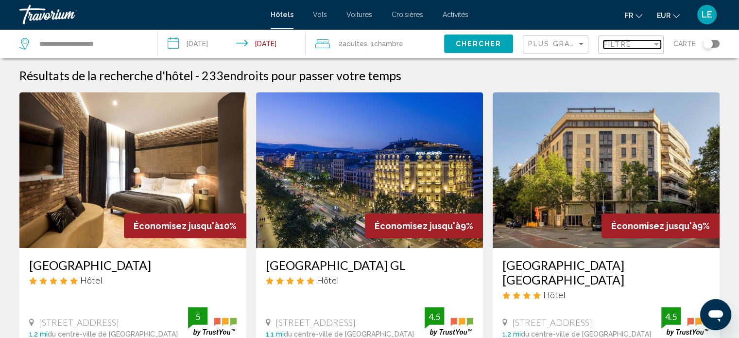
click at [647, 47] on div "Filtre" at bounding box center [627, 44] width 49 height 8
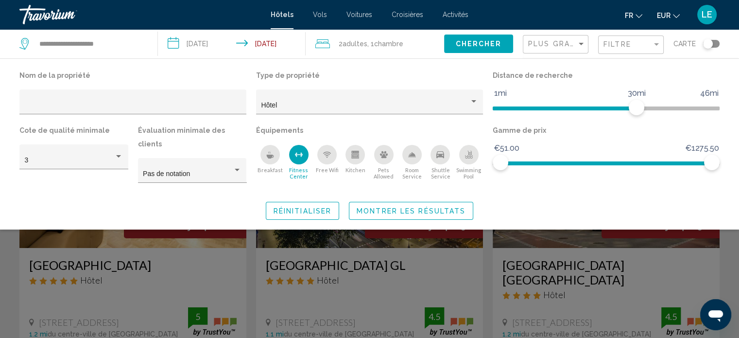
click at [295, 154] on icon "Fitness Center" at bounding box center [295, 155] width 1 height 2
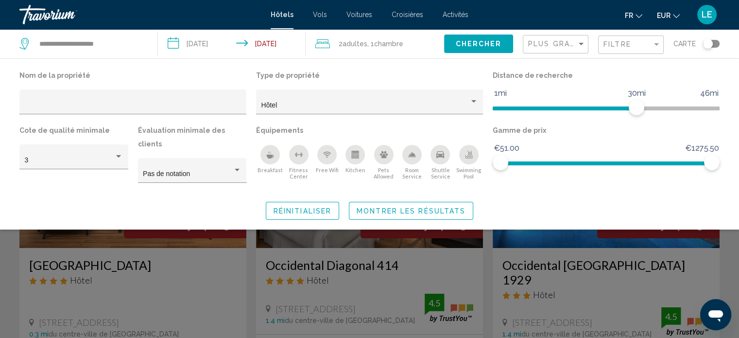
click at [269, 154] on icon "Breakfast" at bounding box center [270, 155] width 8 height 8
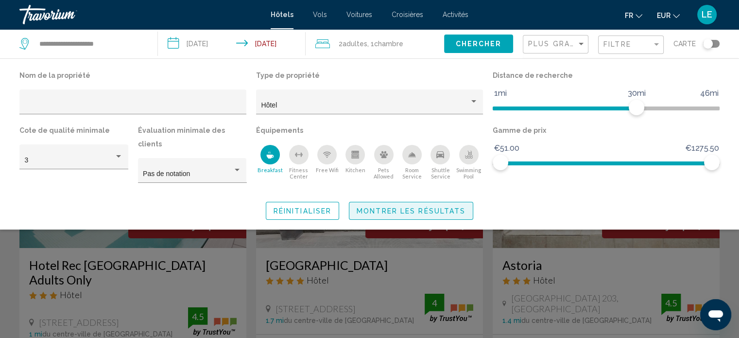
click at [437, 204] on button "Montrer les résultats" at bounding box center [411, 211] width 124 height 18
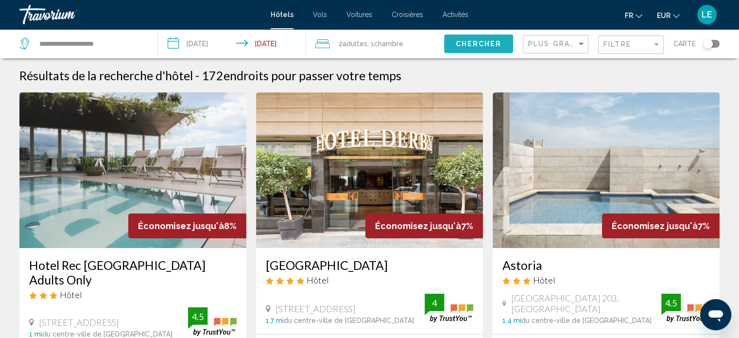
click at [473, 46] on span "Chercher" at bounding box center [478, 44] width 46 height 8
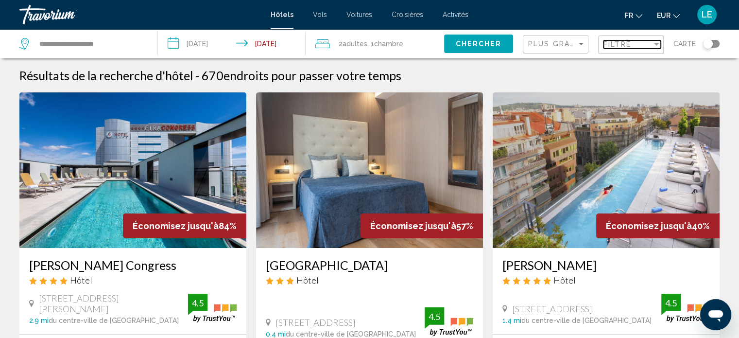
click at [619, 43] on span "Filtre" at bounding box center [617, 44] width 28 height 8
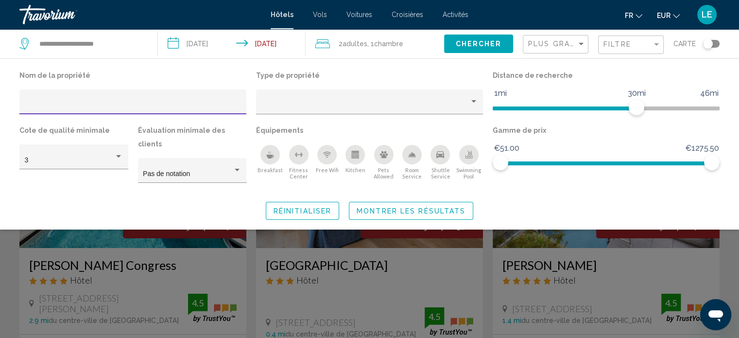
click at [88, 103] on input "Hotel Filters" at bounding box center [133, 106] width 217 height 8
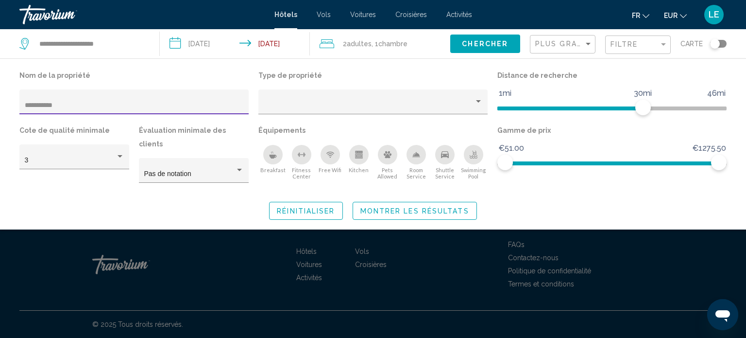
click at [42, 104] on input "**********" at bounding box center [134, 106] width 219 height 8
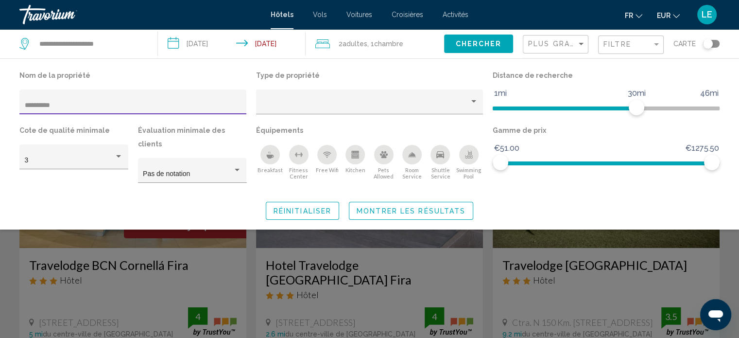
type input "**********"
click at [390, 207] on span "Montrer les résultats" at bounding box center [411, 211] width 109 height 8
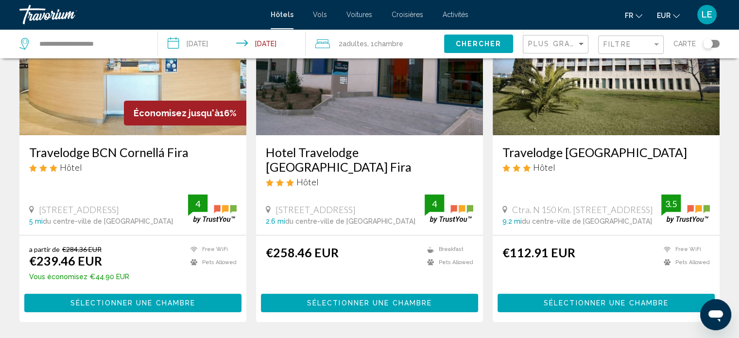
scroll to position [116, 0]
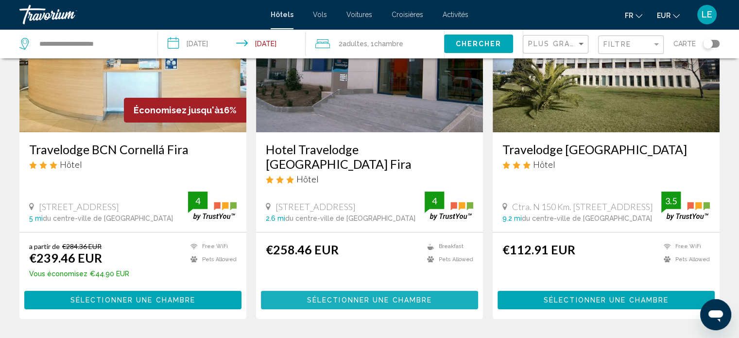
click at [365, 296] on span "Sélectionner une chambre" at bounding box center [369, 300] width 125 height 8
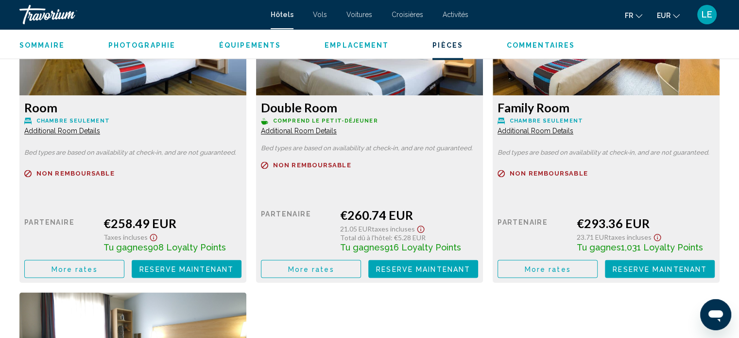
scroll to position [1404, 0]
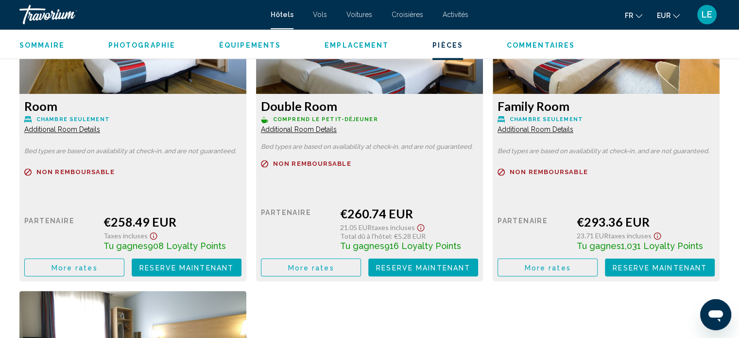
click at [234, 266] on span "Reserve maintenant" at bounding box center [186, 267] width 94 height 8
click at [445, 286] on div "Room Chambre seulement Additional Room Details Bed types are based on availabil…" at bounding box center [370, 286] width 710 height 629
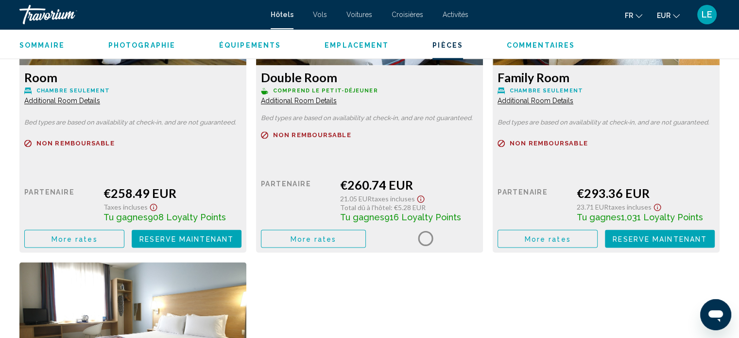
scroll to position [1430, 0]
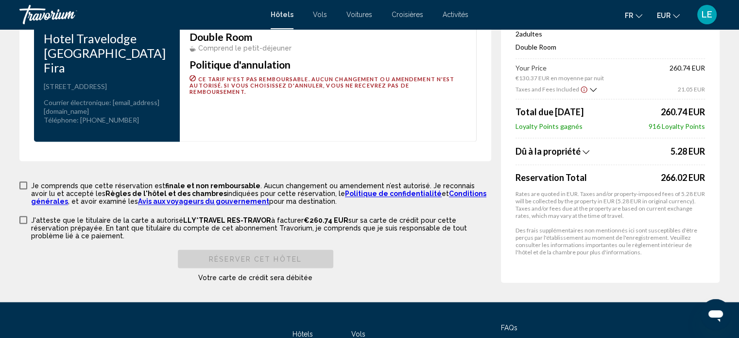
scroll to position [1324, 0]
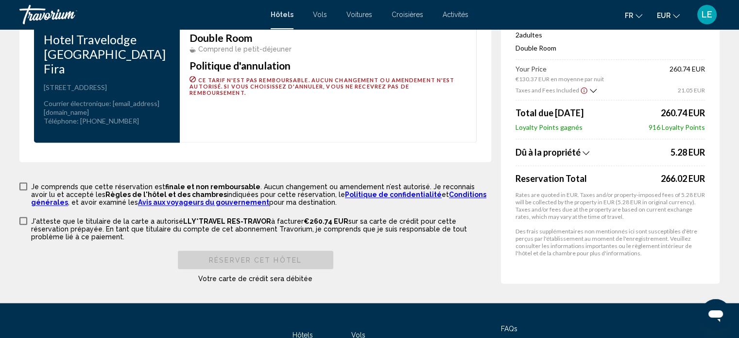
click at [583, 148] on icon "Show Taxes and Fees breakdown" at bounding box center [586, 152] width 7 height 8
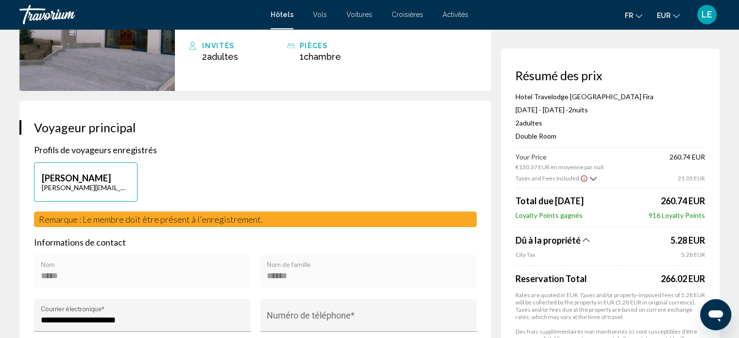
scroll to position [0, 0]
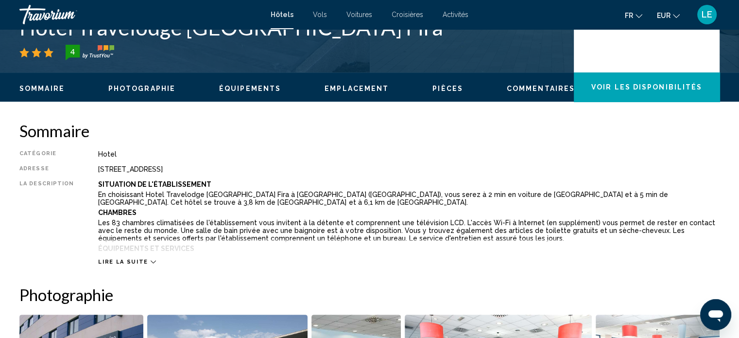
scroll to position [247, 0]
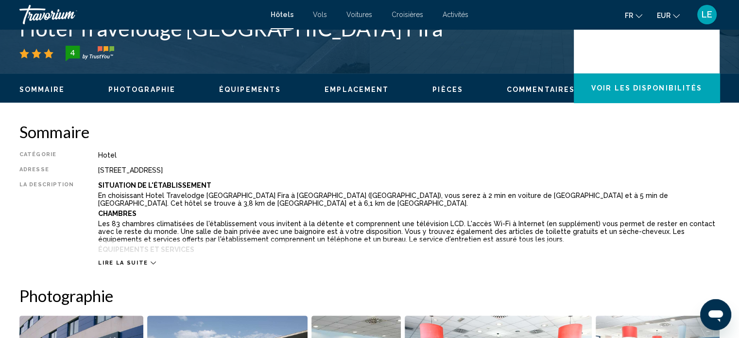
click at [266, 83] on ul "Sommaire Photographie Équipements Emplacement Pièces Commentaires Voir les disp…" at bounding box center [369, 88] width 700 height 11
click at [250, 92] on span "Équipements" at bounding box center [250, 90] width 62 height 8
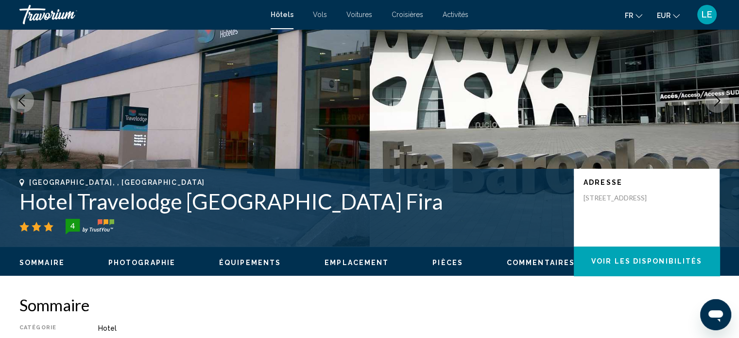
scroll to position [0, 0]
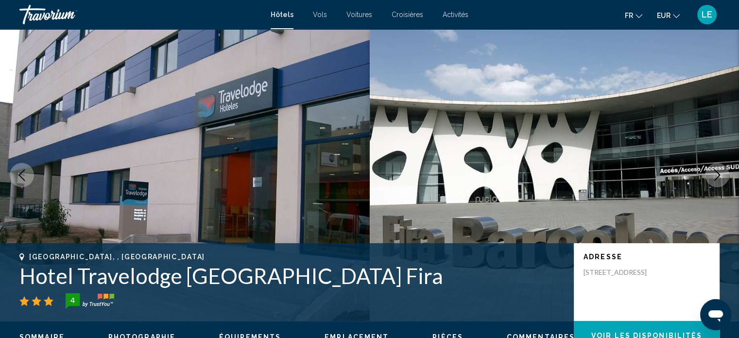
click at [141, 269] on h1 "Hotel Travelodge Barcelona Fira" at bounding box center [291, 275] width 545 height 25
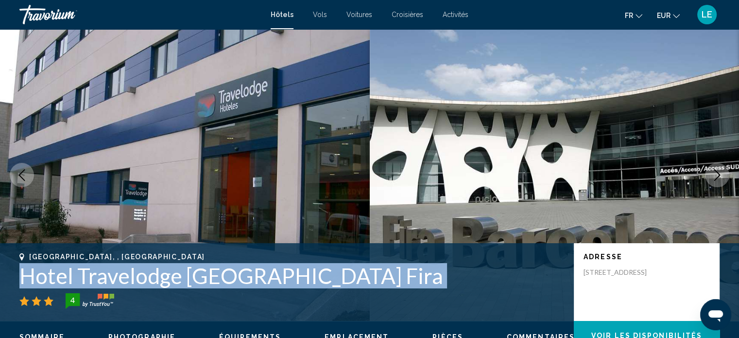
click at [141, 269] on h1 "Hotel Travelodge Barcelona Fira" at bounding box center [291, 275] width 545 height 25
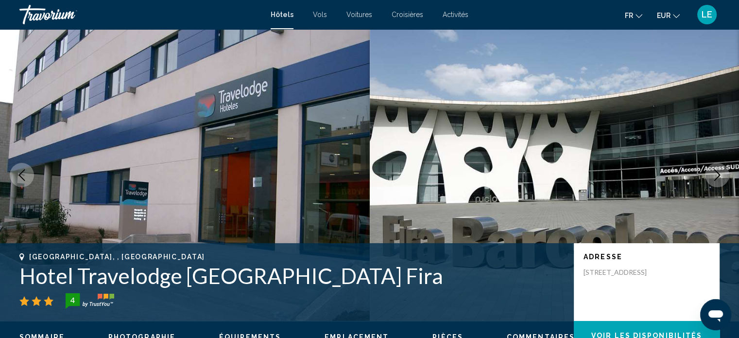
scroll to position [22, 0]
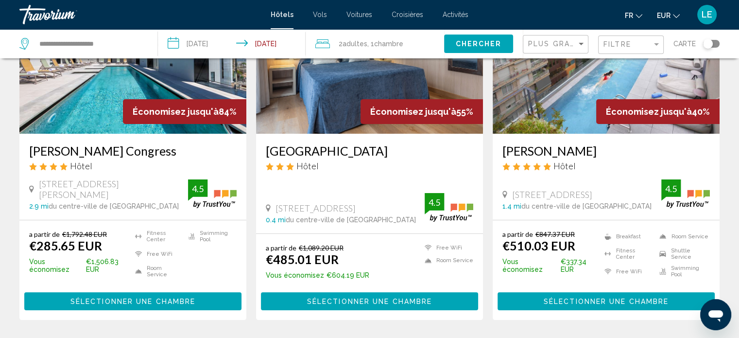
scroll to position [118, 0]
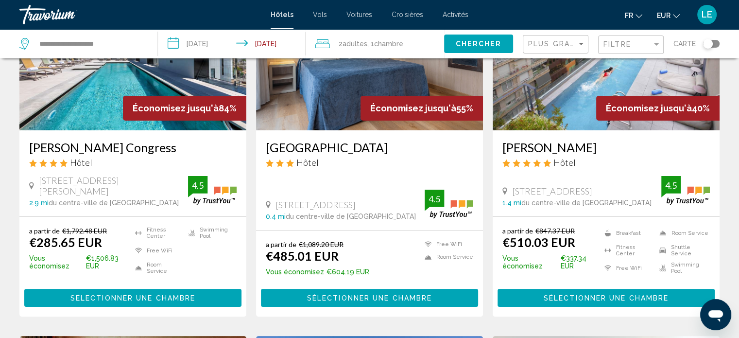
click at [107, 295] on span "Sélectionner une chambre" at bounding box center [132, 298] width 125 height 8
